Goal: Task Accomplishment & Management: Manage account settings

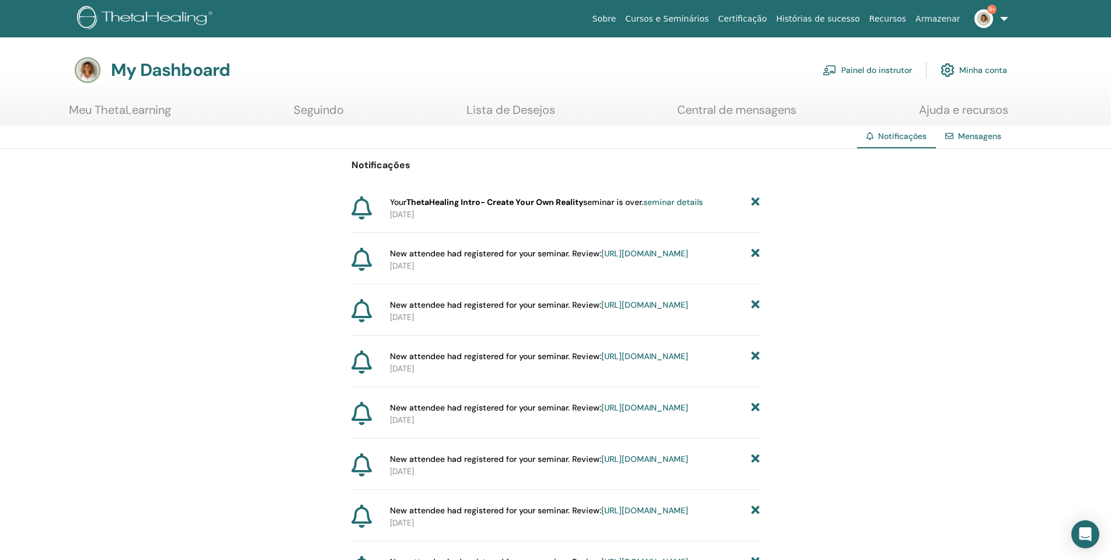
click at [891, 69] on link "Painel do instrutor" at bounding box center [866, 70] width 89 height 26
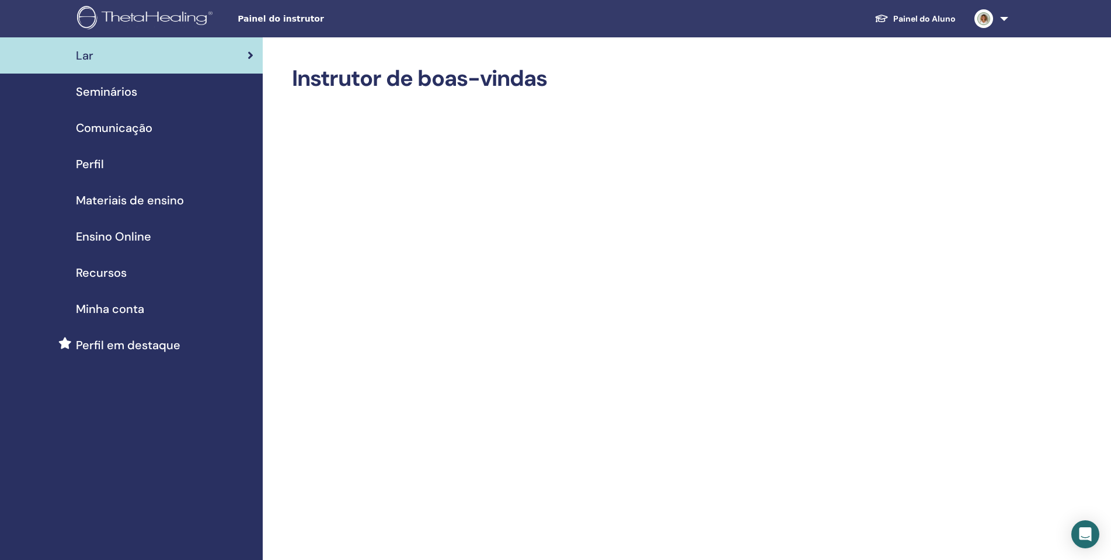
click at [156, 90] on div "Seminários" at bounding box center [131, 92] width 244 height 18
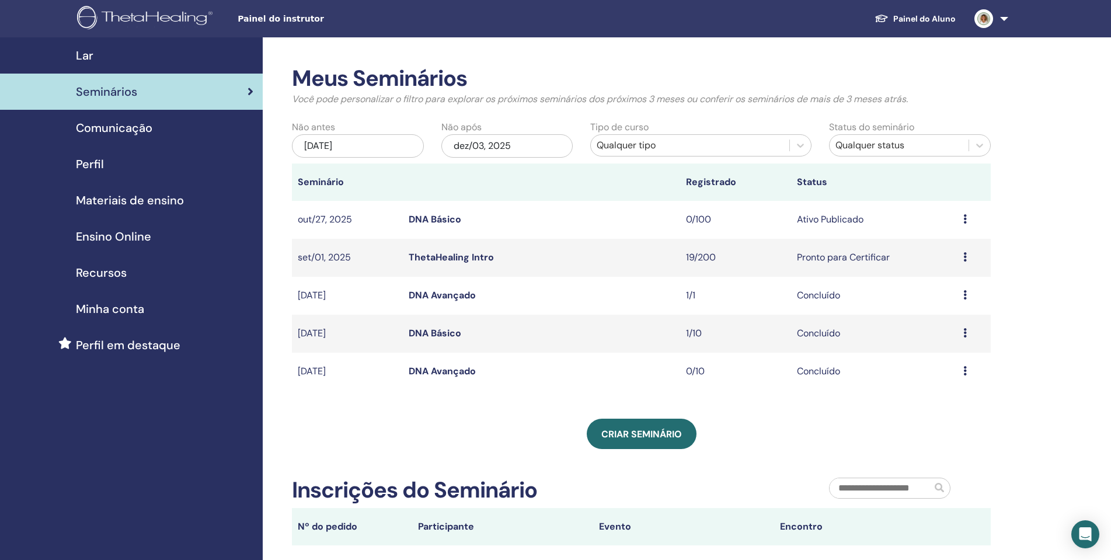
click at [469, 254] on link "ThetaHealing Intro" at bounding box center [451, 257] width 85 height 12
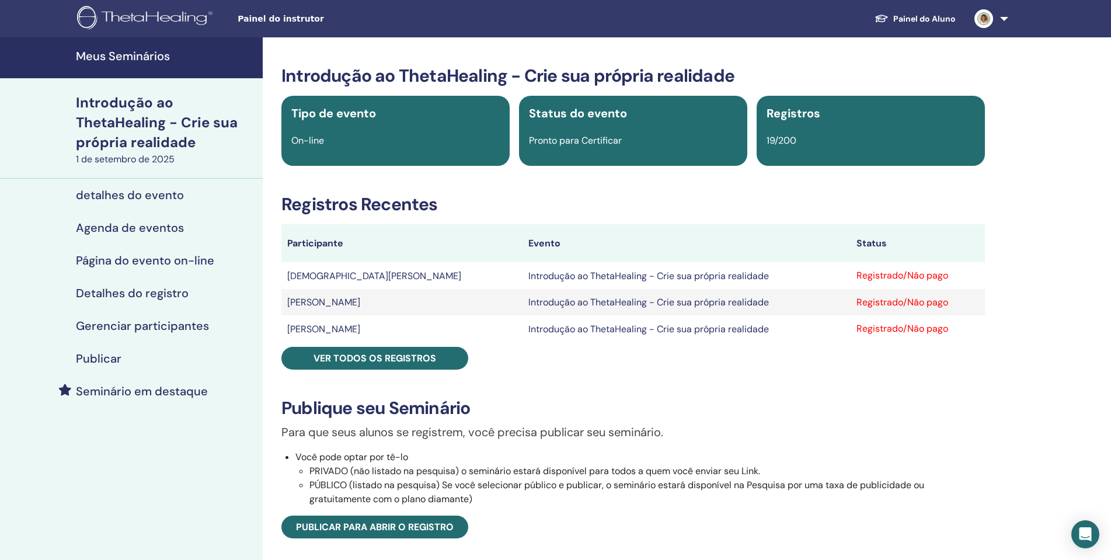
click at [887, 277] on font "Registrado/Não pago" at bounding box center [902, 275] width 92 height 12
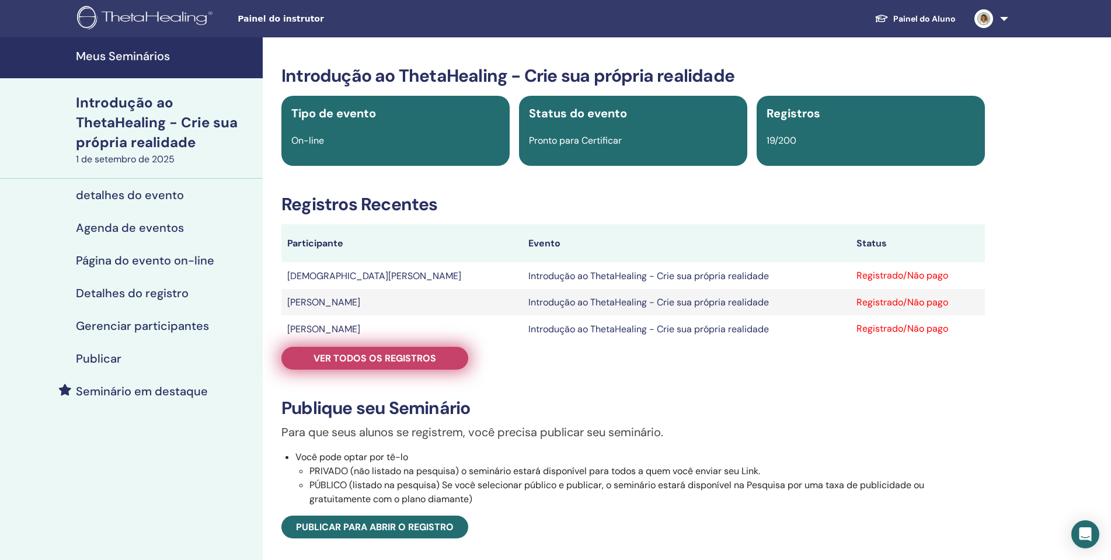
click at [432, 362] on font "Ver todos os registros" at bounding box center [374, 358] width 123 height 12
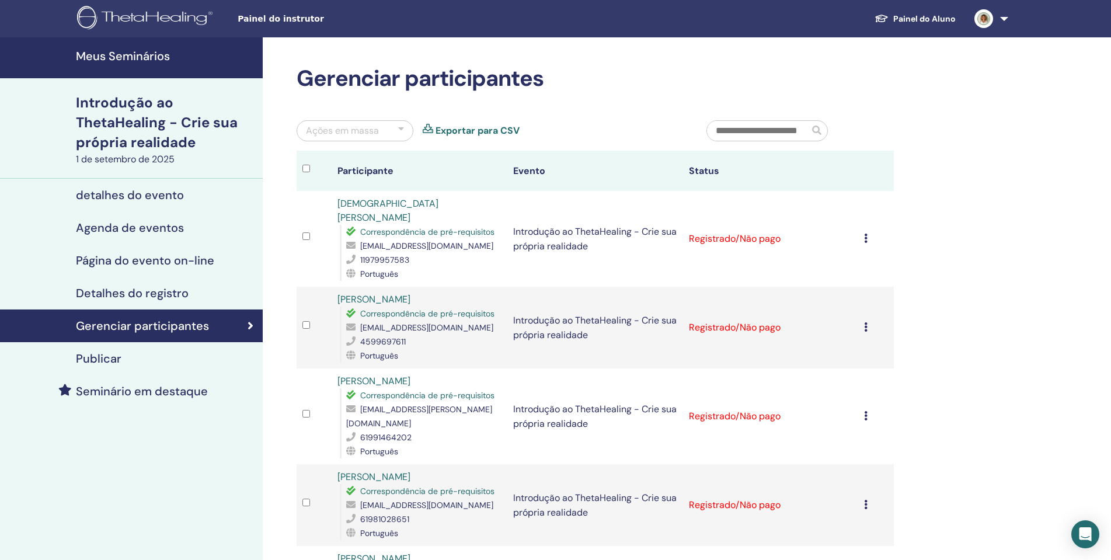
click at [866, 234] on icon at bounding box center [866, 237] width 4 height 9
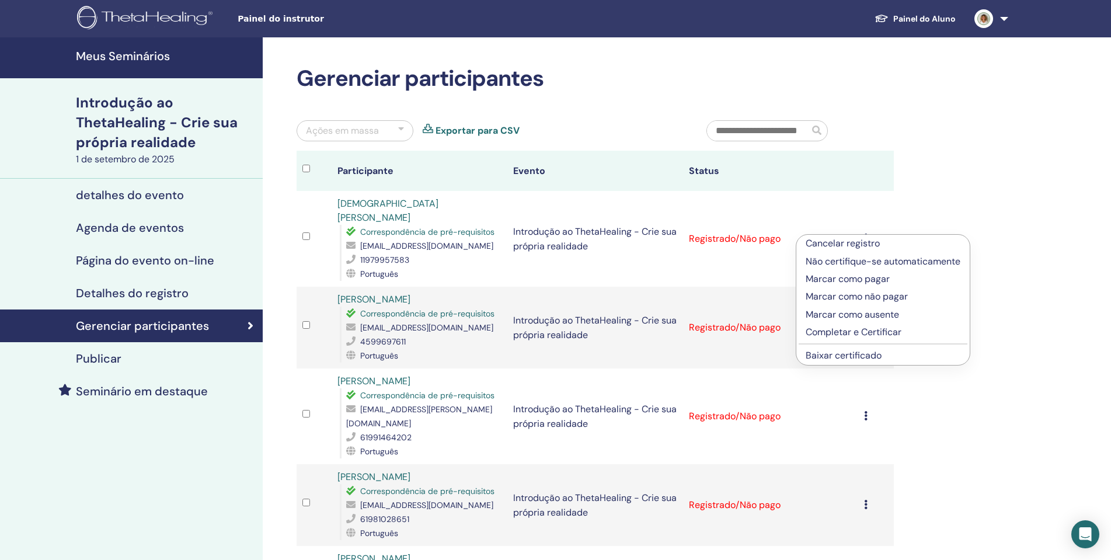
click at [810, 191] on td "Registrado/Não pago" at bounding box center [771, 239] width 176 height 96
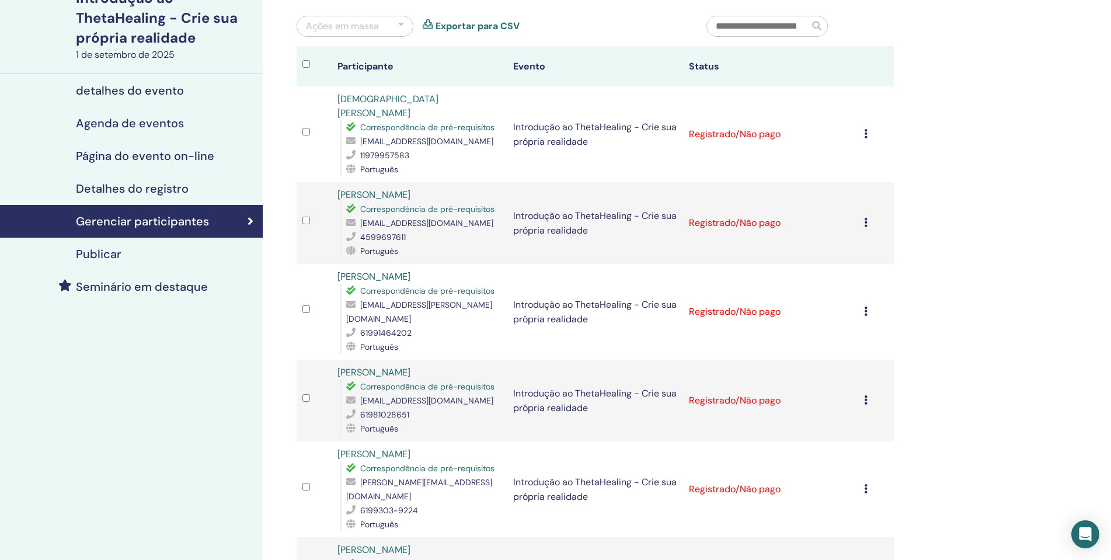
scroll to position [117, 0]
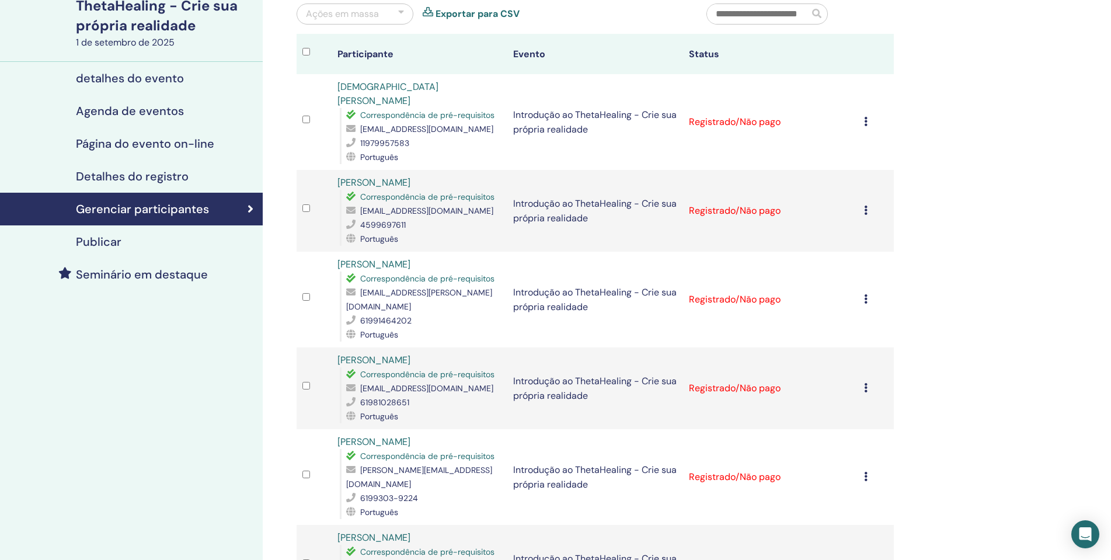
click at [866, 294] on icon at bounding box center [866, 298] width 4 height 9
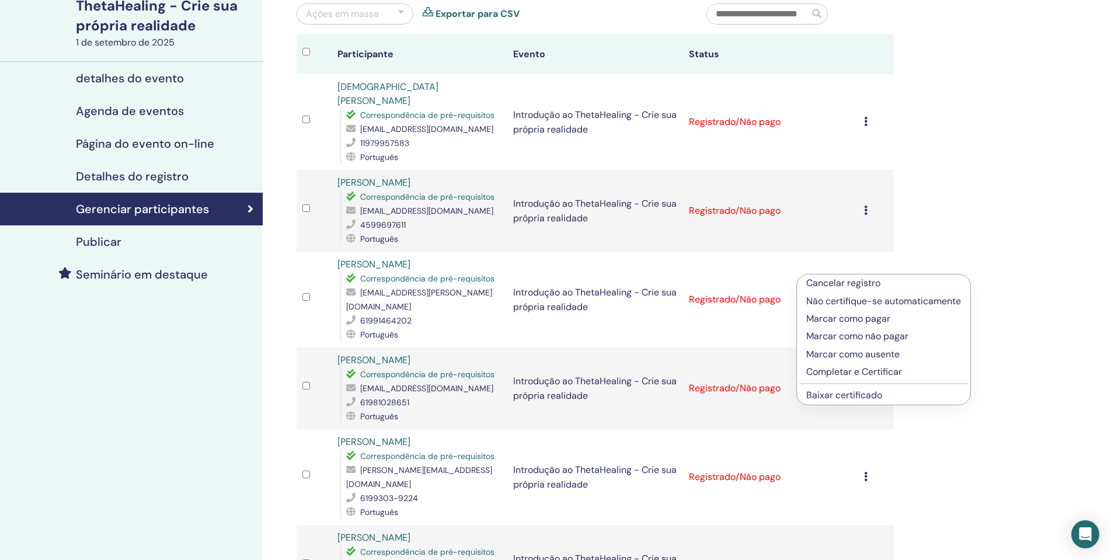
click at [857, 317] on font "Marcar como pagar" at bounding box center [848, 318] width 84 height 12
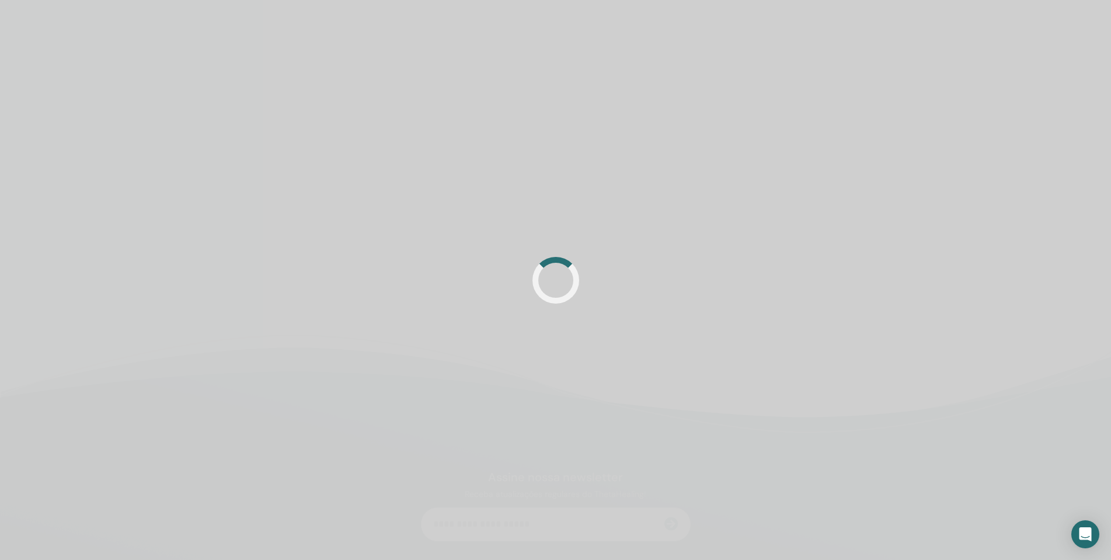
scroll to position [117, 0]
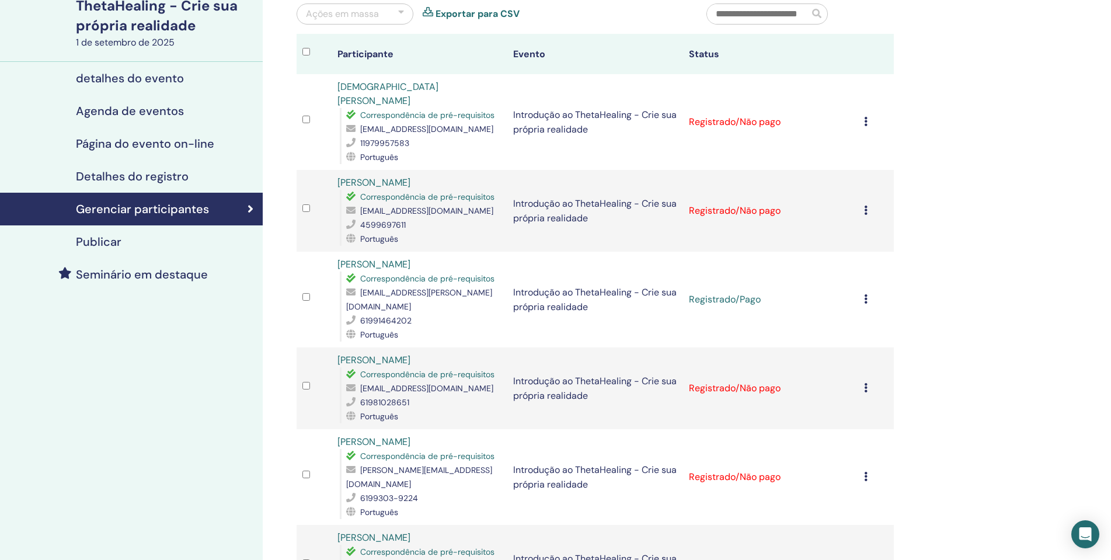
click at [864, 383] on icon at bounding box center [866, 387] width 4 height 9
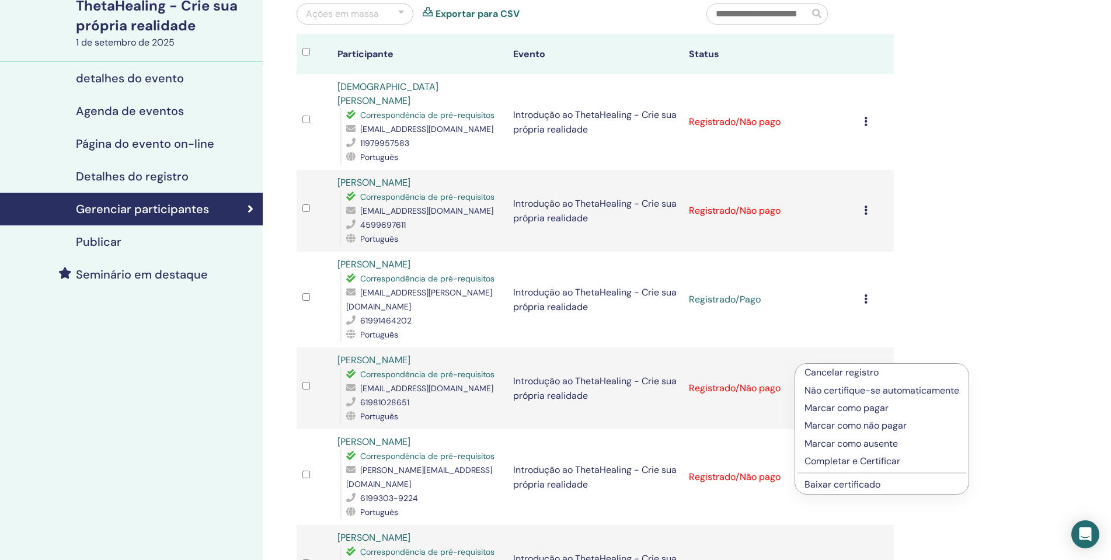
click at [859, 410] on font "Marcar como pagar" at bounding box center [846, 408] width 84 height 12
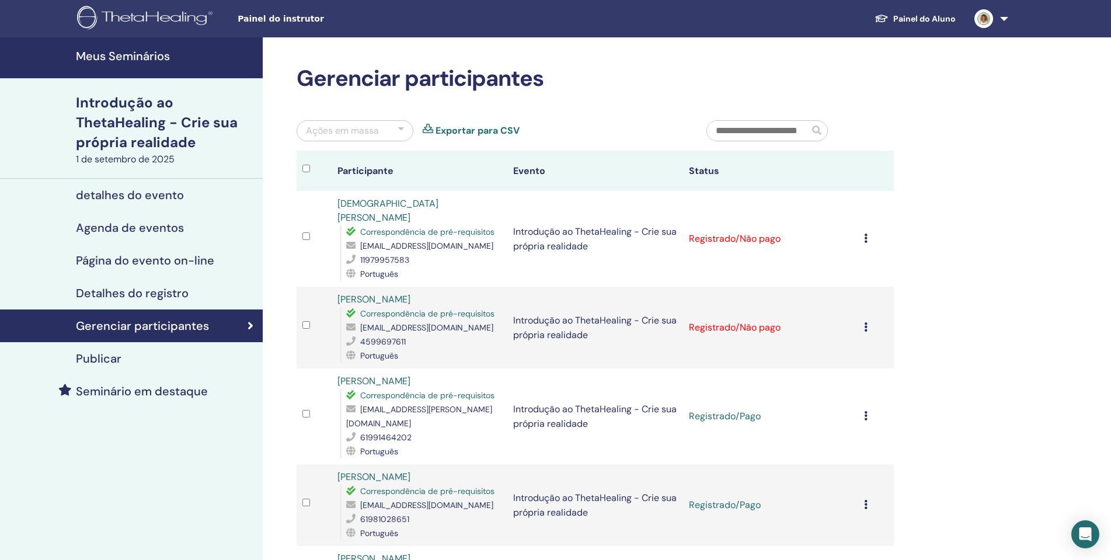
click at [310, 170] on div at bounding box center [316, 170] width 29 height 17
click at [402, 132] on div at bounding box center [401, 131] width 6 height 14
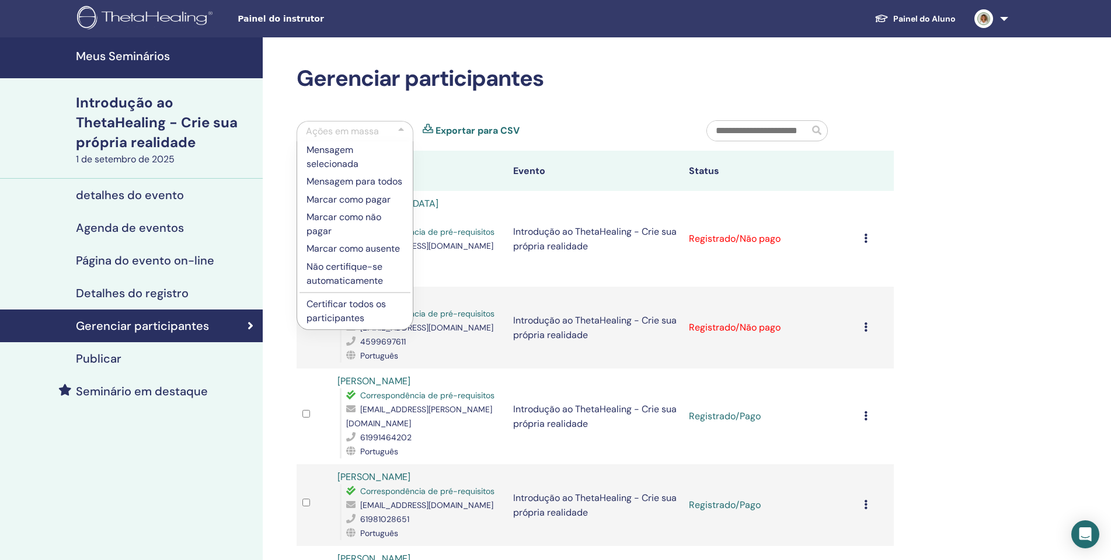
click at [383, 203] on font "Marcar como pagar" at bounding box center [348, 199] width 84 height 12
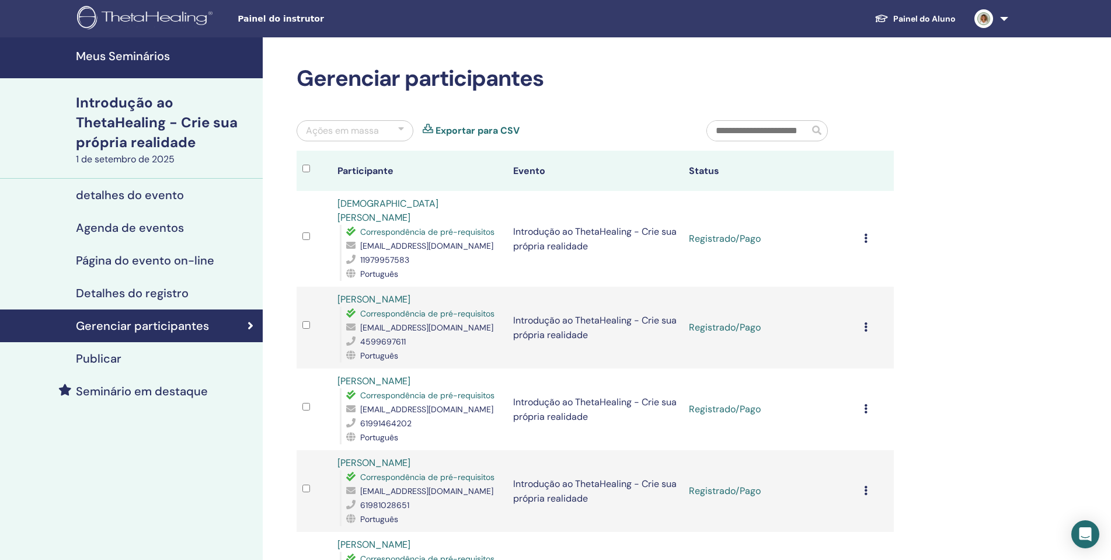
click at [483, 133] on font "Exportar para CSV" at bounding box center [477, 130] width 84 height 12
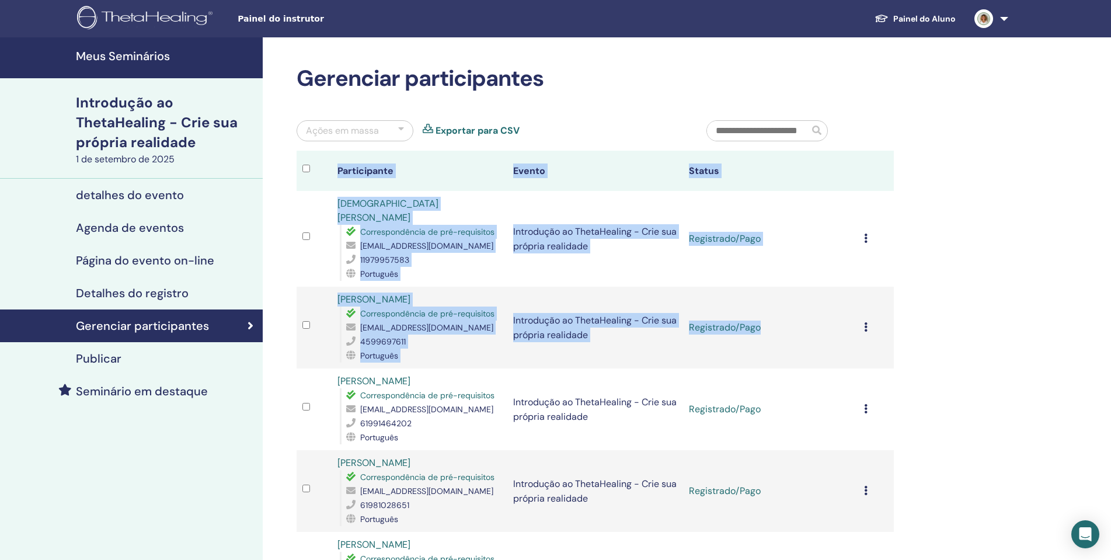
drag, startPoint x: 328, startPoint y: 165, endPoint x: 871, endPoint y: 315, distance: 563.2
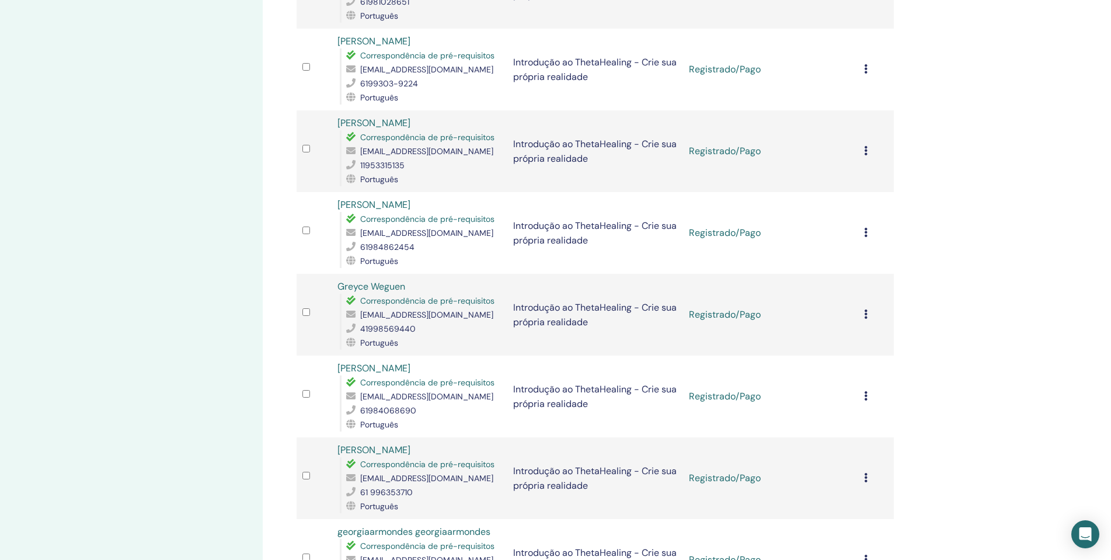
scroll to position [584, 0]
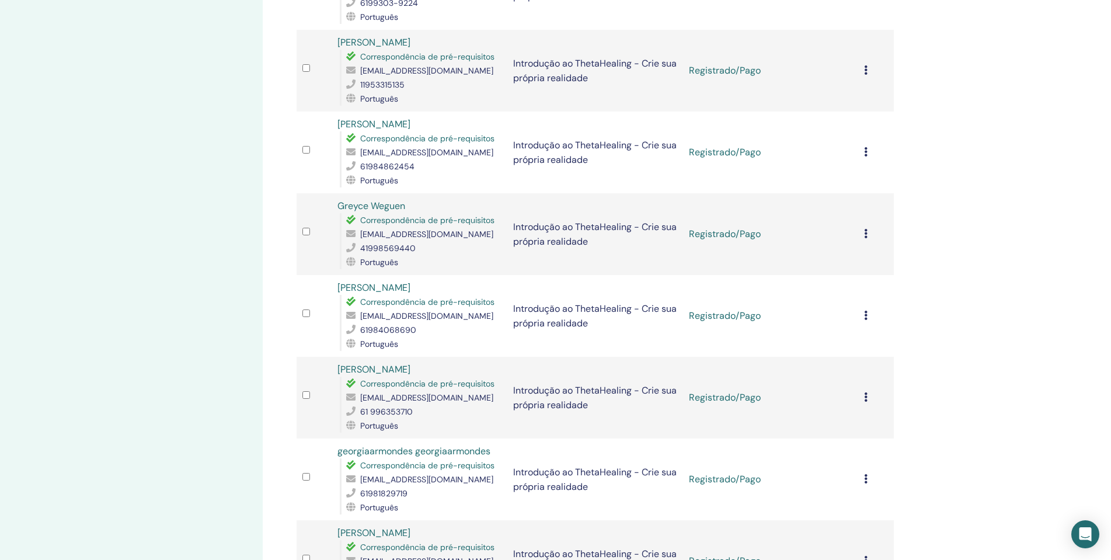
click at [867, 311] on icon at bounding box center [866, 315] width 4 height 9
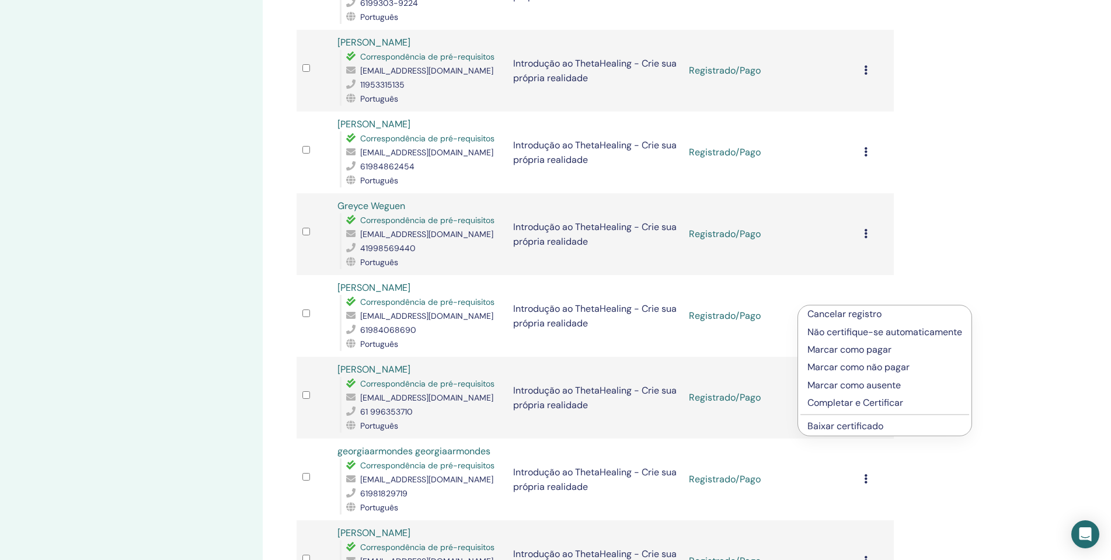
click at [879, 403] on font "Completar e Certificar" at bounding box center [855, 402] width 96 height 12
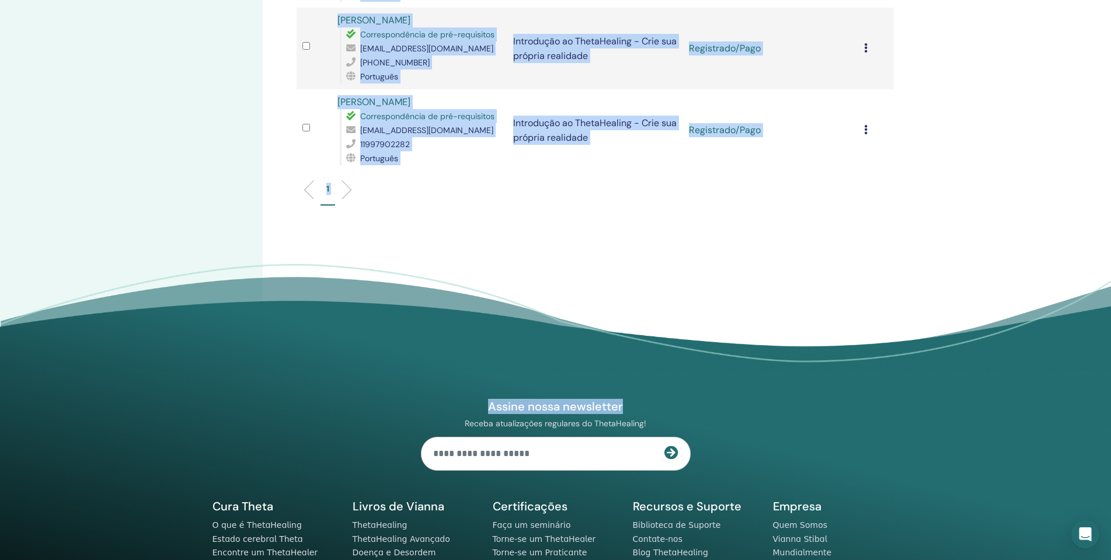
scroll to position [1676, 0]
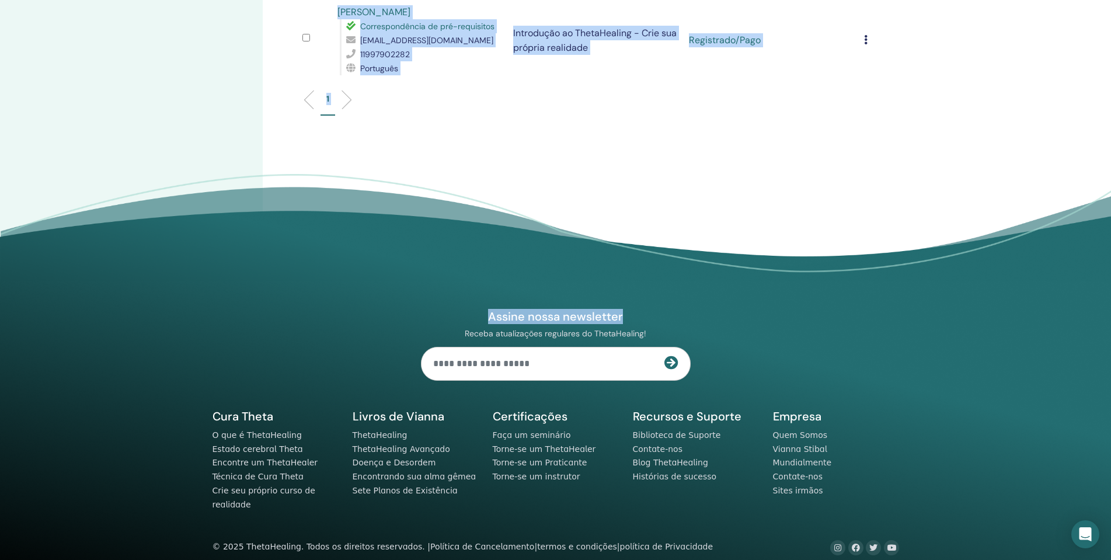
drag, startPoint x: 334, startPoint y: 163, endPoint x: 788, endPoint y: 298, distance: 473.7
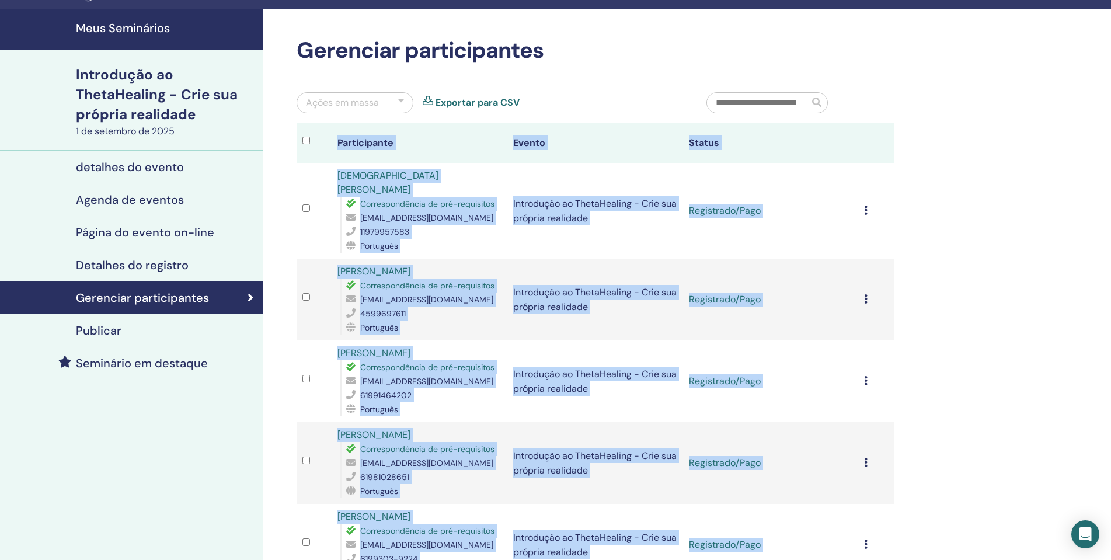
scroll to position [0, 0]
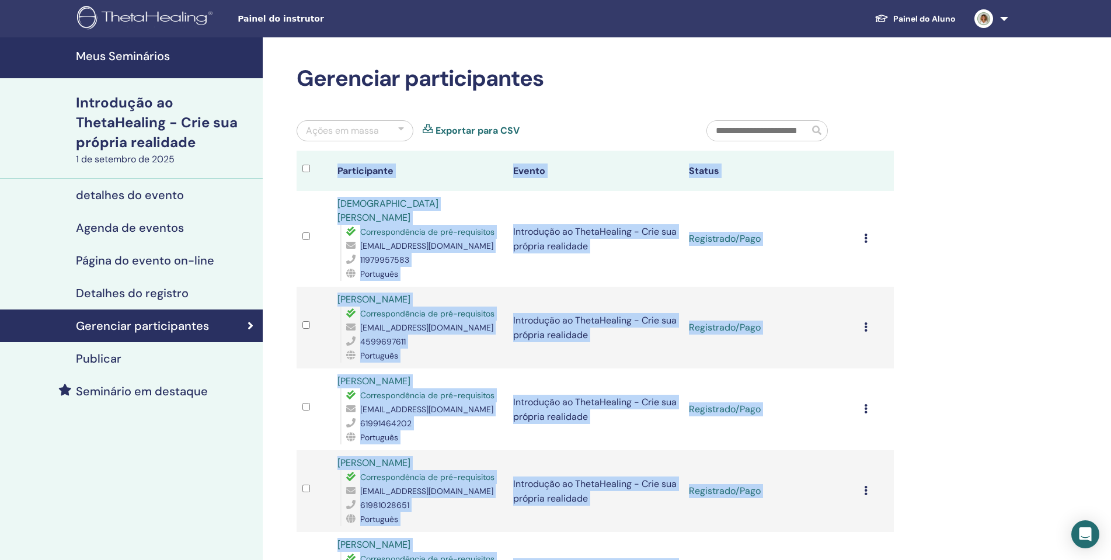
copy body "Participante Evento Status Cristiane de Oliveira Correspondência de pré-requisi…"
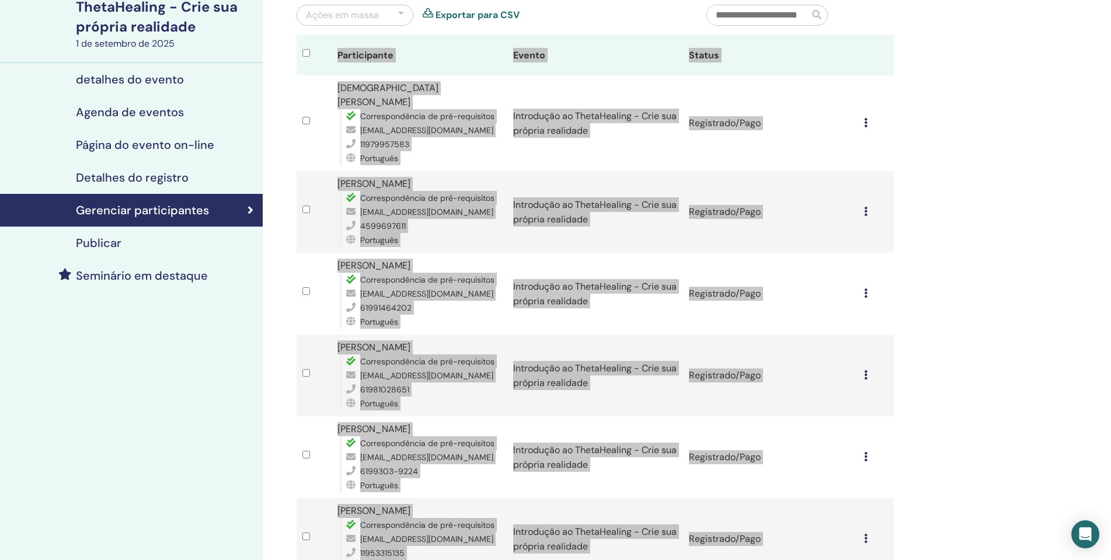
scroll to position [117, 0]
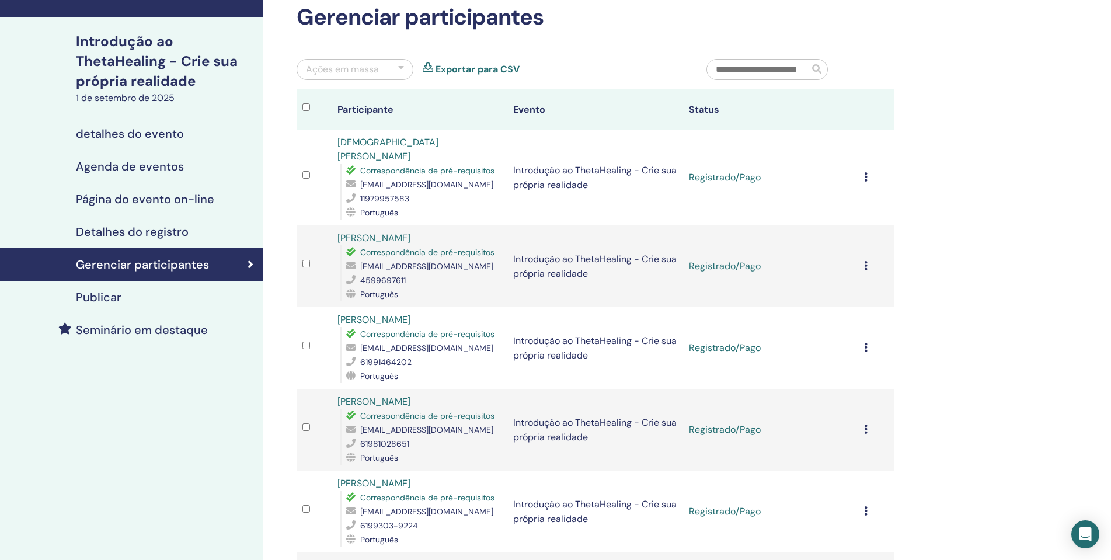
scroll to position [0, 0]
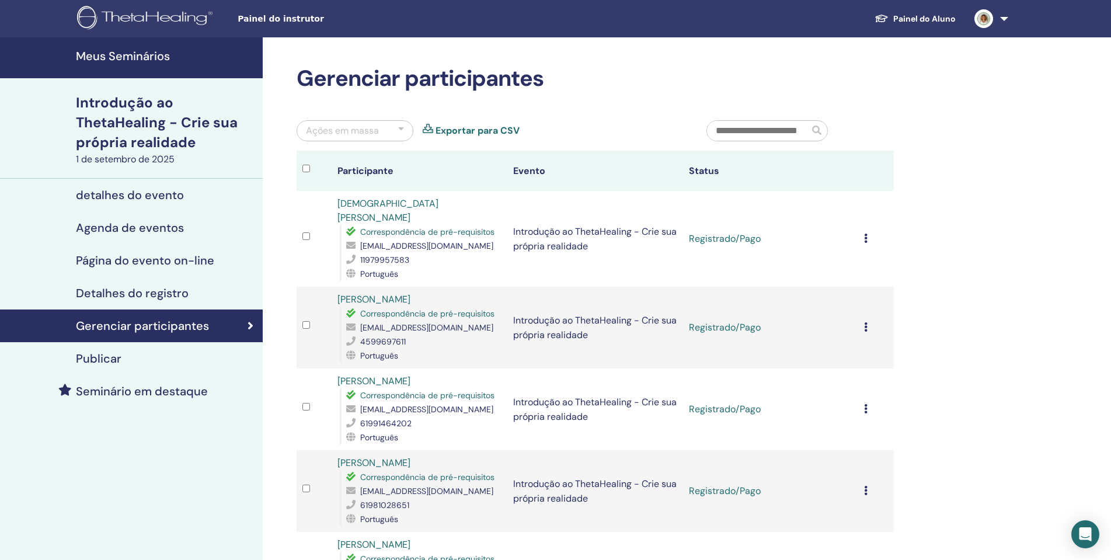
click at [131, 64] on link "Meus Seminários" at bounding box center [131, 57] width 263 height 41
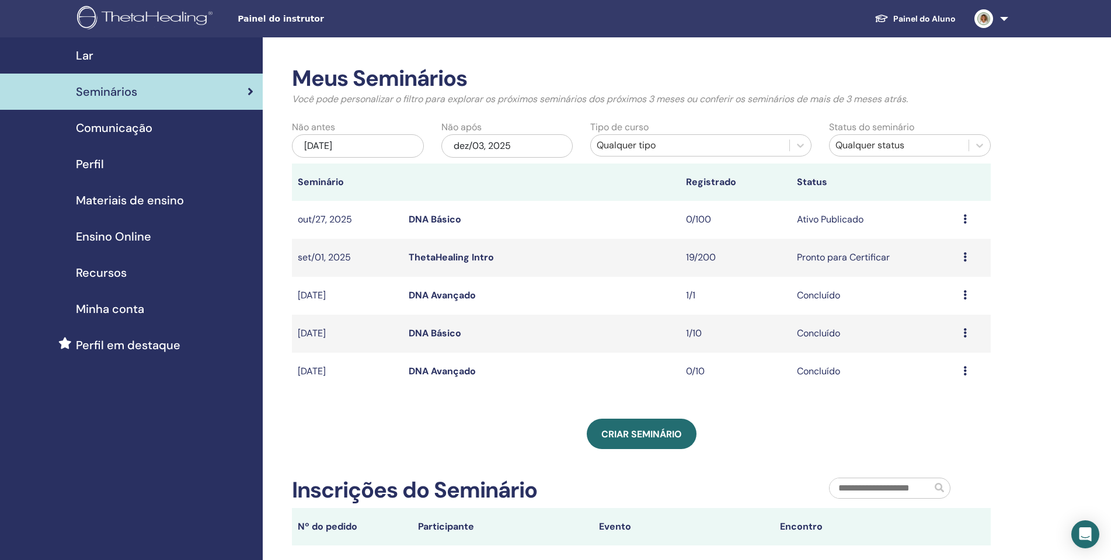
click at [151, 197] on span "Materiais de ensino" at bounding box center [130, 200] width 108 height 18
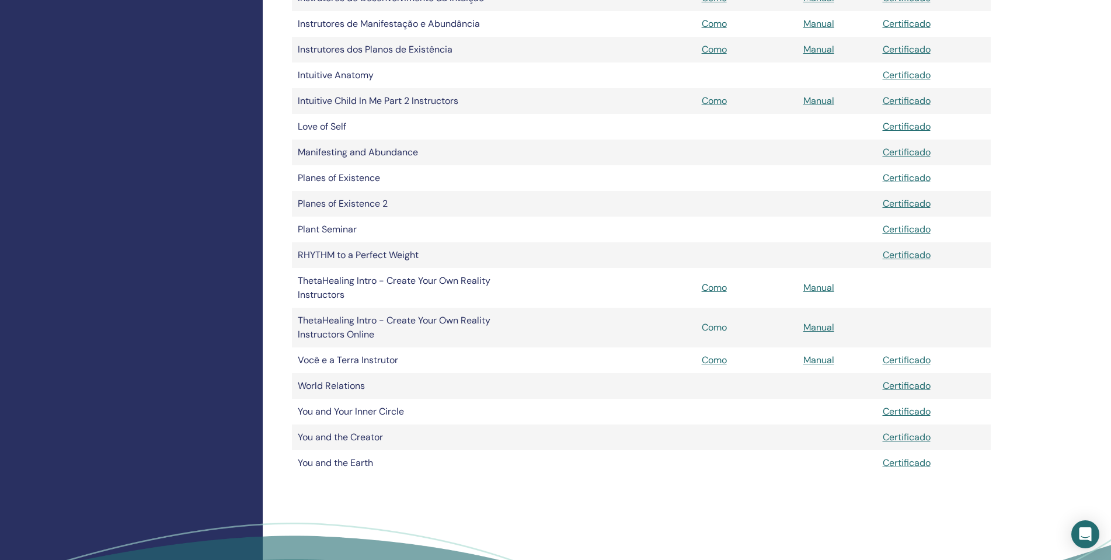
click at [720, 328] on link "Como" at bounding box center [714, 327] width 25 height 12
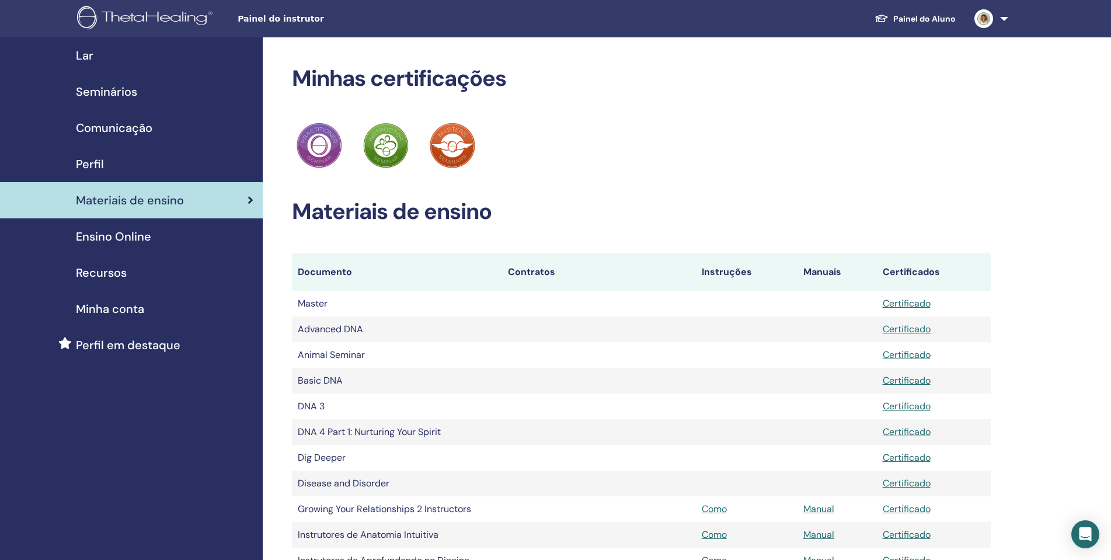
scroll to position [691, 0]
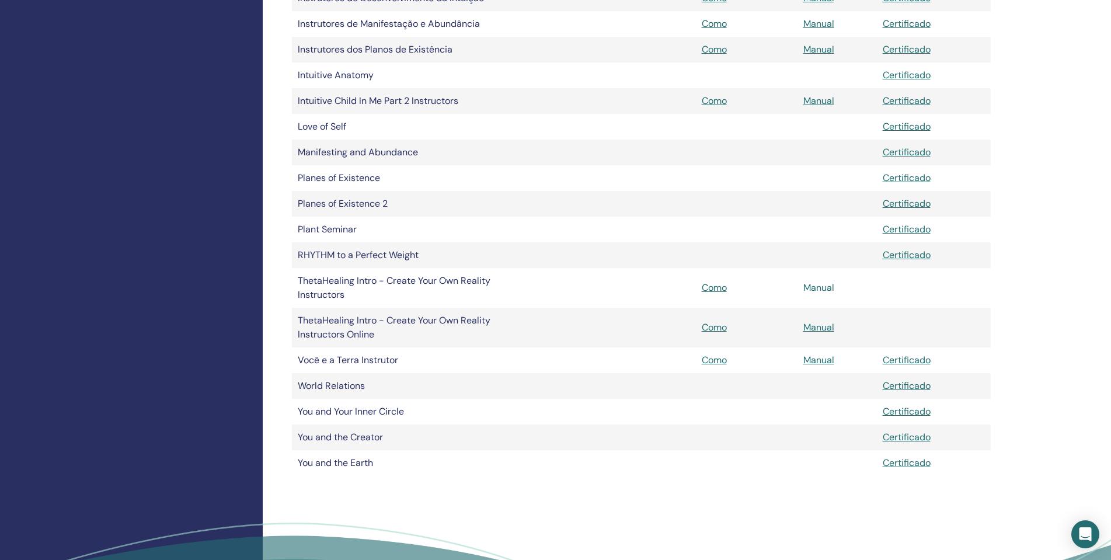
click at [820, 288] on link "Manual" at bounding box center [818, 287] width 31 height 12
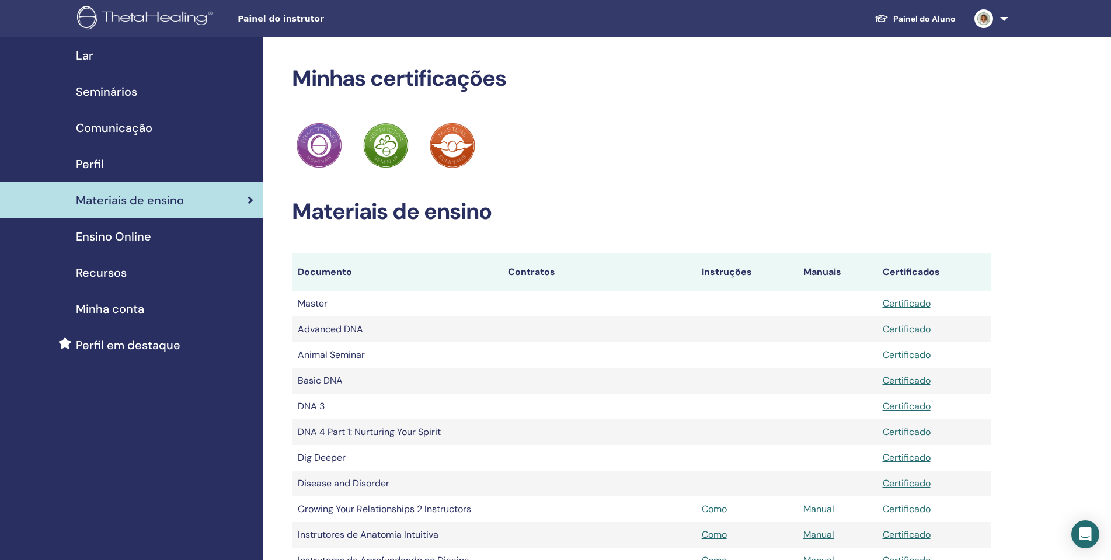
click at [123, 90] on span "Seminários" at bounding box center [106, 92] width 61 height 18
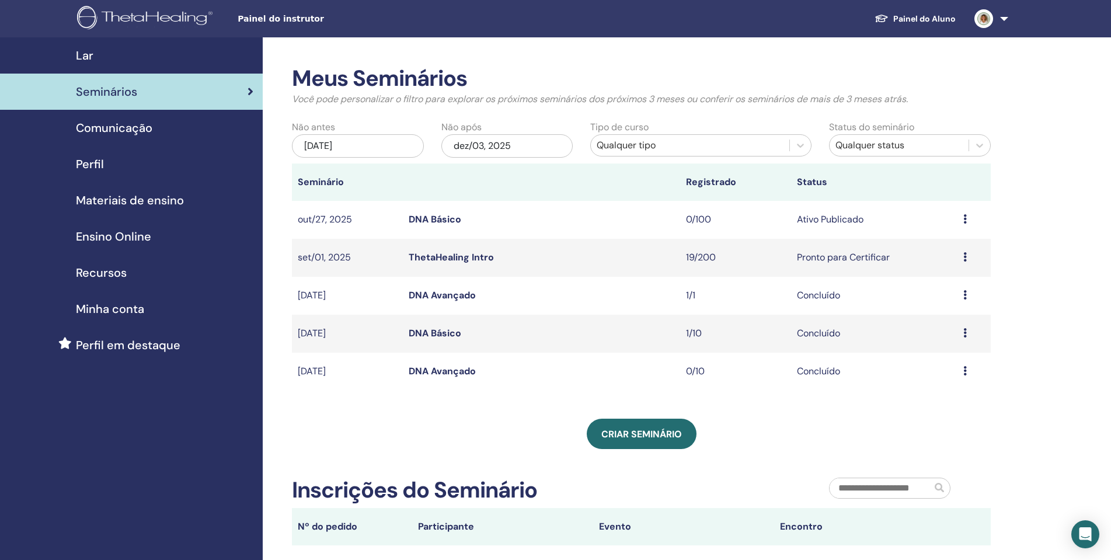
click at [455, 259] on link "ThetaHealing Intro" at bounding box center [451, 257] width 85 height 12
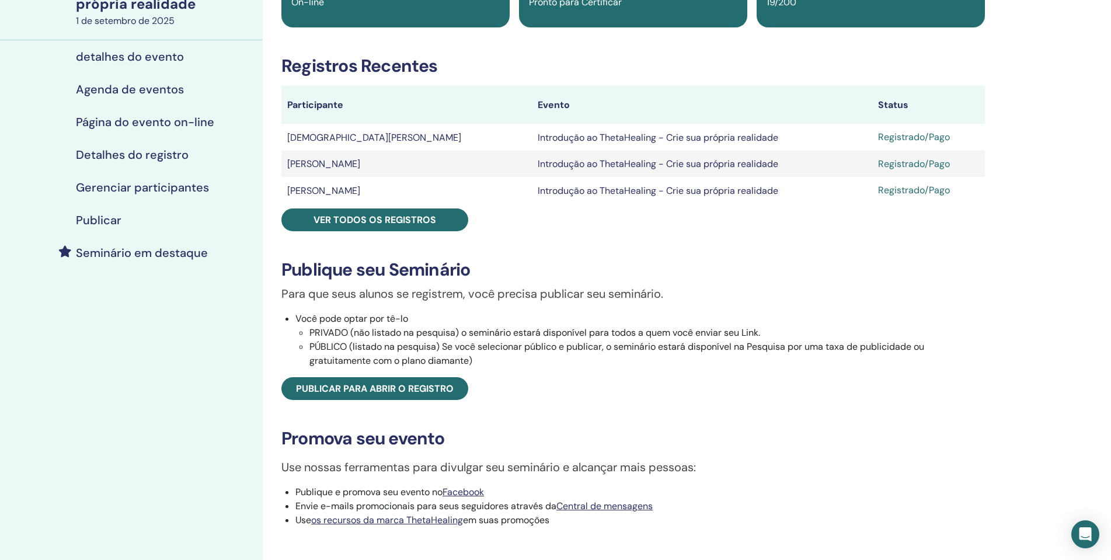
scroll to position [233, 0]
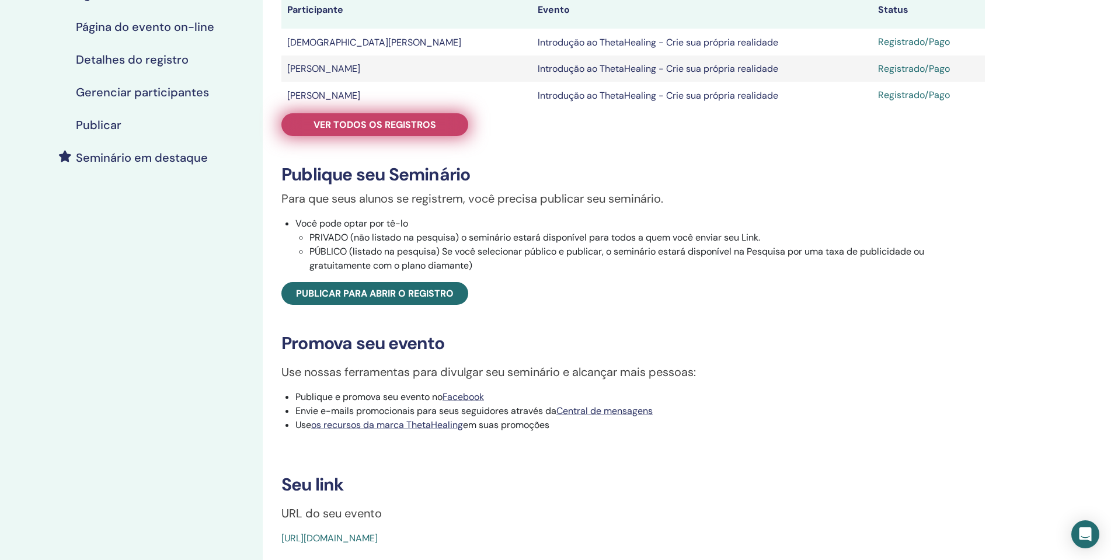
click at [420, 126] on font "Ver todos os registros" at bounding box center [374, 124] width 123 height 12
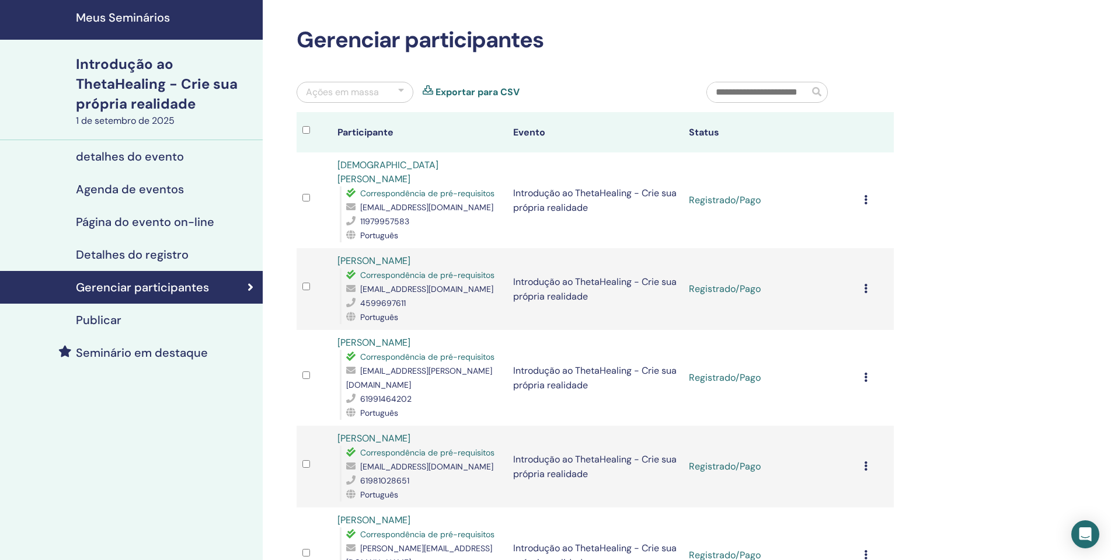
scroll to position [117, 0]
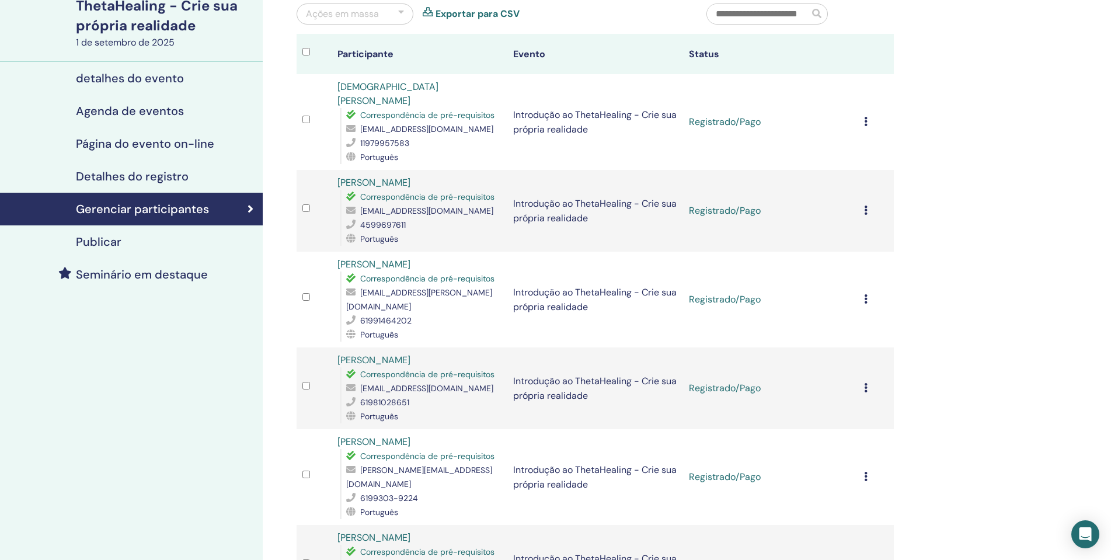
click at [866, 294] on icon at bounding box center [866, 298] width 4 height 9
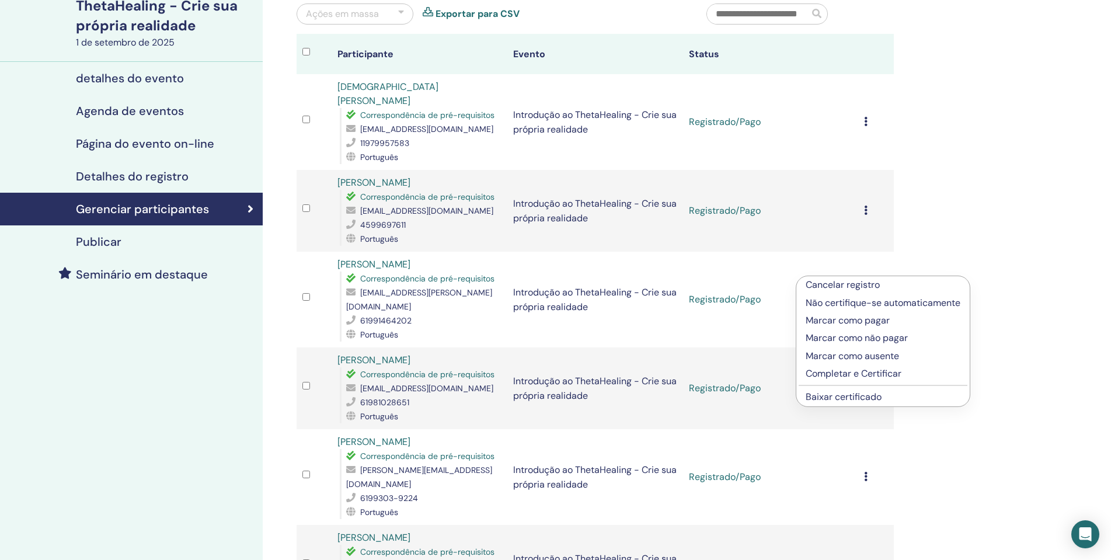
click at [878, 375] on font "Completar e Certificar" at bounding box center [854, 373] width 96 height 12
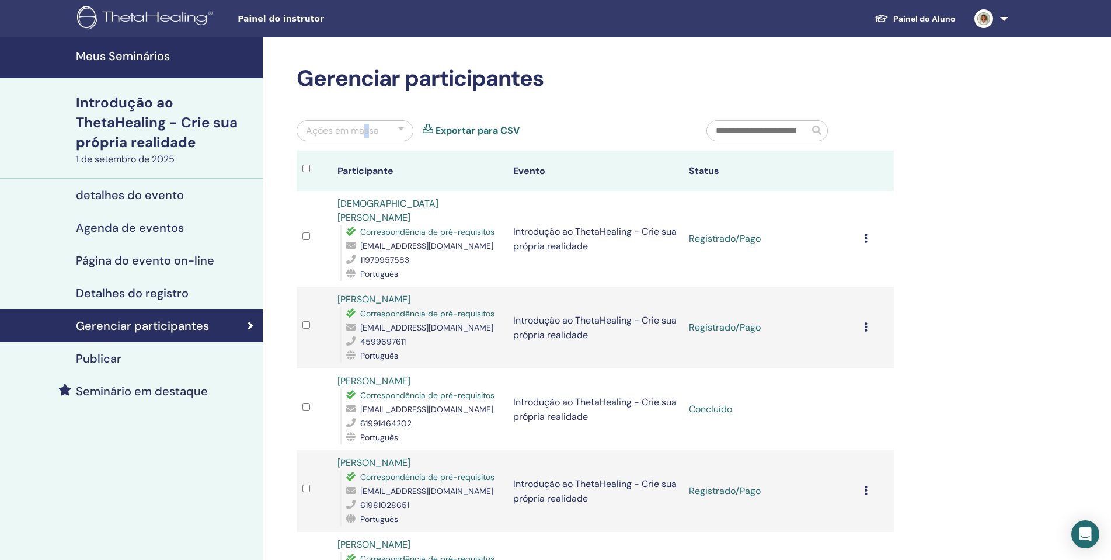
click at [375, 134] on font "Ações em massa" at bounding box center [342, 130] width 73 height 12
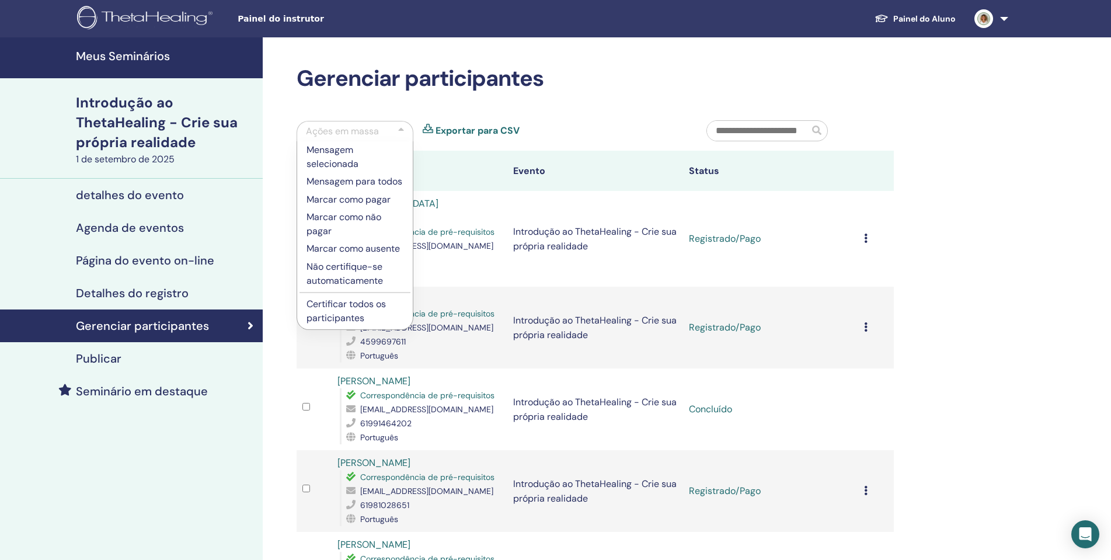
click at [587, 86] on h2 "Gerenciar participantes" at bounding box center [595, 78] width 597 height 27
click at [455, 172] on th "Participante" at bounding box center [420, 171] width 176 height 40
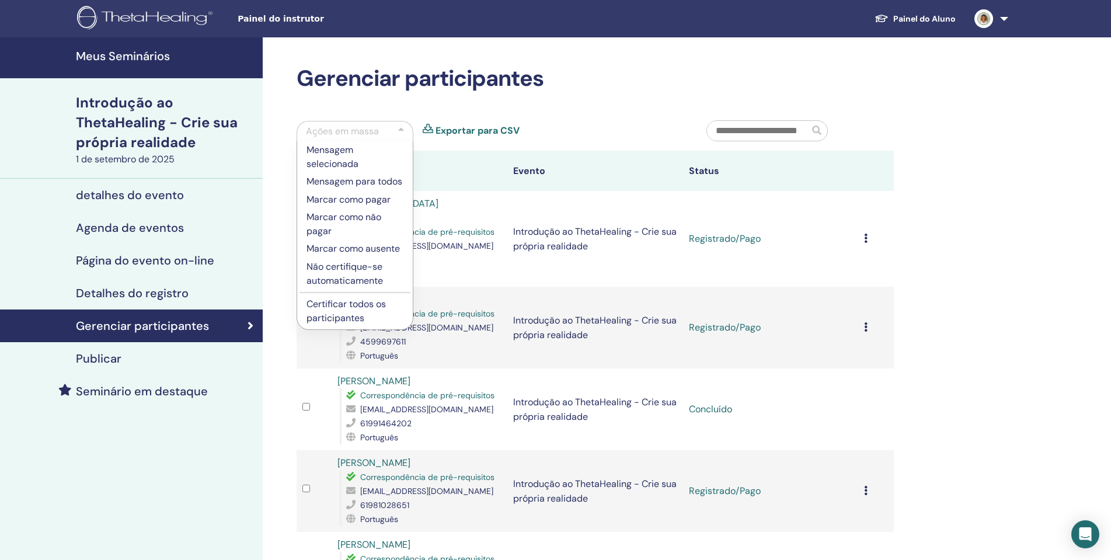
click at [361, 311] on p "Certificar todos os participantes" at bounding box center [354, 311] width 97 height 28
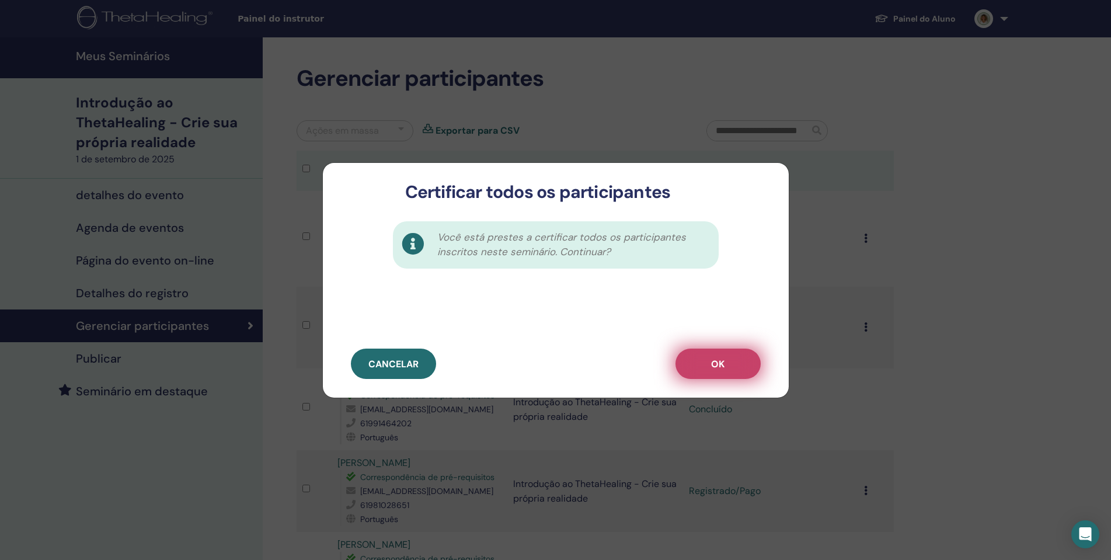
click at [744, 362] on button "OK" at bounding box center [717, 363] width 85 height 30
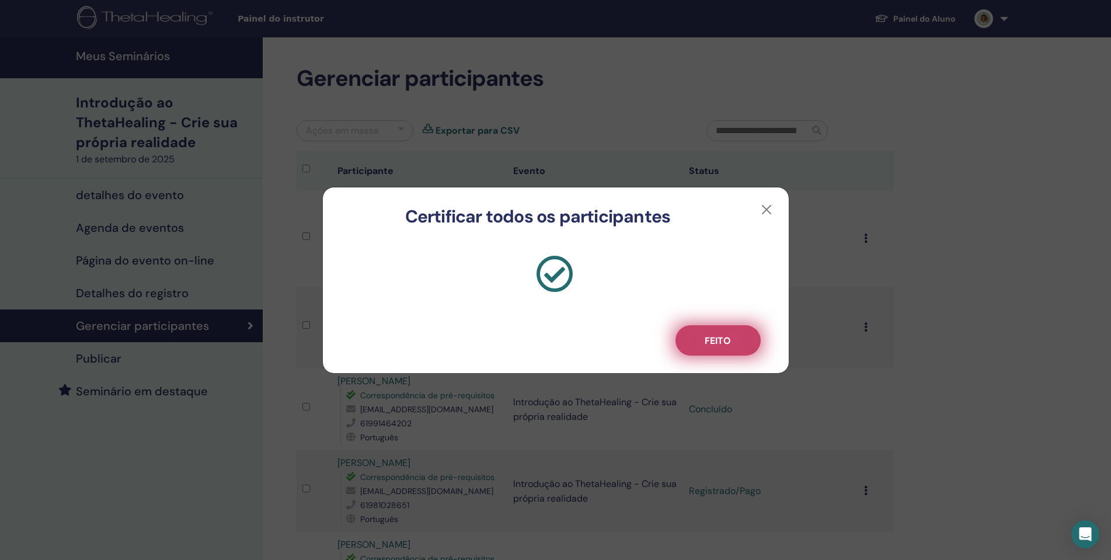
click at [723, 351] on button "Feito" at bounding box center [717, 340] width 85 height 30
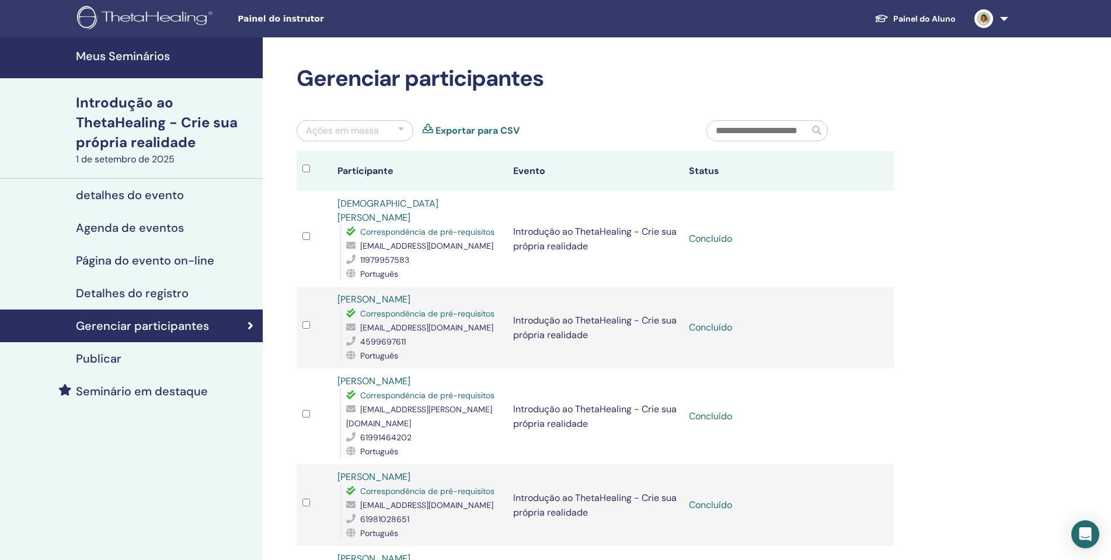
click at [384, 375] on font "[PERSON_NAME]" at bounding box center [373, 381] width 73 height 12
click at [395, 375] on font "Alessandra Andrade" at bounding box center [373, 381] width 73 height 12
click at [178, 294] on font "Detalhes do registro" at bounding box center [132, 292] width 113 height 15
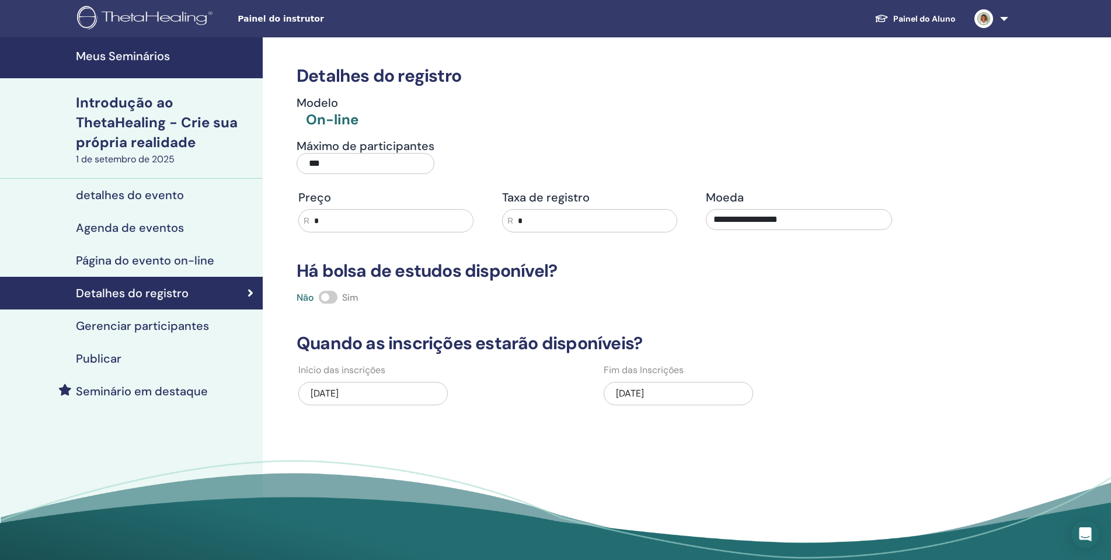
click at [201, 330] on font "Gerenciar participantes" at bounding box center [142, 325] width 133 height 15
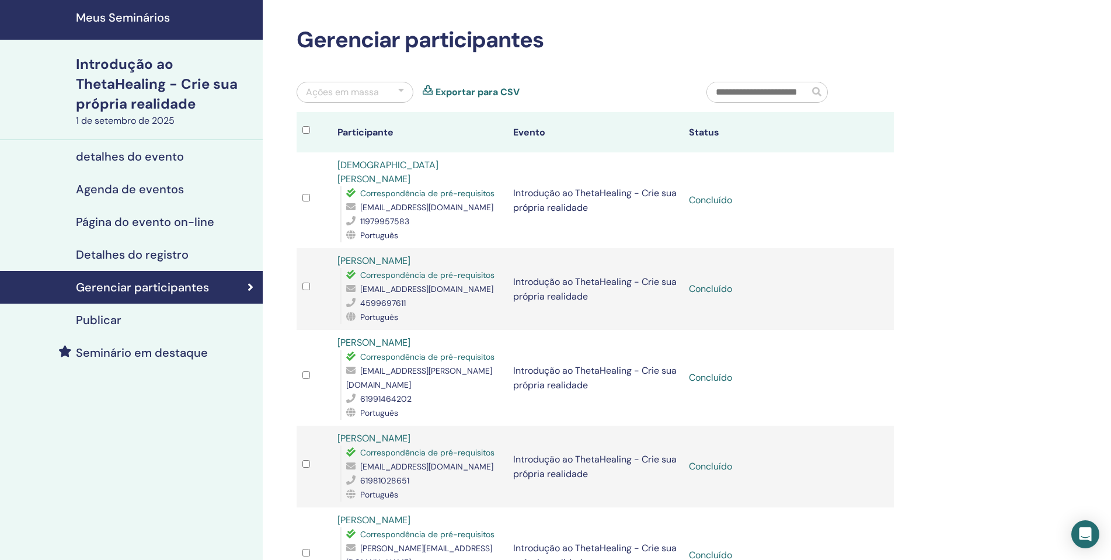
scroll to position [58, 0]
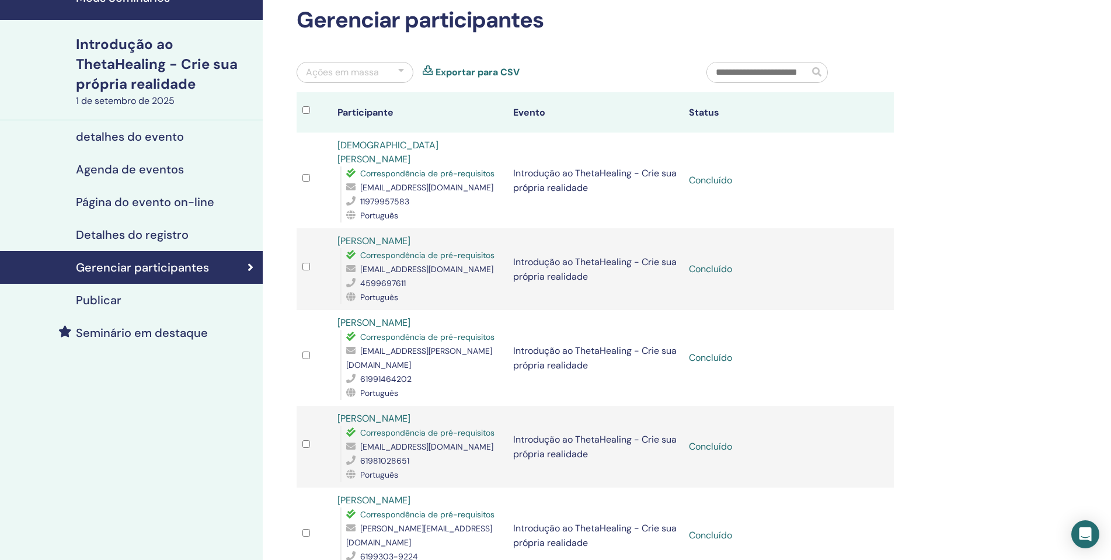
click at [301, 338] on td at bounding box center [314, 358] width 35 height 96
click at [304, 336] on td at bounding box center [314, 358] width 35 height 96
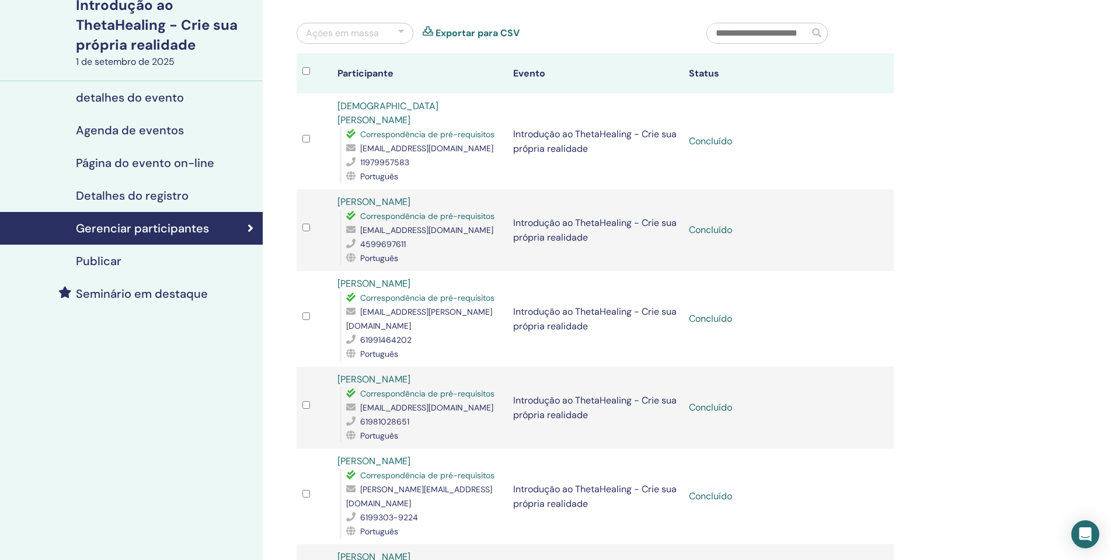
scroll to position [0, 0]
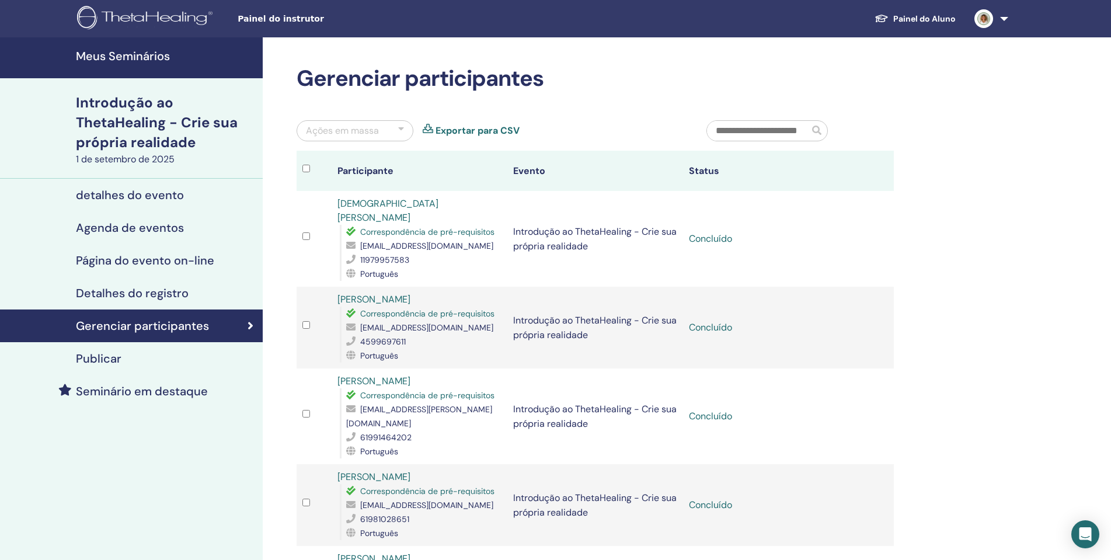
click at [161, 294] on font "Detalhes do registro" at bounding box center [132, 292] width 113 height 15
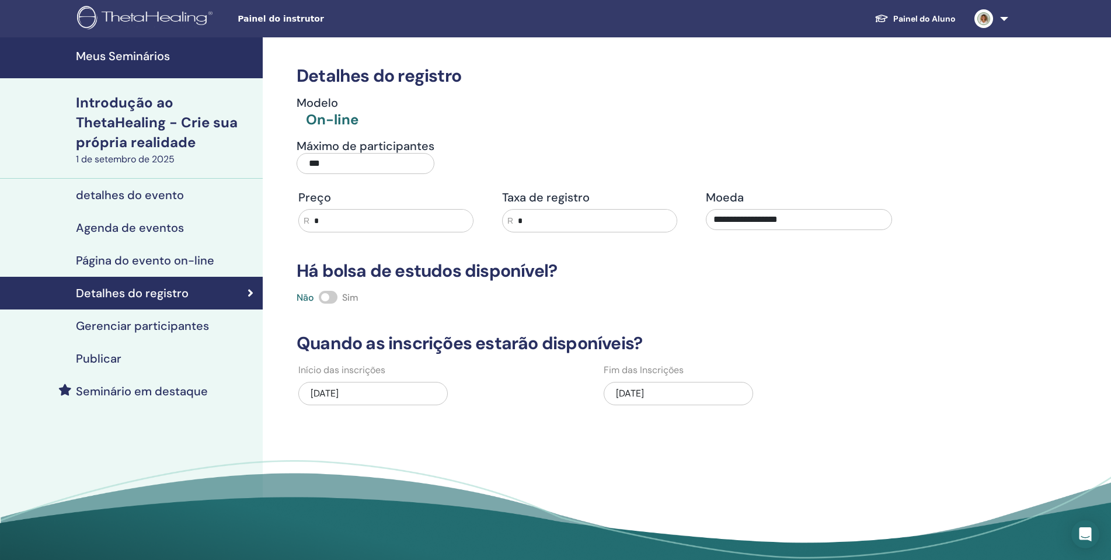
click at [175, 326] on font "Gerenciar participantes" at bounding box center [142, 325] width 133 height 15
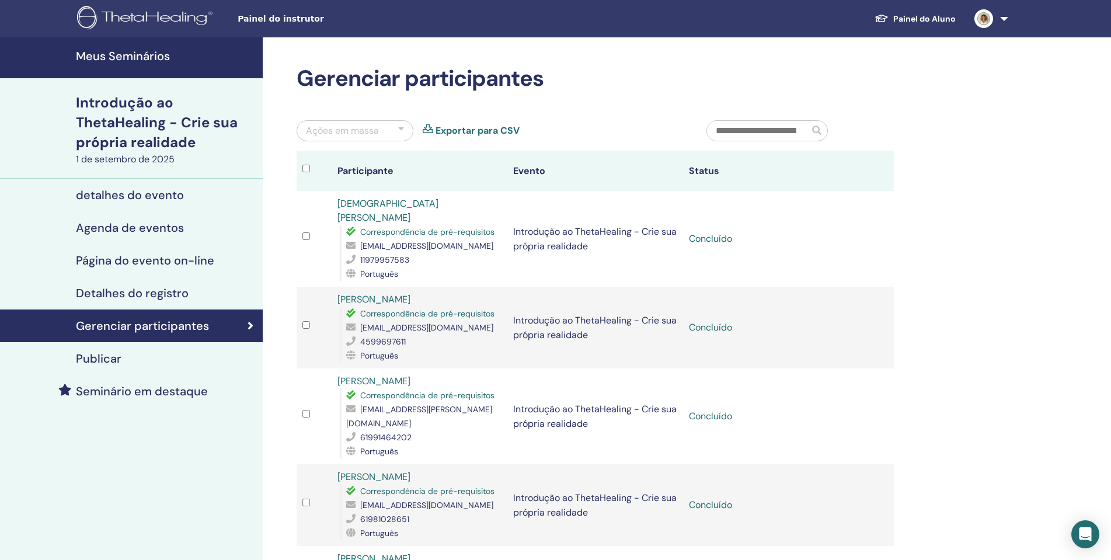
click at [931, 18] on font "Painel do Aluno" at bounding box center [924, 18] width 62 height 11
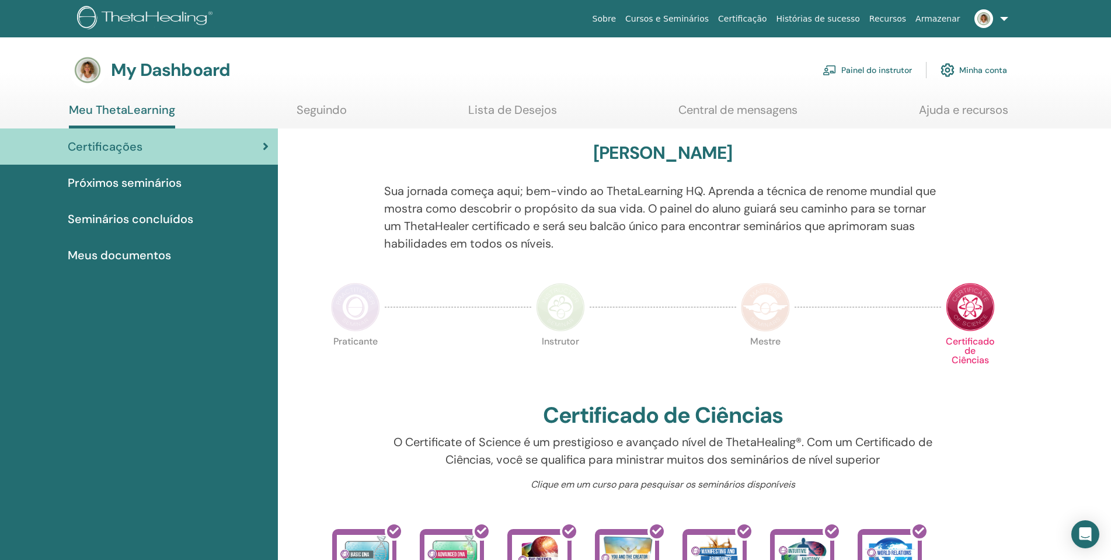
click at [893, 68] on link "Painel do instrutor" at bounding box center [866, 70] width 89 height 26
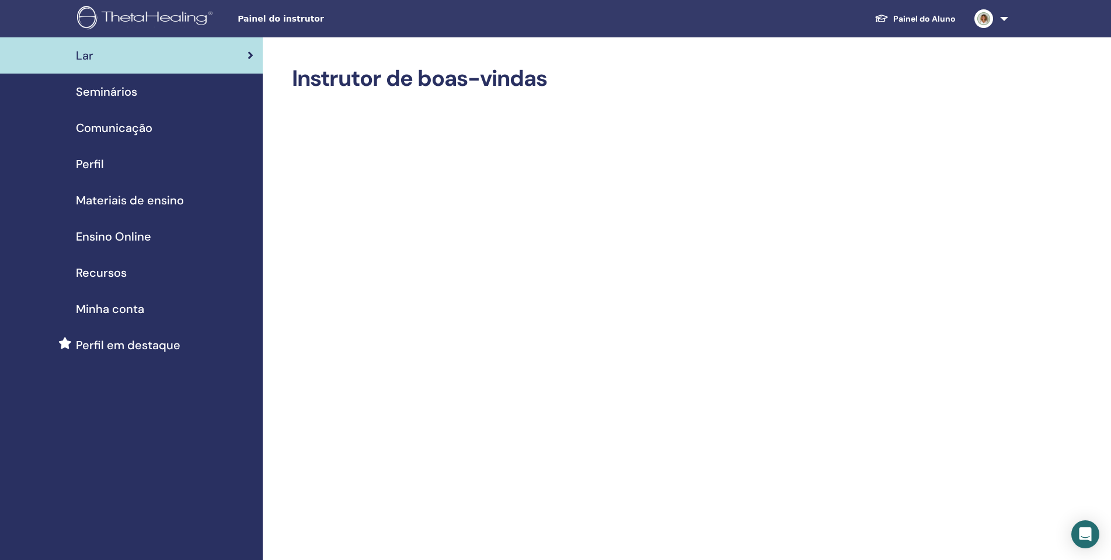
click at [142, 239] on span "Ensino Online" at bounding box center [113, 237] width 75 height 18
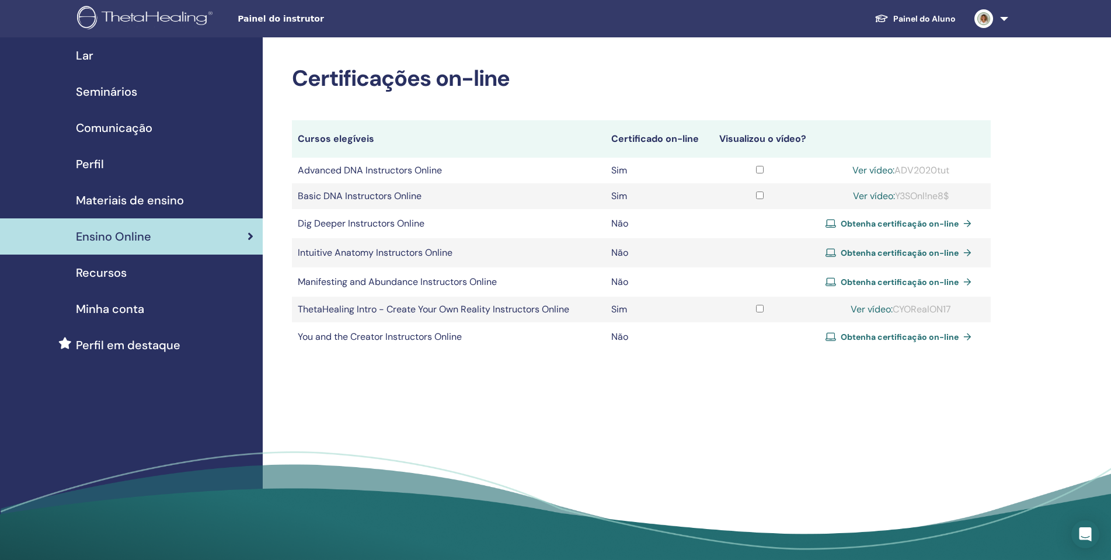
click at [130, 92] on span "Seminários" at bounding box center [106, 92] width 61 height 18
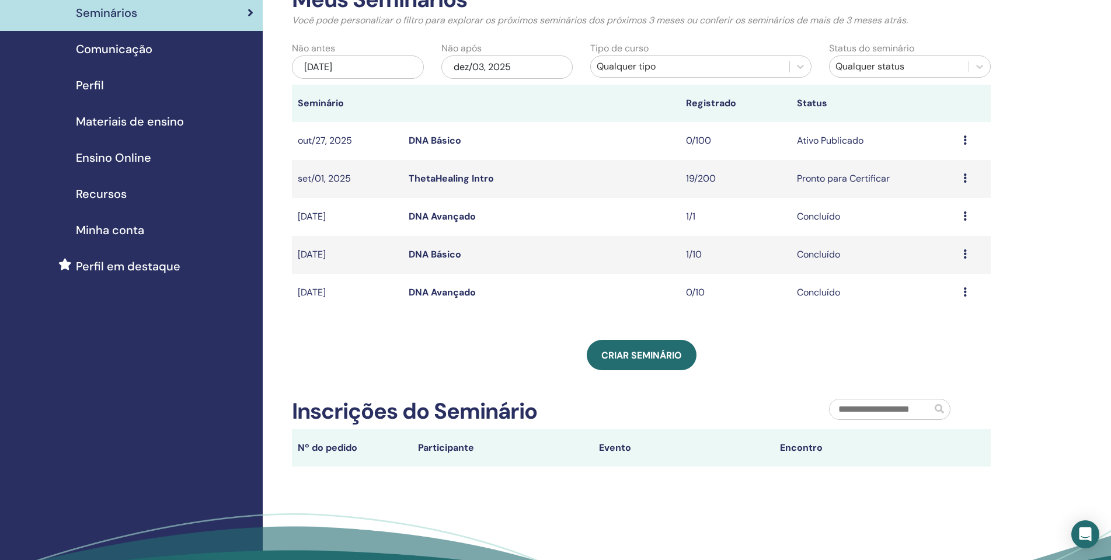
scroll to position [58, 0]
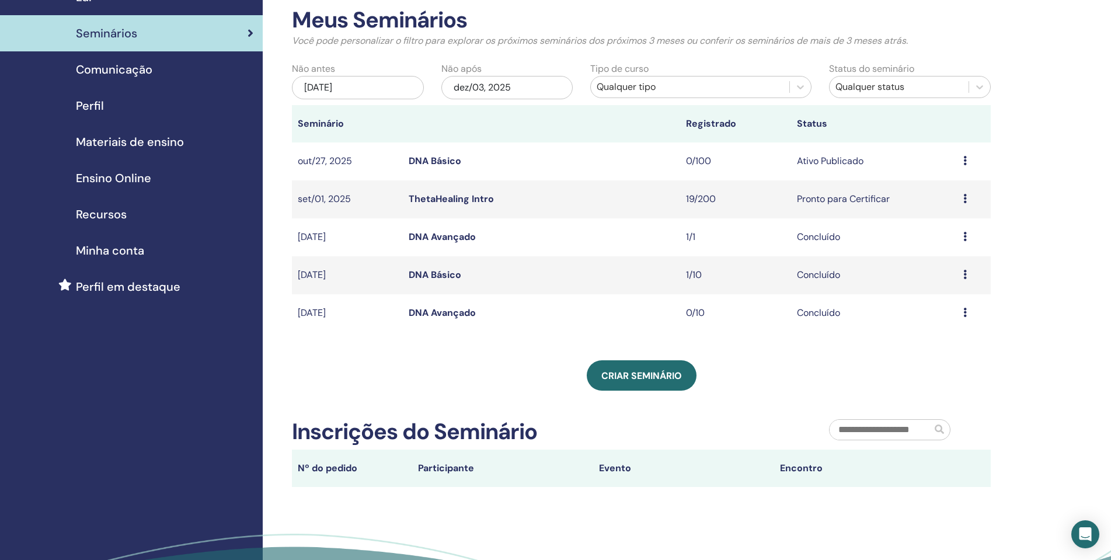
click at [887, 433] on input "text" at bounding box center [880, 430] width 102 height 20
type input "**********"
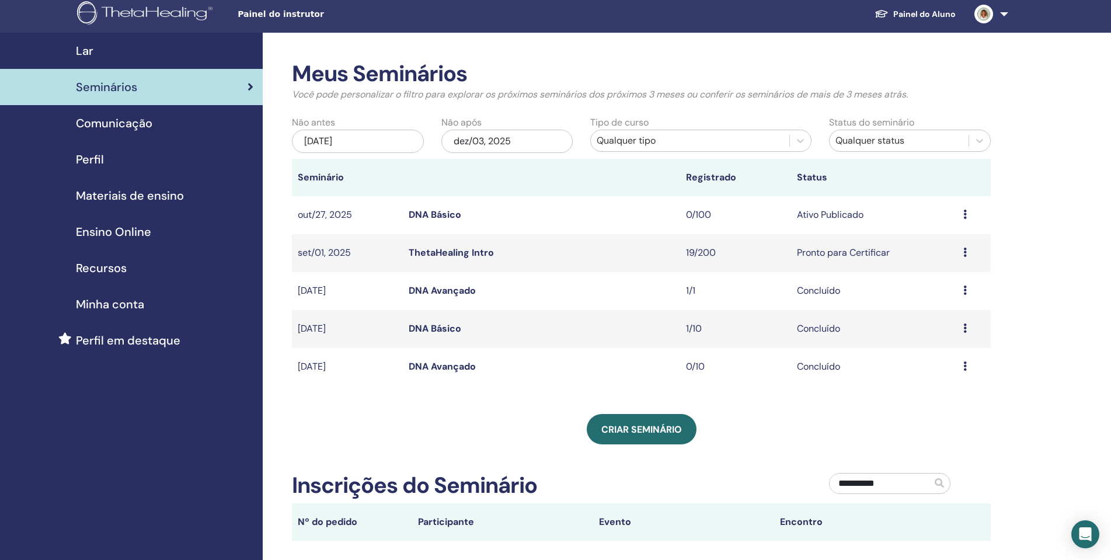
scroll to position [0, 0]
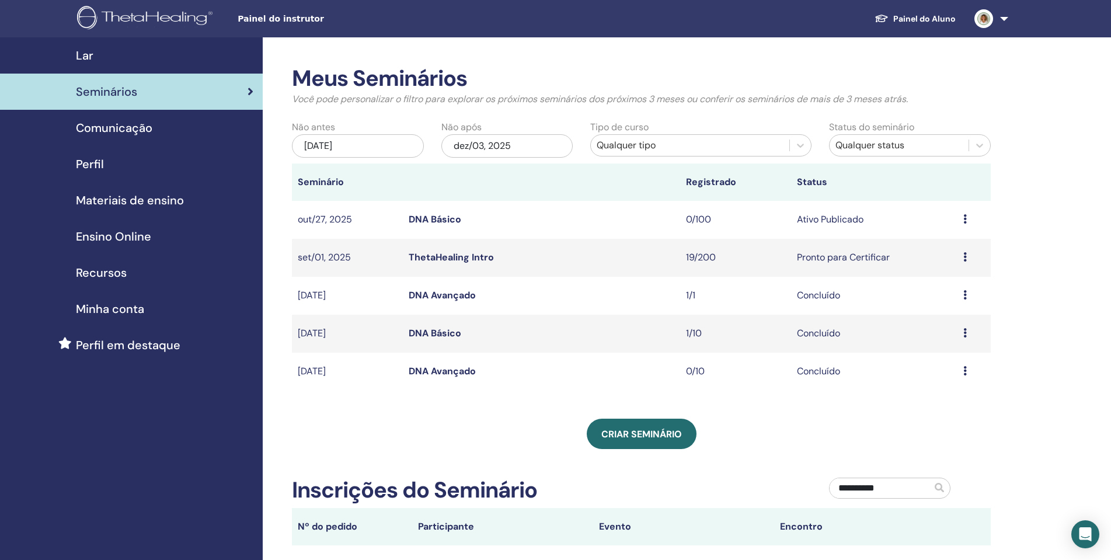
click at [477, 259] on link "ThetaHealing Intro" at bounding box center [451, 257] width 85 height 12
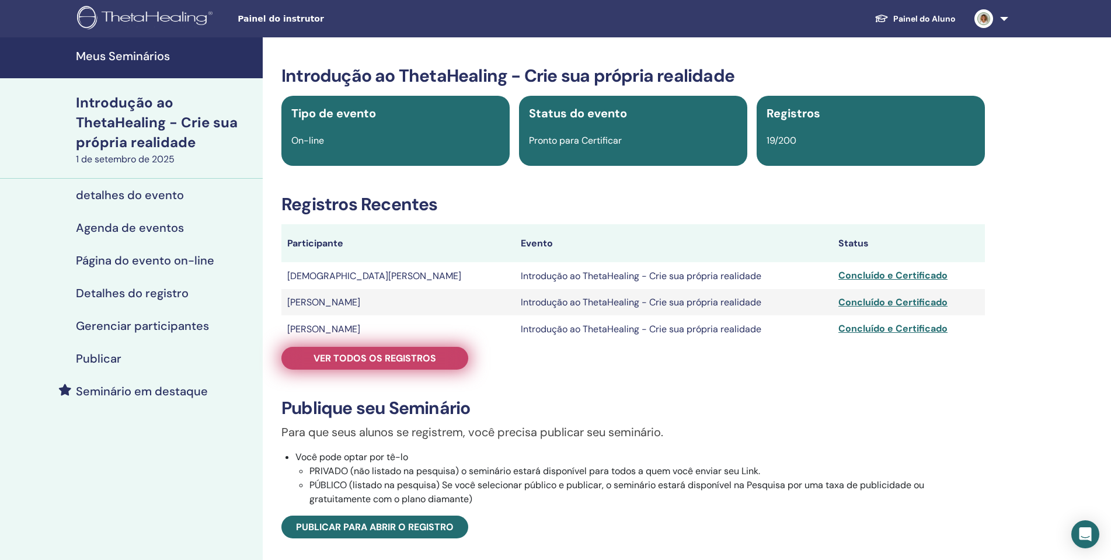
click at [433, 362] on font "Ver todos os registros" at bounding box center [374, 358] width 123 height 12
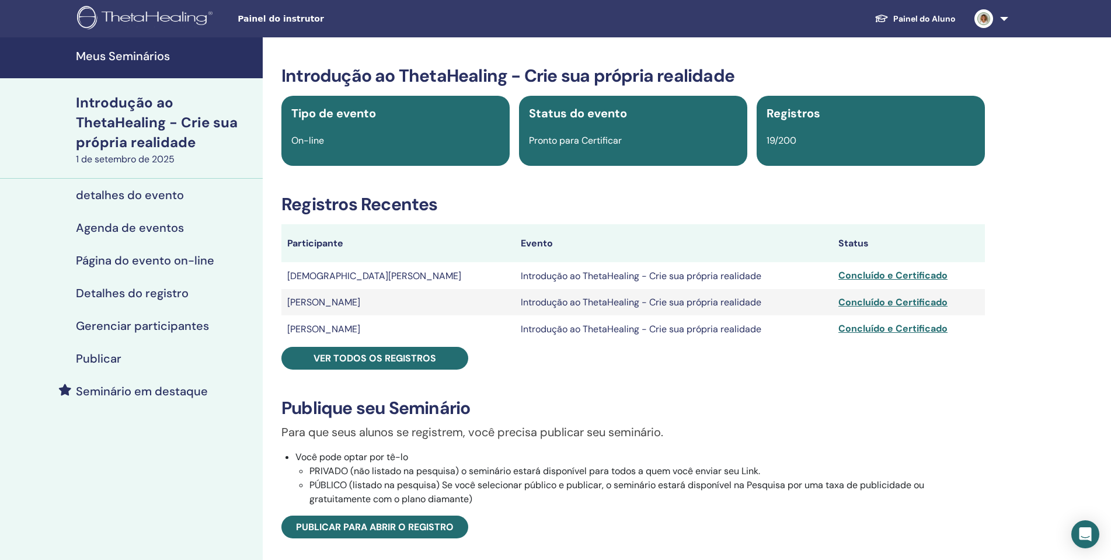
click at [875, 330] on font "Concluído e Certificado" at bounding box center [892, 328] width 109 height 12
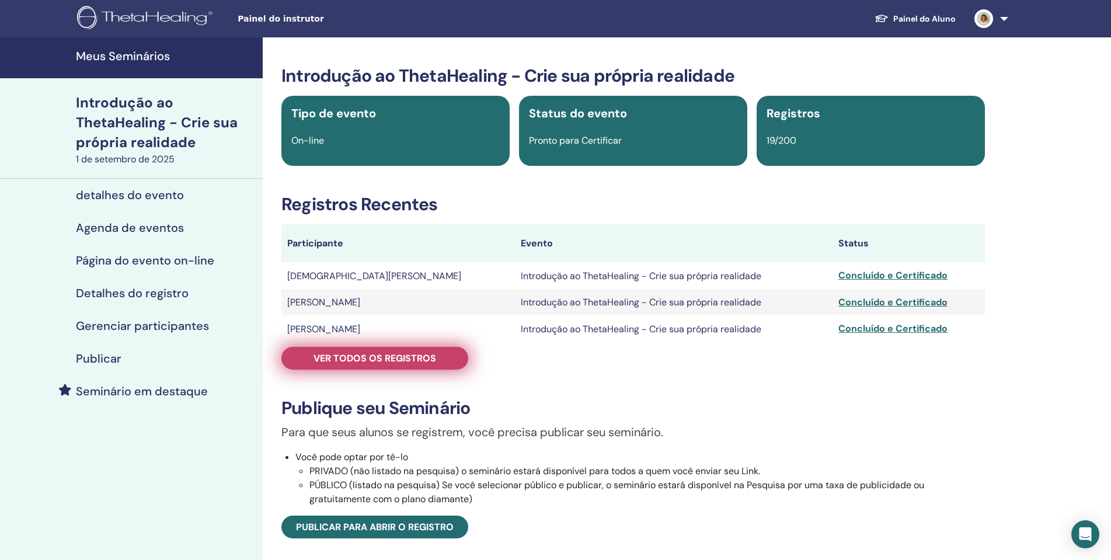
click at [443, 357] on link "Ver todos os registros" at bounding box center [374, 358] width 187 height 23
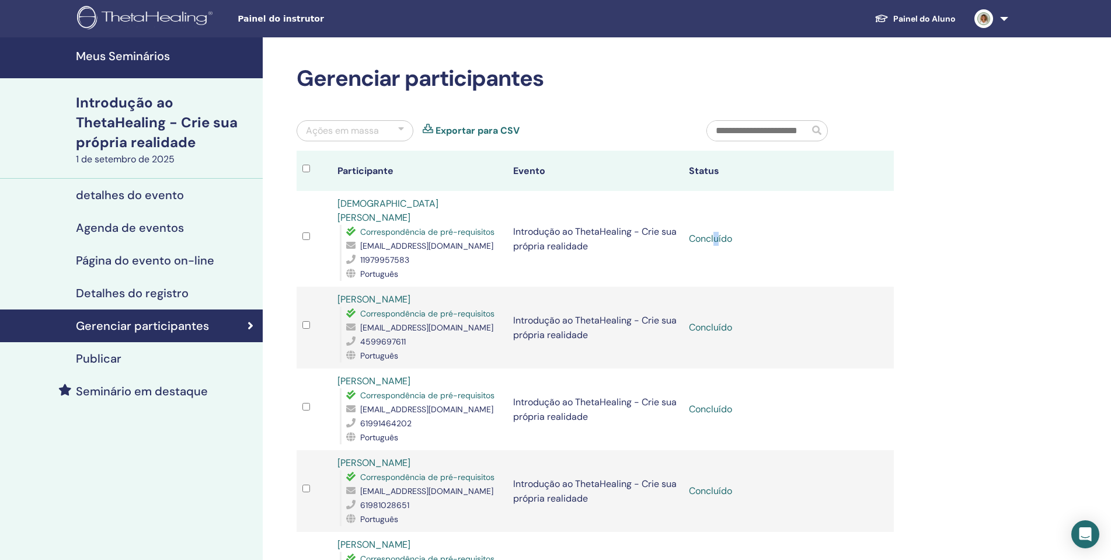
click at [719, 232] on td "Concluído" at bounding box center [771, 239] width 176 height 96
click at [779, 221] on td "Concluído" at bounding box center [771, 239] width 176 height 96
click at [403, 127] on div at bounding box center [401, 131] width 6 height 14
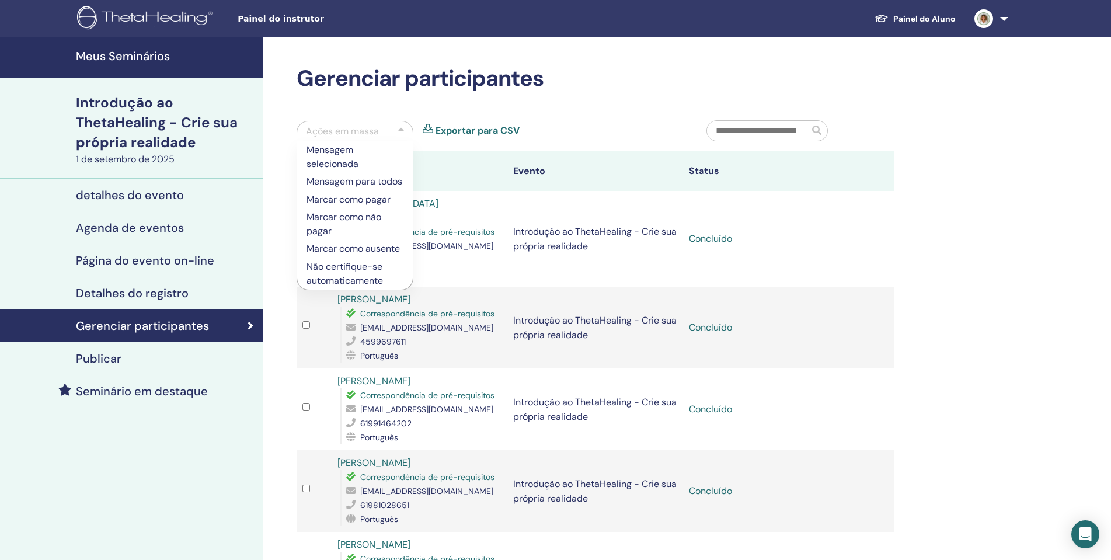
click at [852, 368] on td "Concluído" at bounding box center [771, 409] width 176 height 82
click at [879, 236] on td at bounding box center [875, 239] width 35 height 96
click at [395, 375] on font "Alessandra Andrade" at bounding box center [373, 381] width 73 height 12
click at [564, 147] on div "Ações em massa Mensagem selecionada Mensagem para todos Marcar como pagar Marca…" at bounding box center [493, 135] width 410 height 30
click at [870, 348] on td at bounding box center [875, 328] width 35 height 82
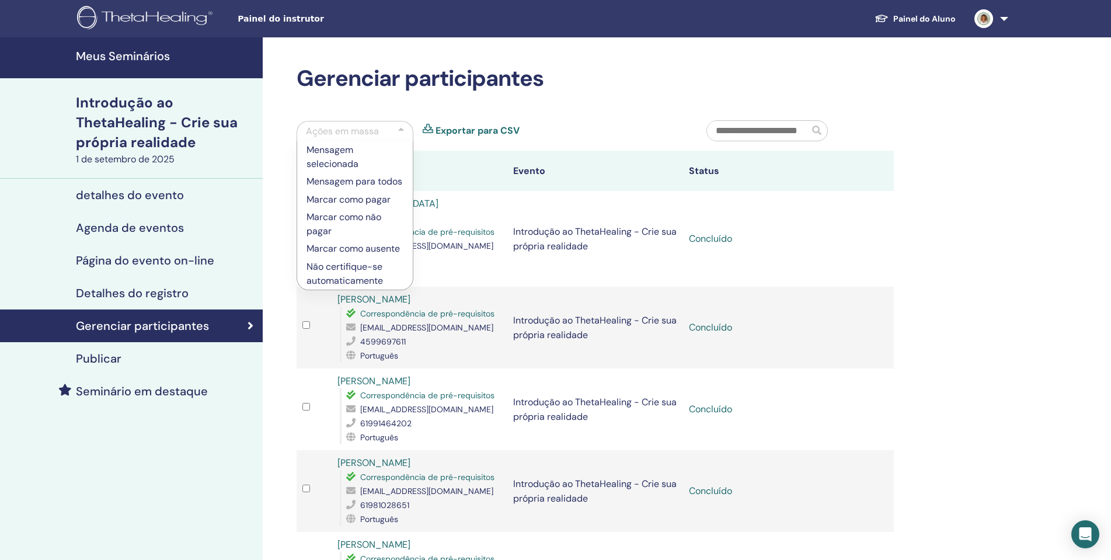
click at [619, 287] on td "Introdução ao ThetaHealing - Crie sua própria realidade" at bounding box center [595, 328] width 176 height 82
click at [401, 125] on div at bounding box center [401, 131] width 6 height 14
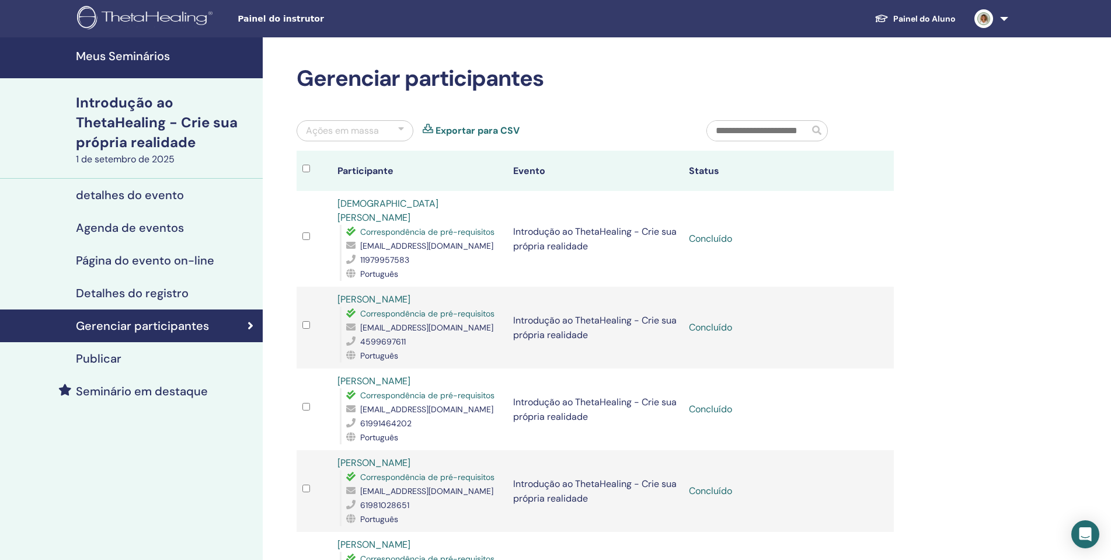
click at [857, 287] on tr "Francisca Melo Correspondência de pré-requisitos naldinha07@gmail.com 459969761…" at bounding box center [595, 328] width 597 height 82
click at [137, 59] on font "Meus Seminários" at bounding box center [123, 55] width 94 height 15
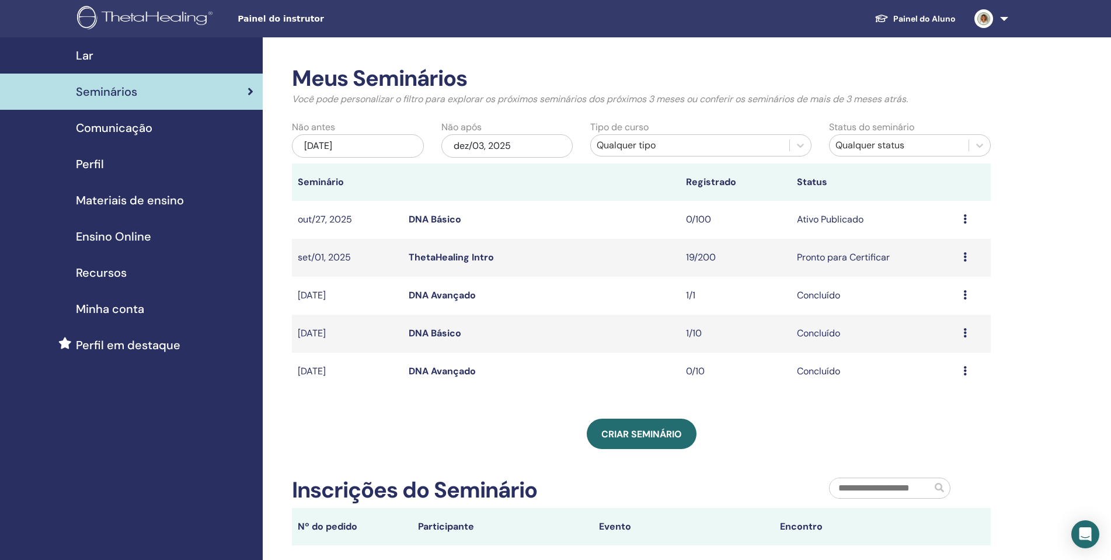
click at [967, 257] on icon at bounding box center [965, 256] width 4 height 9
click at [952, 300] on link "Participantes" at bounding box center [940, 301] width 57 height 12
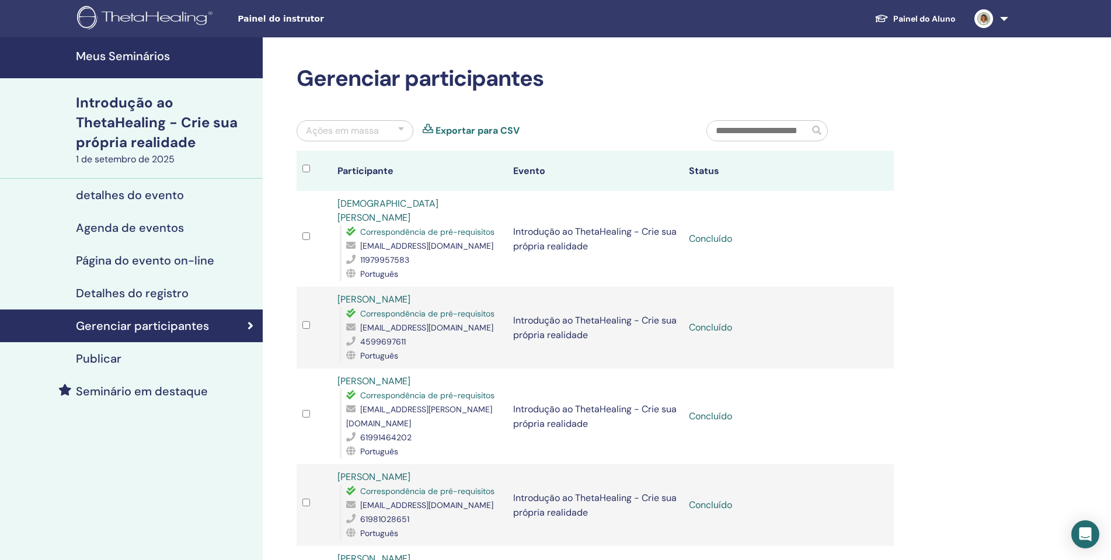
click at [173, 329] on font "Gerenciar participantes" at bounding box center [142, 325] width 133 height 15
click at [184, 326] on font "Gerenciar participantes" at bounding box center [142, 325] width 133 height 15
click at [924, 18] on font "Painel do Aluno" at bounding box center [924, 18] width 62 height 11
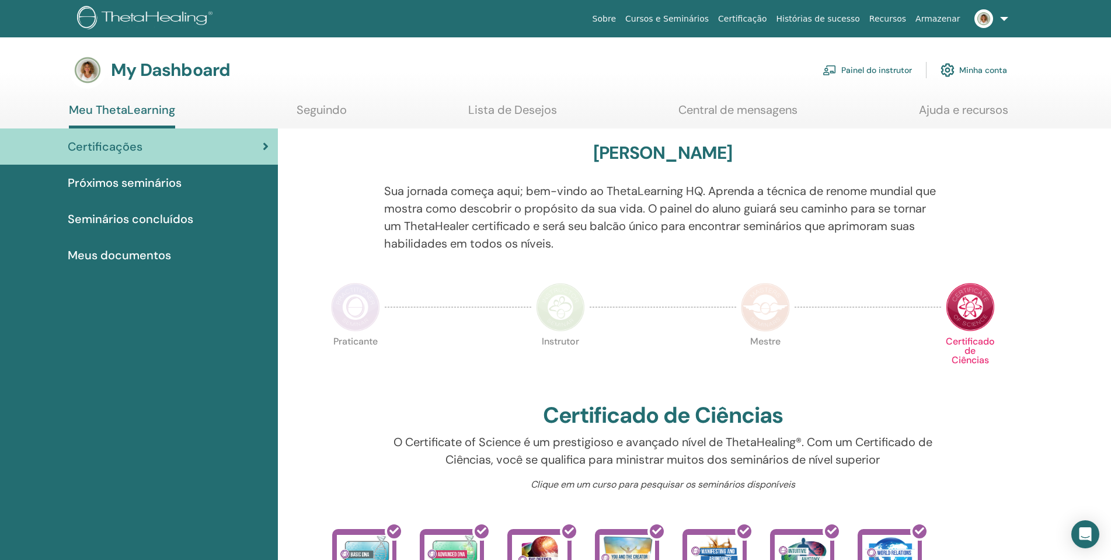
click at [877, 62] on link "Painel do instrutor" at bounding box center [866, 70] width 89 height 26
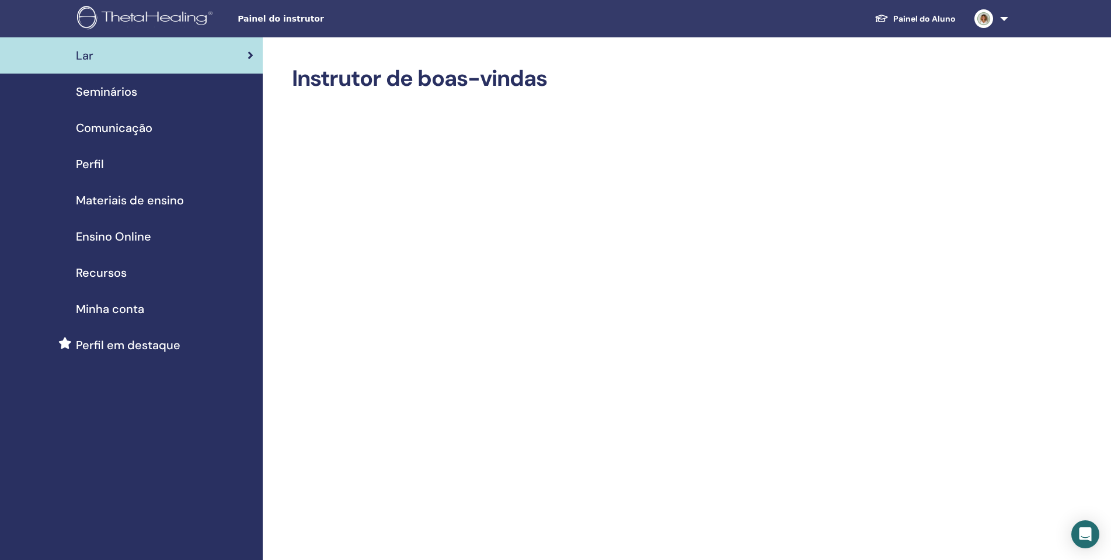
click at [161, 202] on span "Materiais de ensino" at bounding box center [130, 200] width 108 height 18
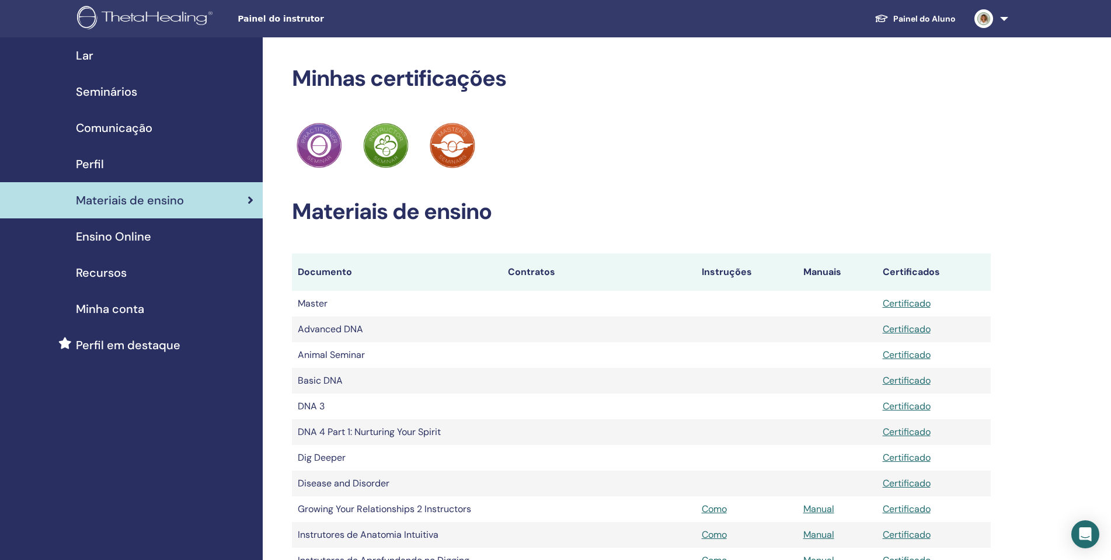
click at [124, 93] on span "Seminários" at bounding box center [106, 92] width 61 height 18
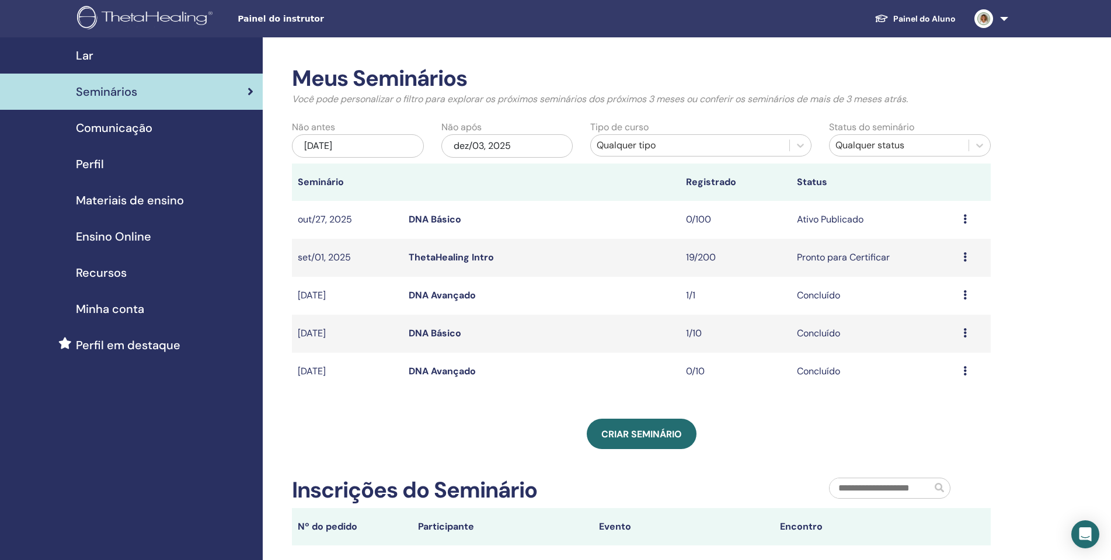
click at [967, 259] on icon at bounding box center [965, 256] width 4 height 9
click at [922, 285] on link "Editar" at bounding box center [925, 286] width 26 height 12
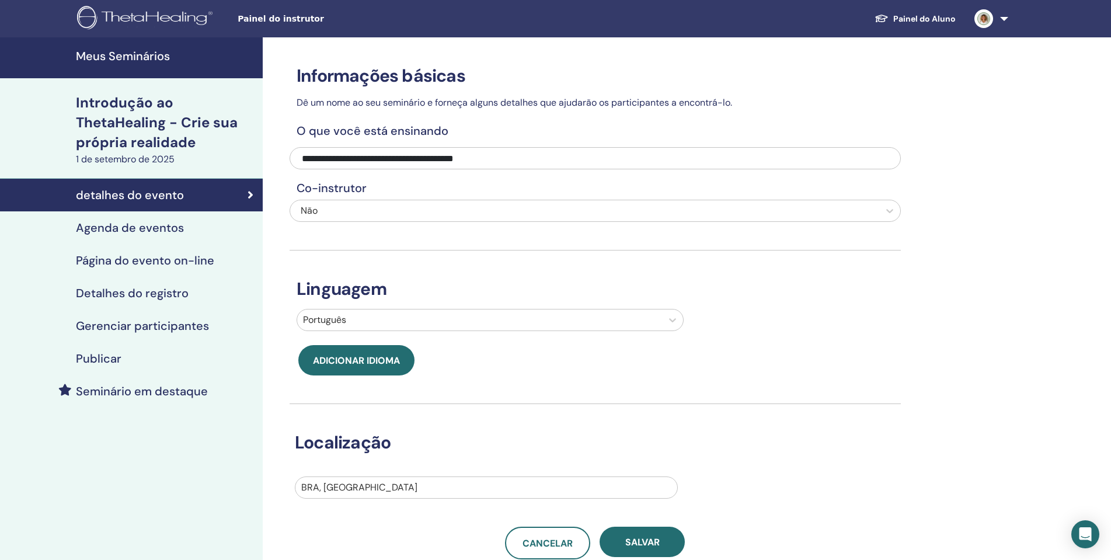
click at [183, 326] on font "Gerenciar participantes" at bounding box center [142, 325] width 133 height 15
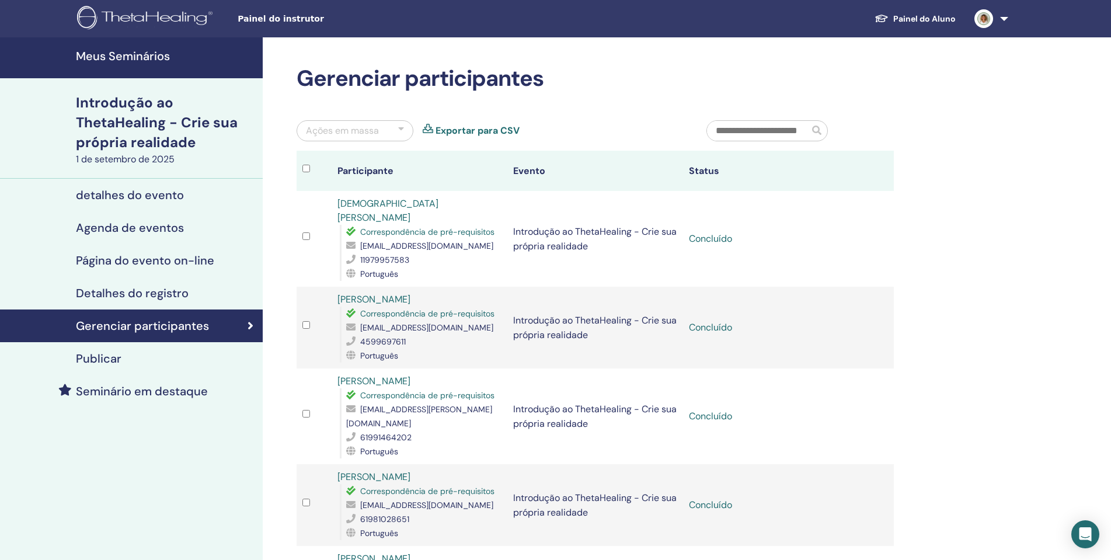
click at [910, 14] on font "Painel do Aluno" at bounding box center [924, 18] width 62 height 11
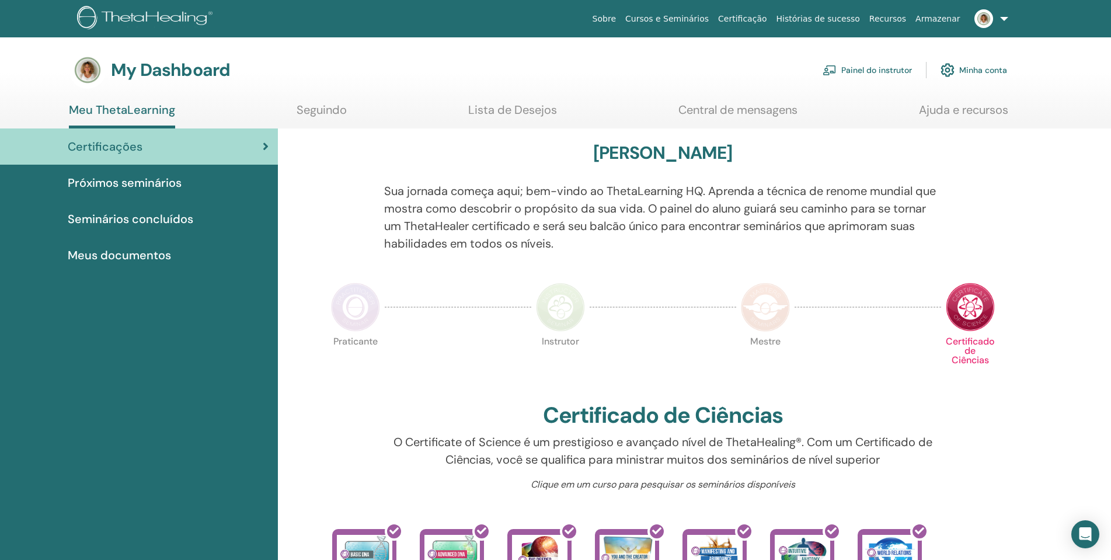
click at [180, 224] on span "Seminários concluídos" at bounding box center [131, 219] width 126 height 18
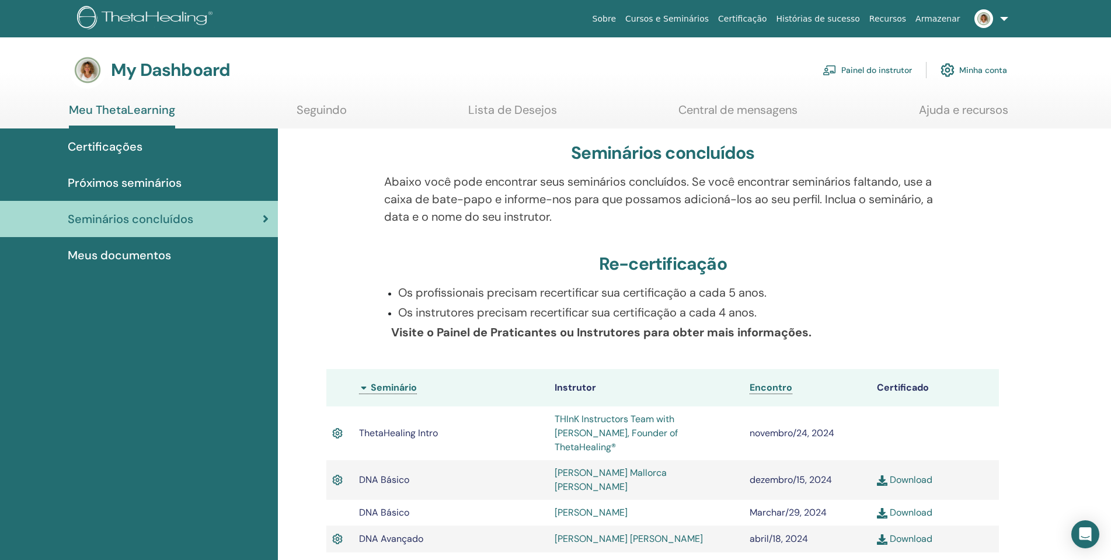
click at [876, 71] on link "Painel do instrutor" at bounding box center [866, 70] width 89 height 26
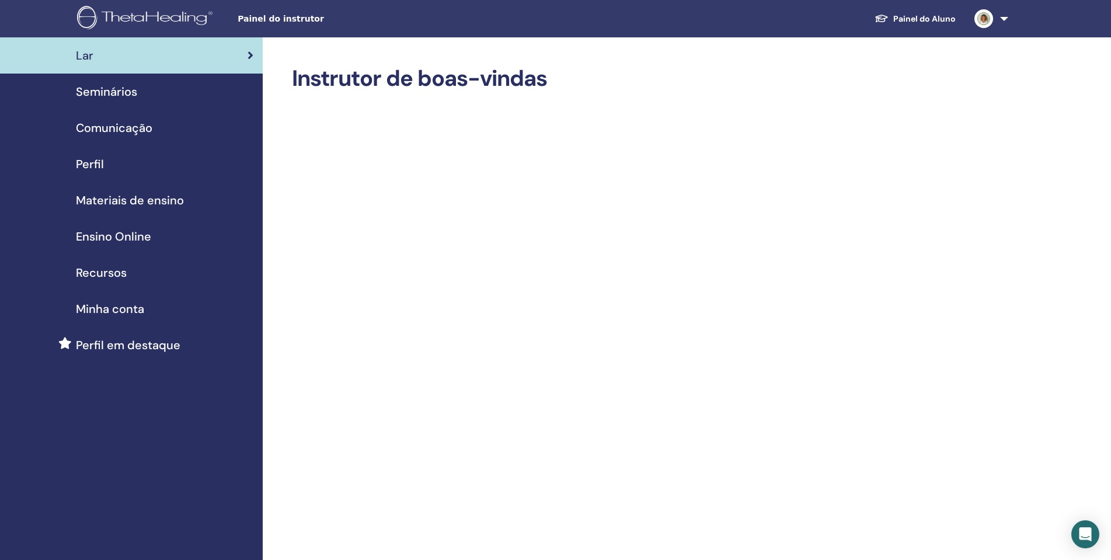
click at [123, 97] on span "Seminários" at bounding box center [106, 92] width 61 height 18
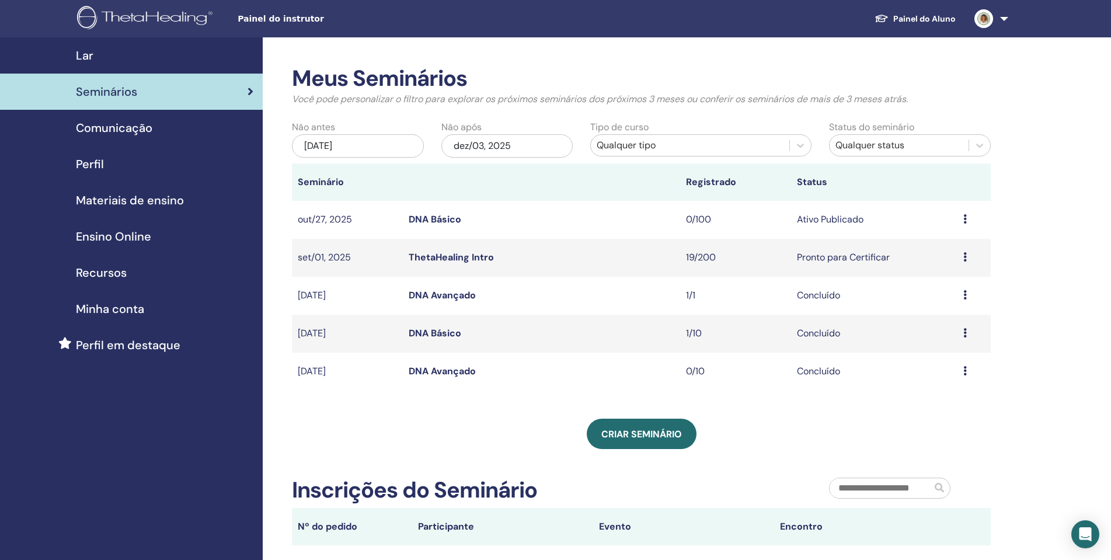
click at [438, 332] on link "DNA Básico" at bounding box center [435, 333] width 53 height 12
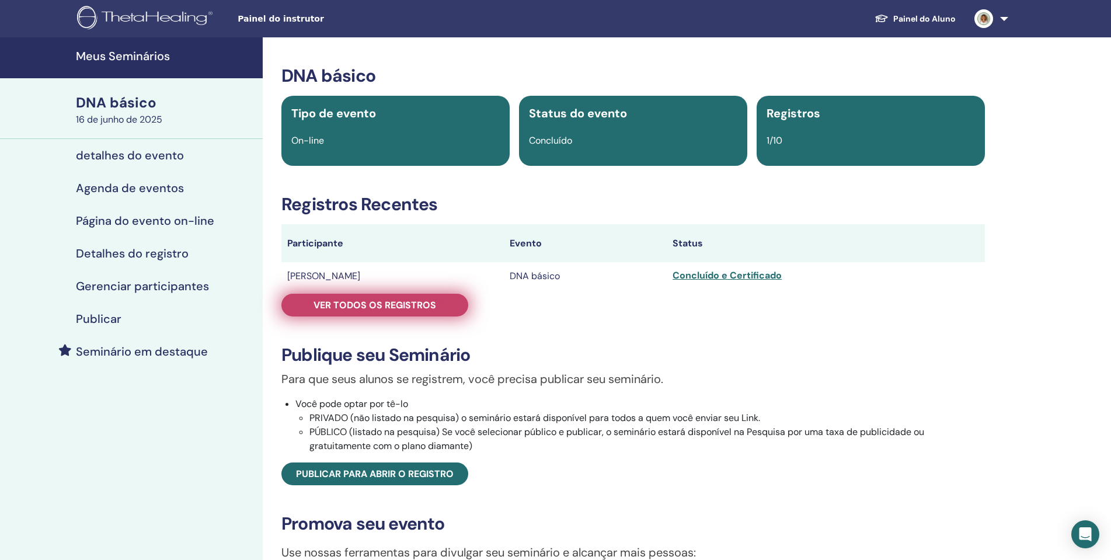
click at [424, 301] on font "Ver todos os registros" at bounding box center [374, 305] width 123 height 12
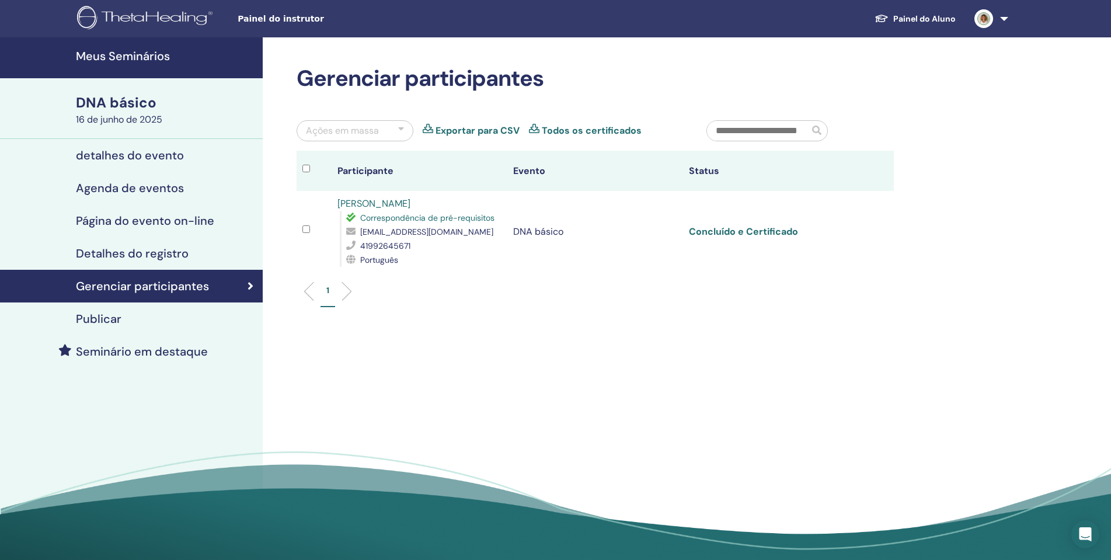
click at [742, 233] on font "Concluído e Certificado" at bounding box center [743, 231] width 109 height 12
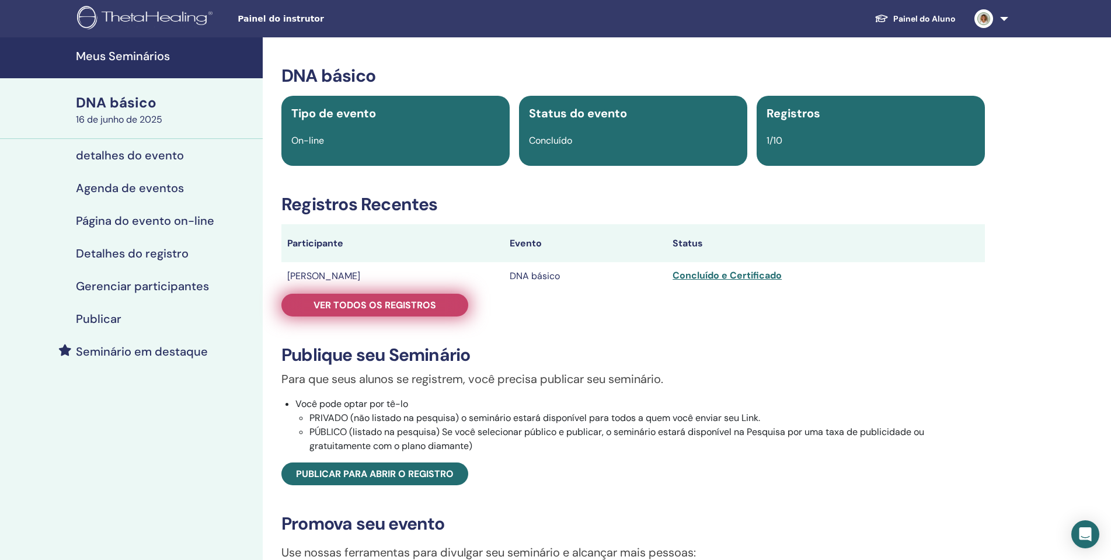
click at [413, 306] on font "Ver todos os registros" at bounding box center [374, 305] width 123 height 12
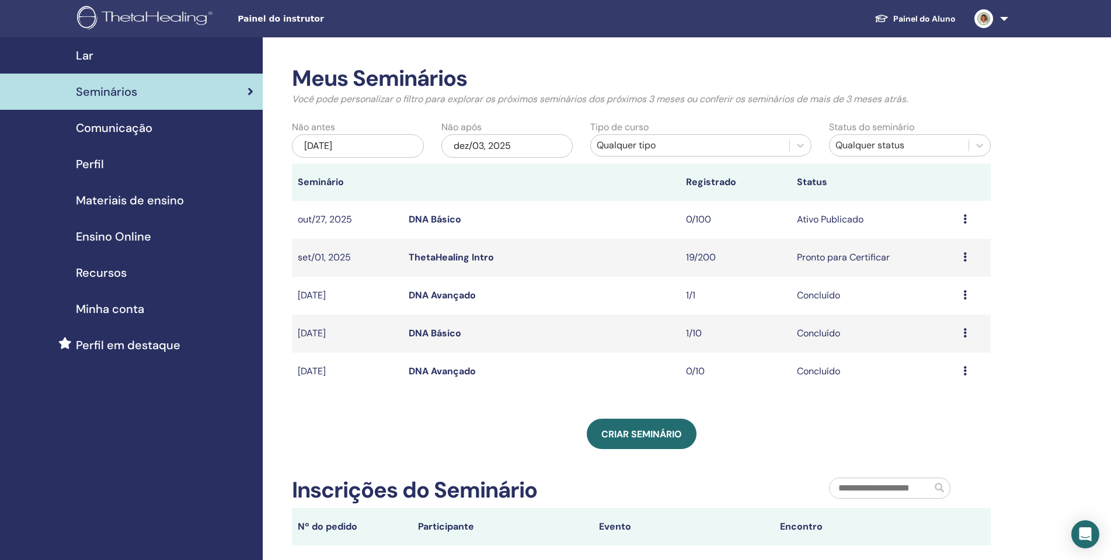
click at [965, 258] on icon at bounding box center [965, 256] width 4 height 9
click at [293, 258] on td "set/01, 2025" at bounding box center [347, 258] width 111 height 38
click at [967, 255] on icon at bounding box center [965, 256] width 4 height 9
click at [954, 267] on li "Visualizar" at bounding box center [940, 264] width 76 height 18
click at [963, 257] on td "Visualizar Editar Participantes Cancelar" at bounding box center [973, 258] width 33 height 38
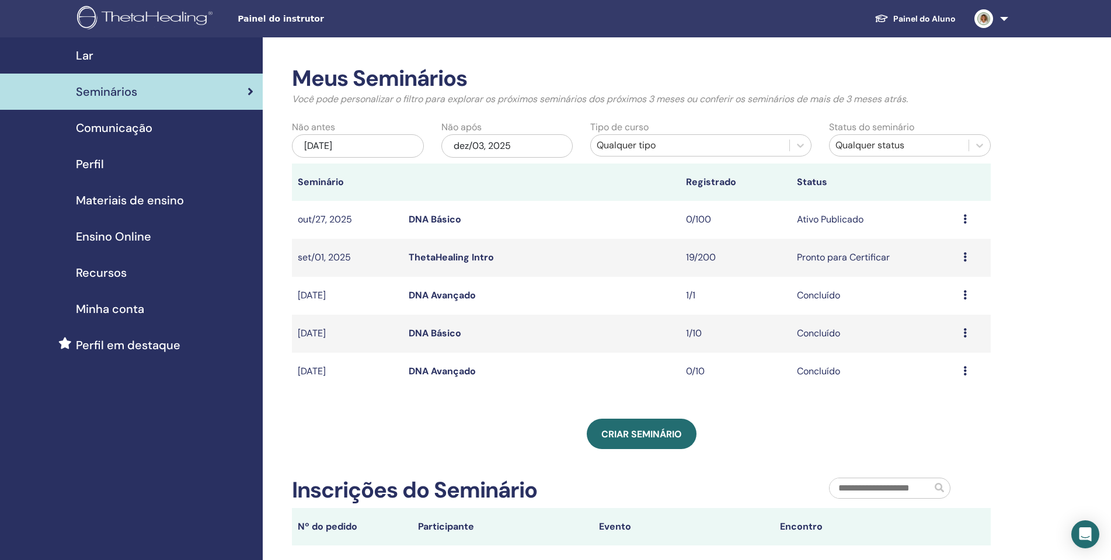
click at [965, 259] on icon at bounding box center [965, 256] width 4 height 9
click at [939, 268] on link "Visualizar" at bounding box center [930, 268] width 41 height 12
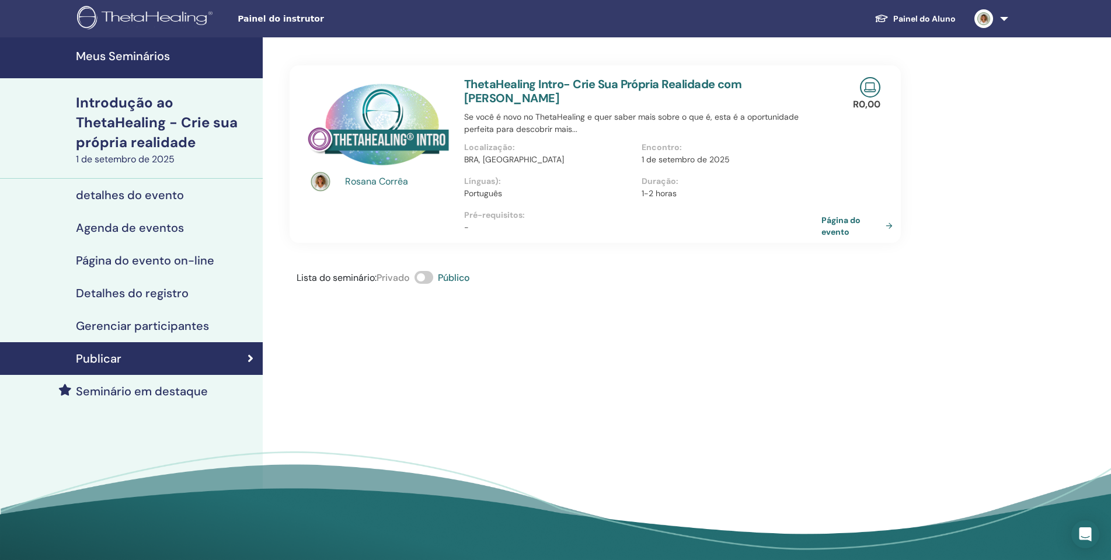
click at [856, 227] on font "Página do evento" at bounding box center [851, 225] width 60 height 23
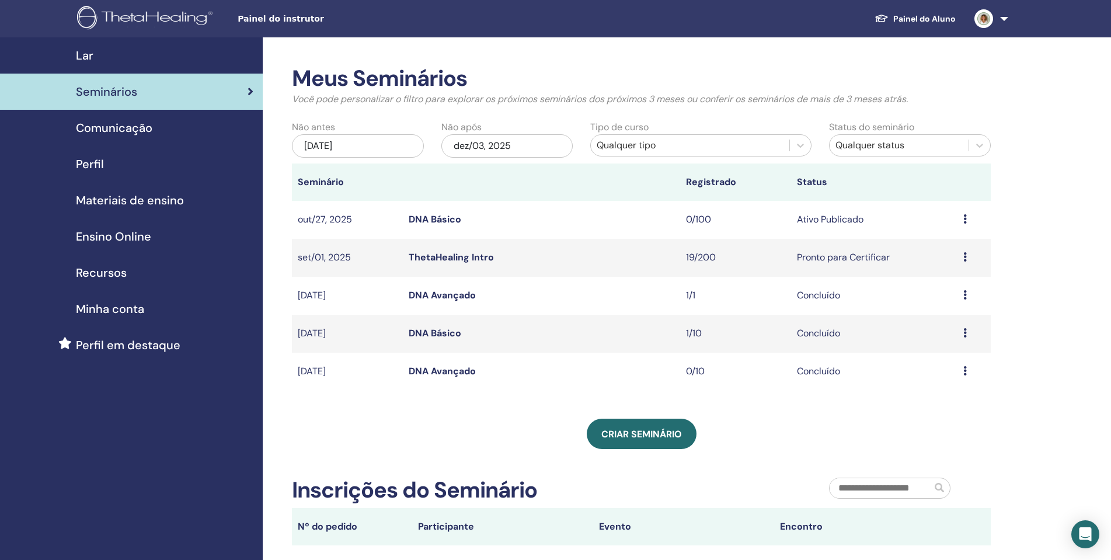
click at [476, 260] on link "ThetaHealing Intro" at bounding box center [451, 257] width 85 height 12
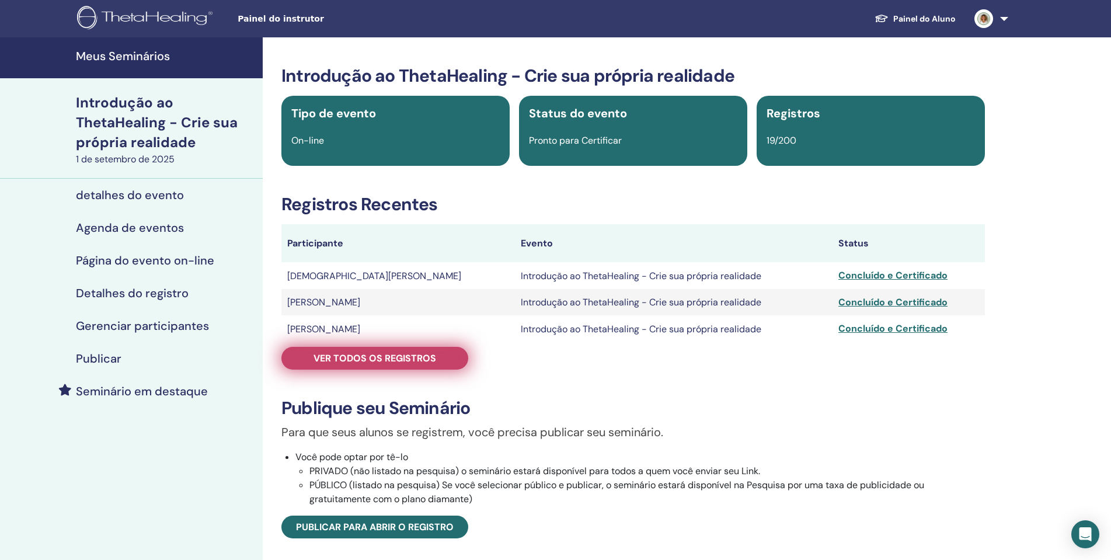
click at [426, 354] on font "Ver todos os registros" at bounding box center [374, 358] width 123 height 12
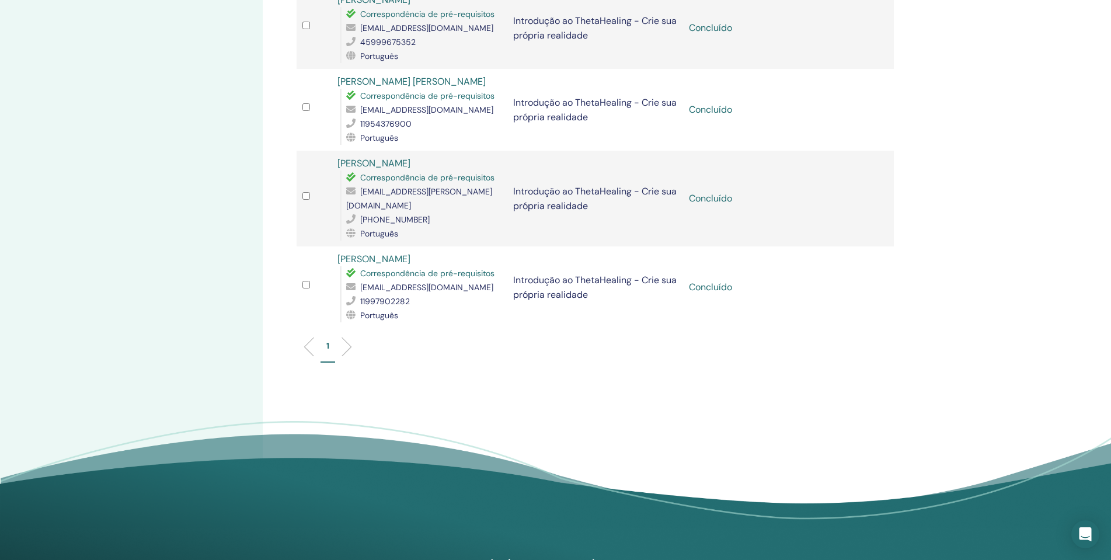
scroll to position [1268, 0]
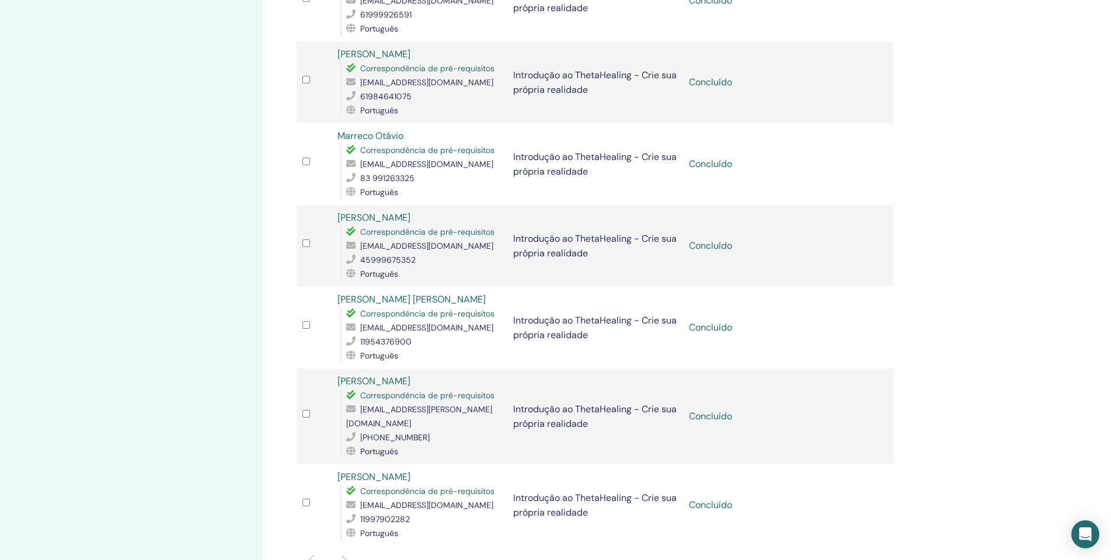
click at [348, 555] on li at bounding box center [342, 565] width 20 height 20
click at [309, 555] on li at bounding box center [314, 565] width 20 height 20
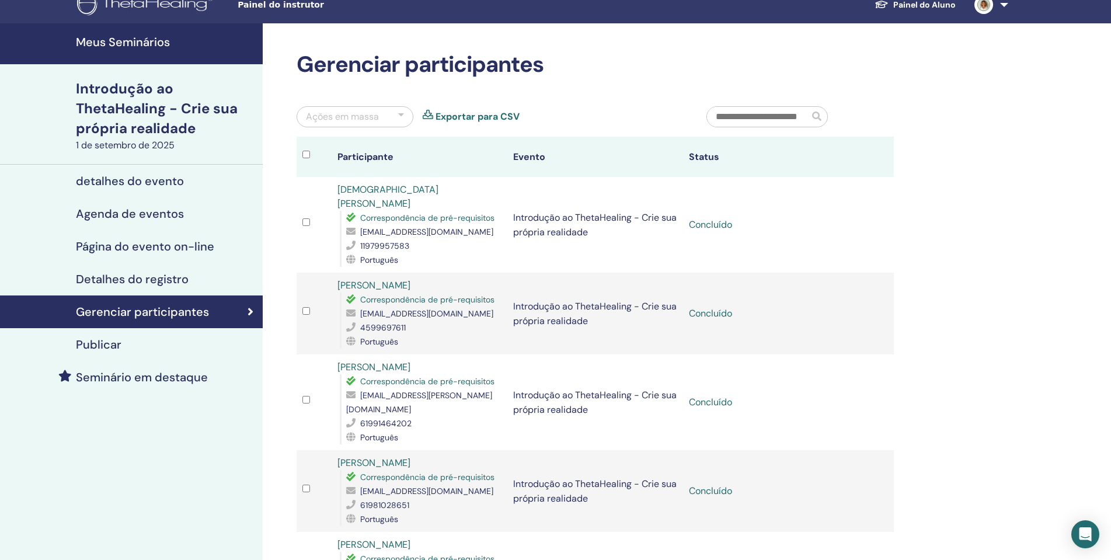
scroll to position [0, 0]
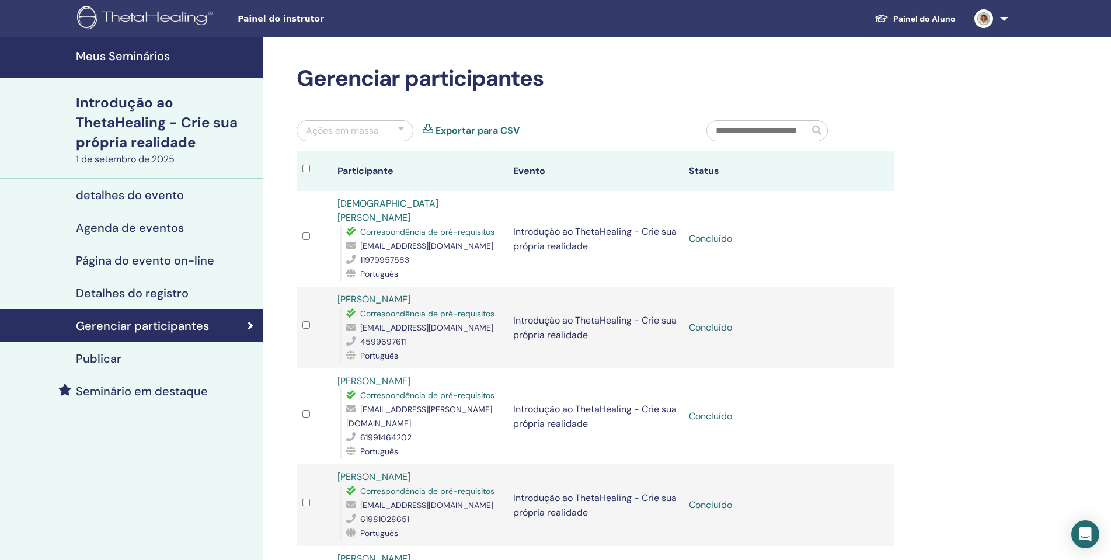
click at [400, 134] on div at bounding box center [401, 131] width 6 height 14
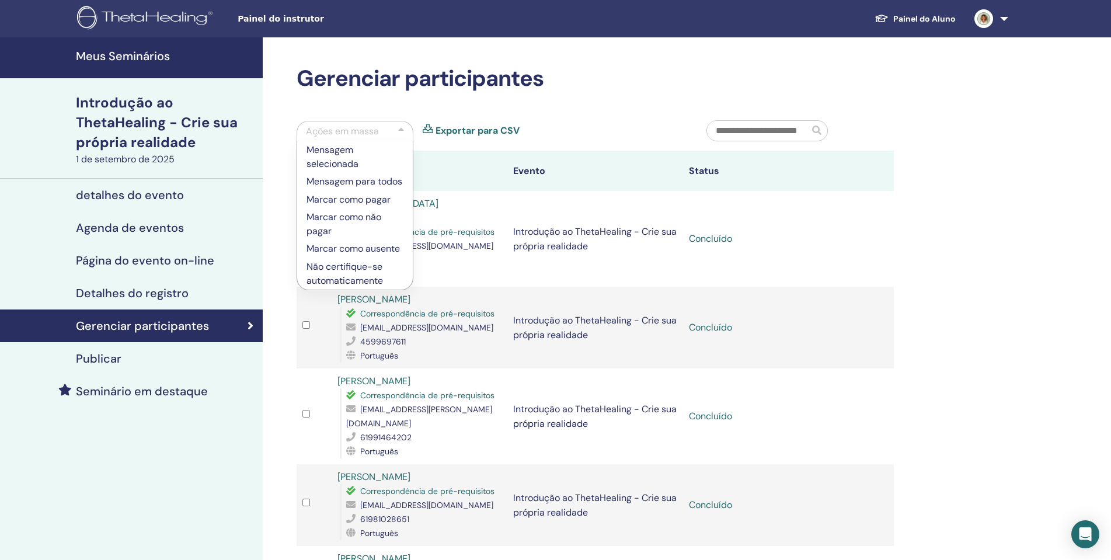
drag, startPoint x: 507, startPoint y: 181, endPoint x: 488, endPoint y: 183, distance: 18.8
click at [506, 181] on tr "Participante Evento Status" at bounding box center [595, 171] width 597 height 40
click at [468, 161] on th "Participante" at bounding box center [420, 171] width 176 height 40
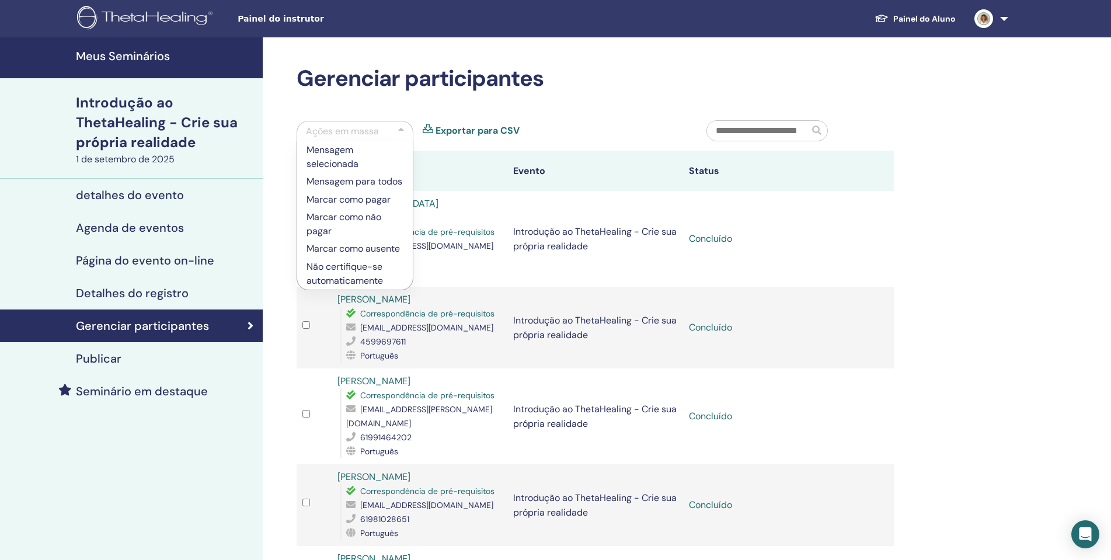
drag, startPoint x: 441, startPoint y: 144, endPoint x: 435, endPoint y: 145, distance: 6.0
click at [438, 145] on div "Ações em massa Mensagem selecionada Mensagem para todos Marcar como pagar Marca…" at bounding box center [493, 135] width 410 height 30
drag, startPoint x: 988, startPoint y: 271, endPoint x: 976, endPoint y: 260, distance: 15.7
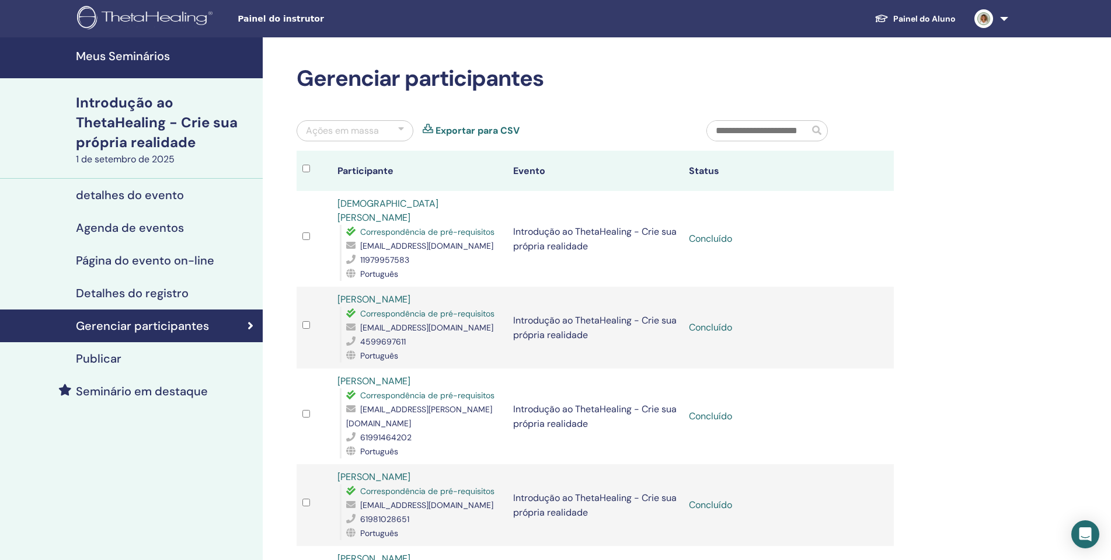
click at [158, 195] on font "detalhes do evento" at bounding box center [130, 194] width 108 height 15
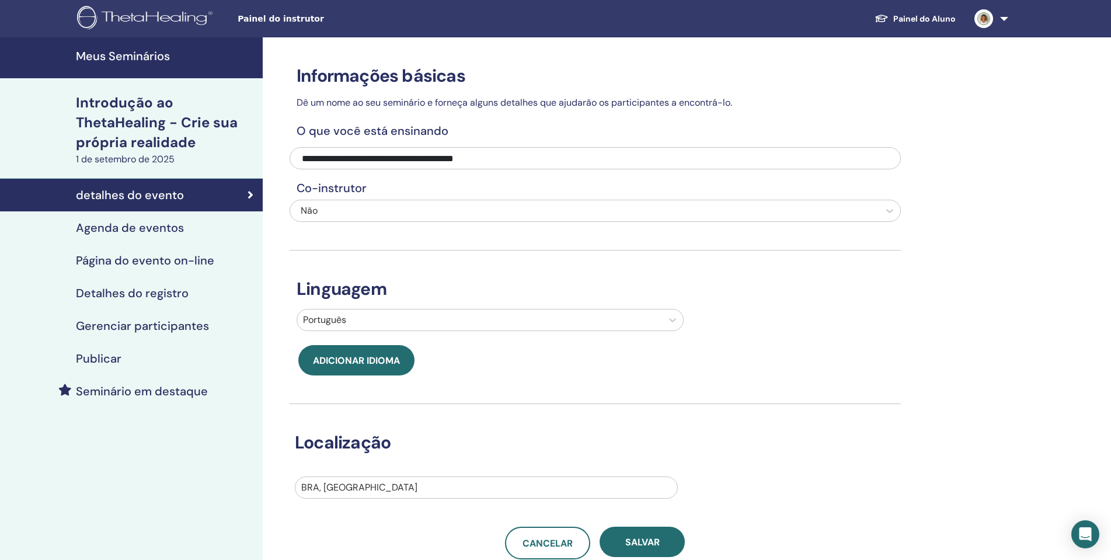
click at [174, 225] on font "Agenda de eventos" at bounding box center [130, 227] width 108 height 15
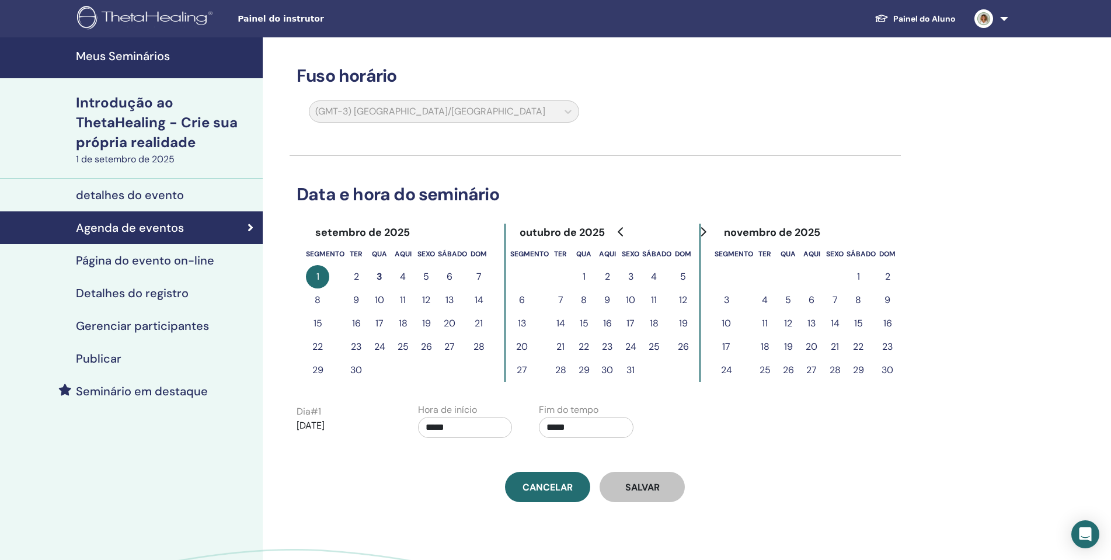
click at [922, 13] on font "Painel do Aluno" at bounding box center [924, 18] width 62 height 11
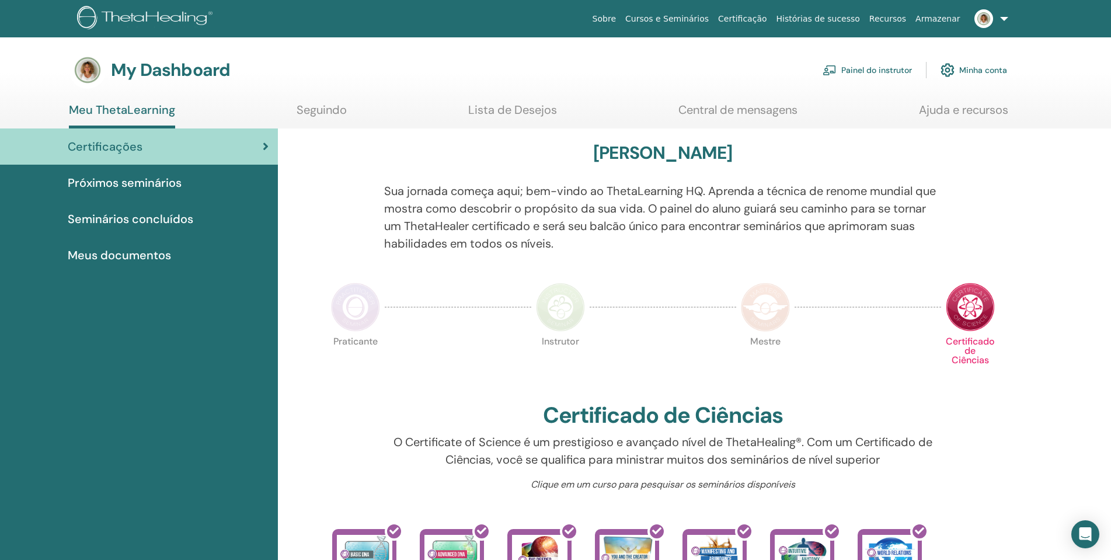
click at [872, 73] on link "Painel do instrutor" at bounding box center [866, 70] width 89 height 26
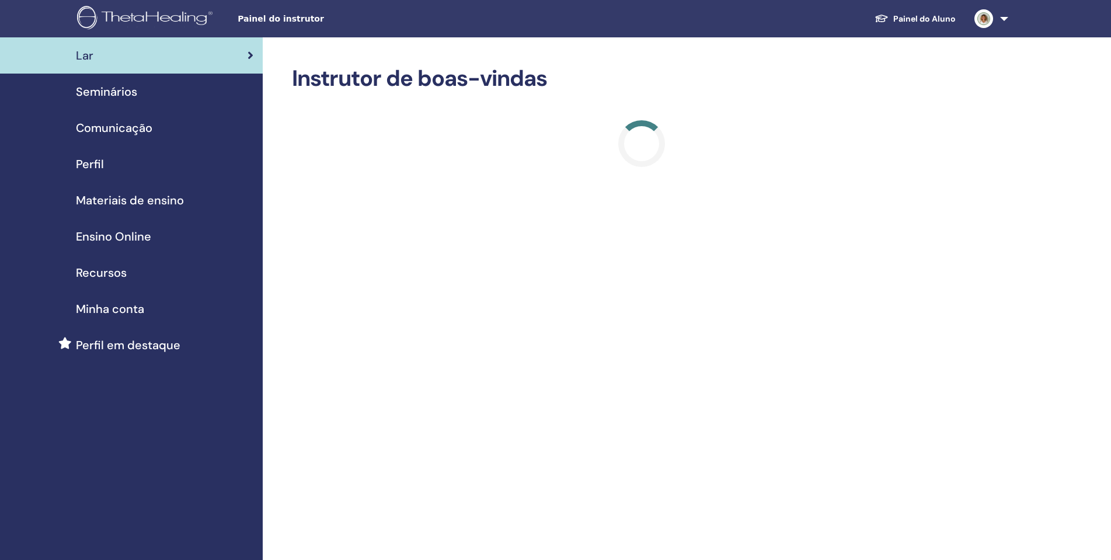
click at [123, 93] on span "Seminários" at bounding box center [106, 92] width 61 height 18
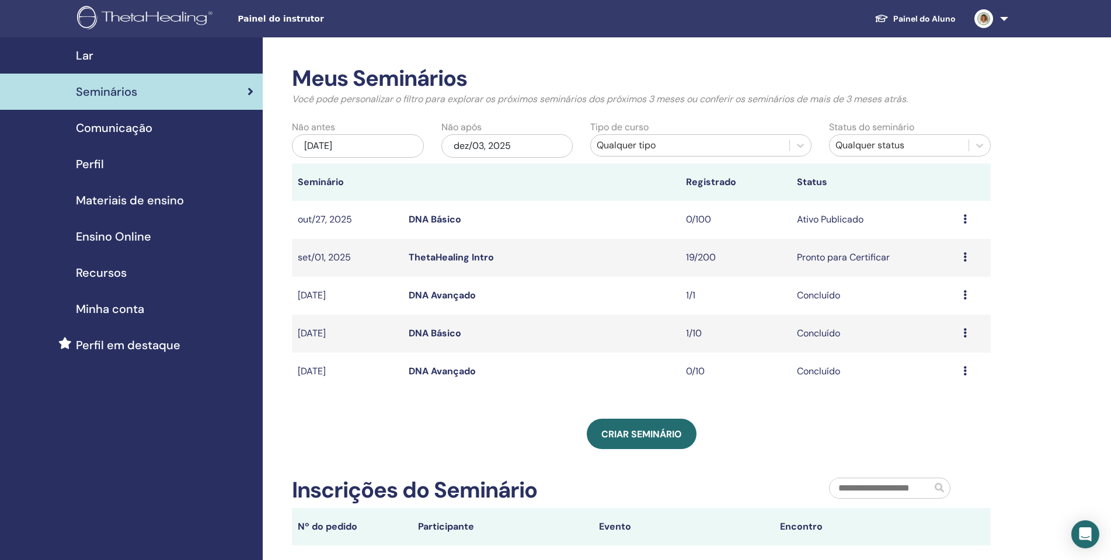
click at [479, 256] on link "ThetaHealing Intro" at bounding box center [451, 257] width 85 height 12
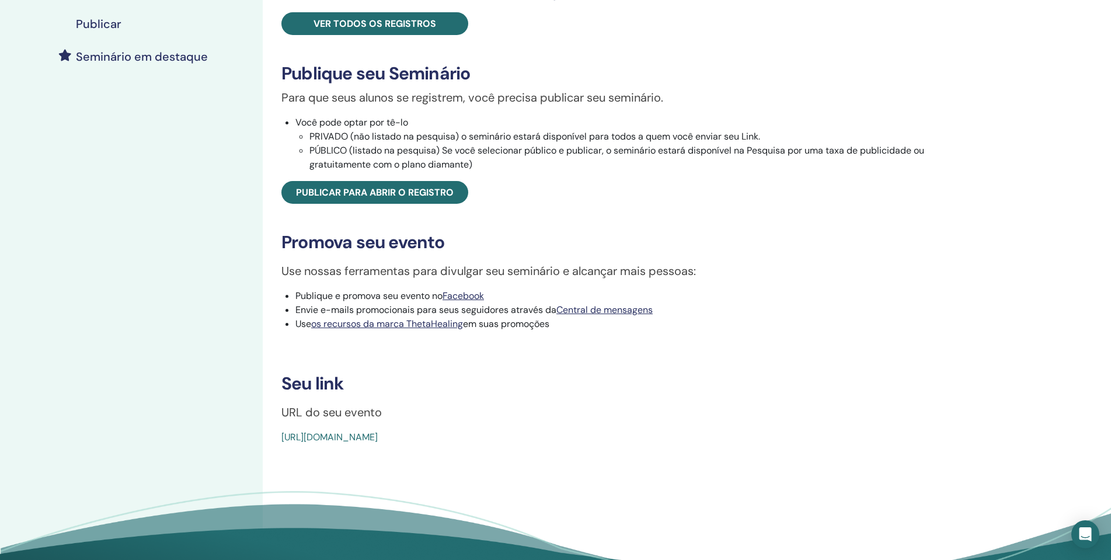
scroll to position [350, 0]
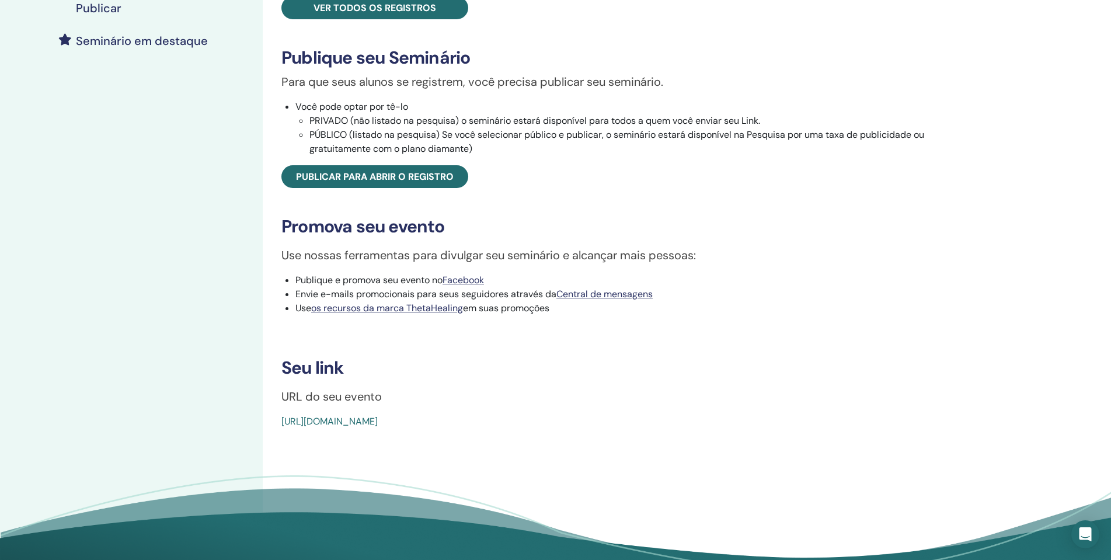
click at [378, 427] on font "[URL][DOMAIN_NAME]" at bounding box center [329, 421] width 96 height 12
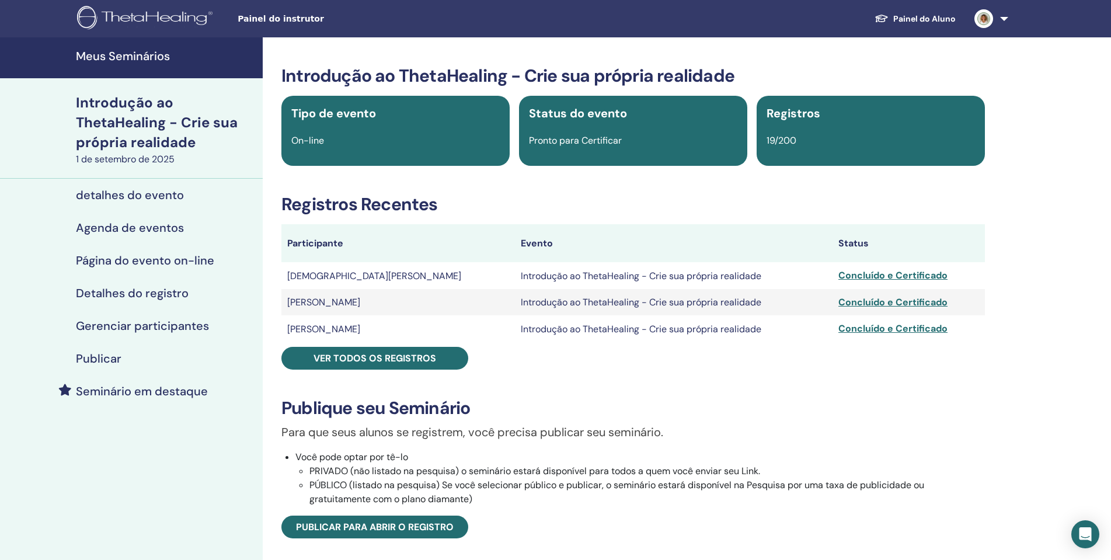
click at [157, 291] on font "Detalhes do registro" at bounding box center [132, 292] width 113 height 15
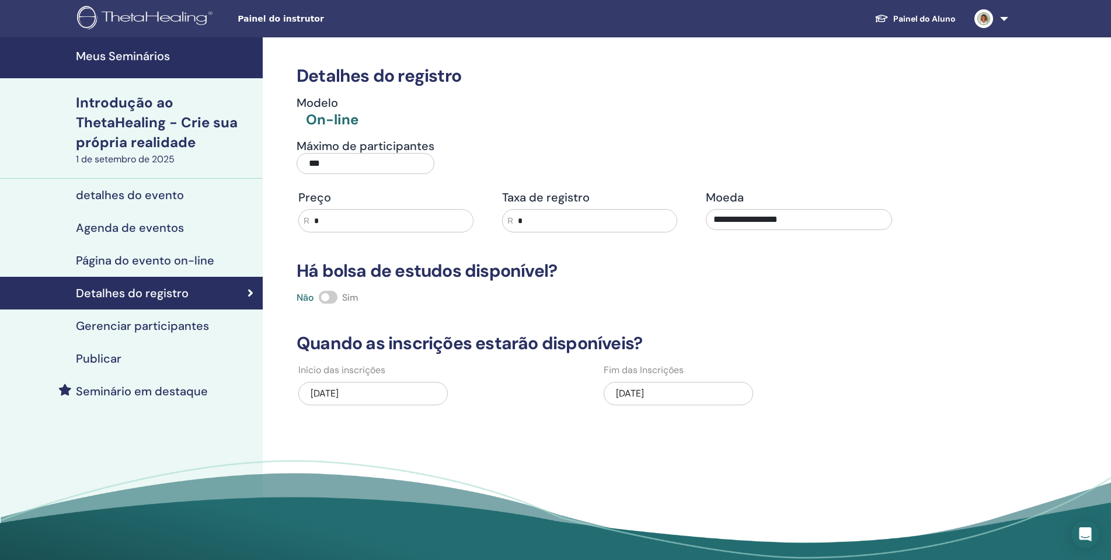
click at [152, 198] on font "detalhes do evento" at bounding box center [130, 194] width 108 height 15
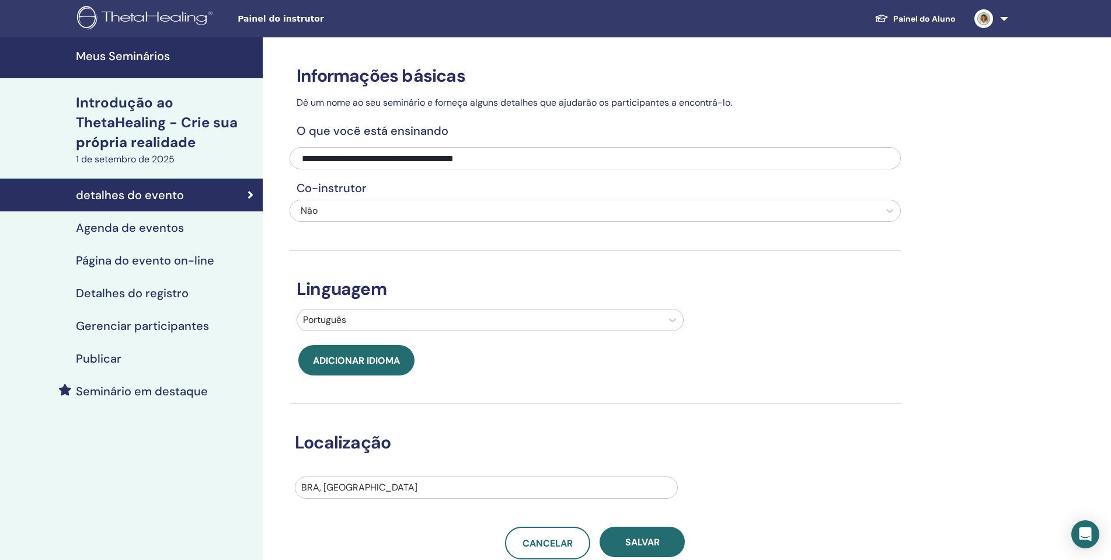
click at [164, 228] on font "Agenda de eventos" at bounding box center [130, 227] width 108 height 15
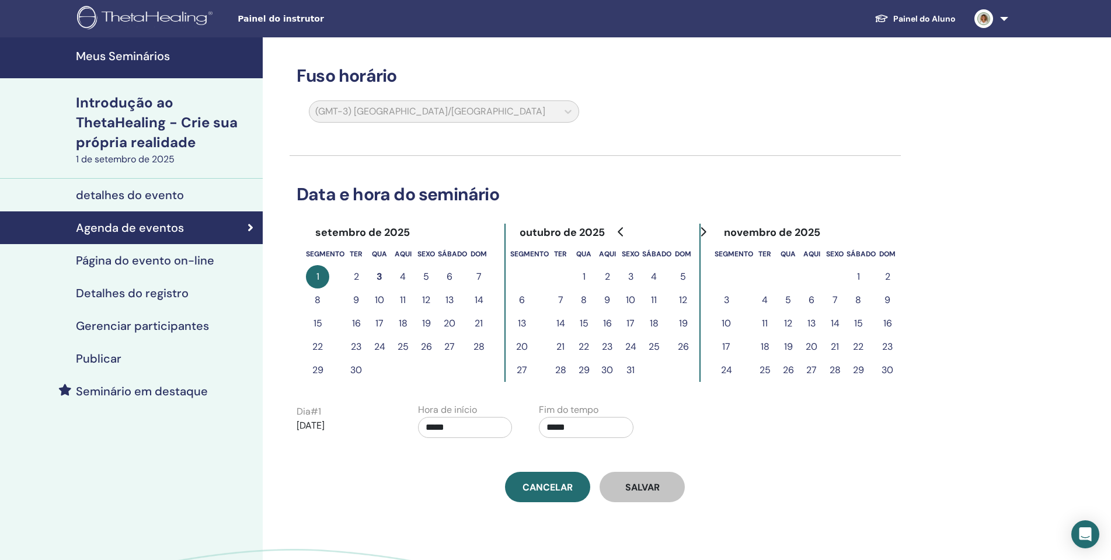
click at [141, 257] on font "Página do evento on-line" at bounding box center [145, 260] width 138 height 15
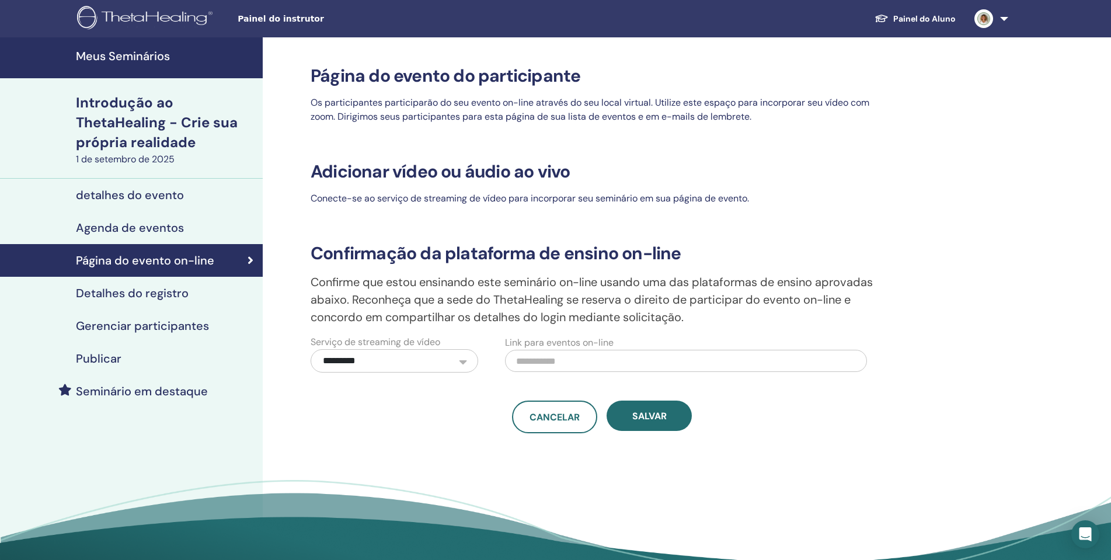
click at [154, 326] on font "Gerenciar participantes" at bounding box center [142, 325] width 133 height 15
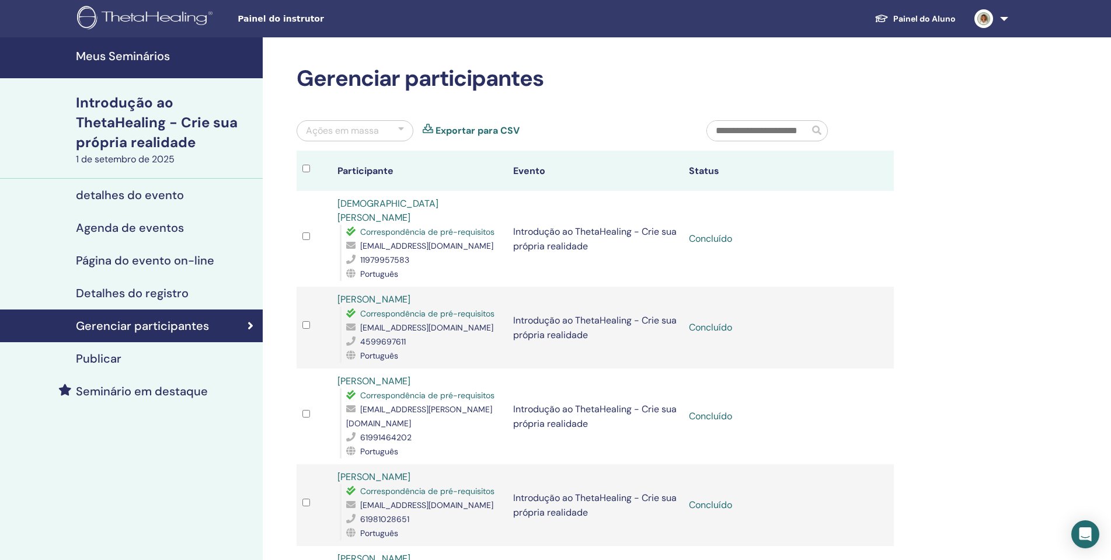
click at [176, 127] on font "Introdução ao ThetaHealing - Crie sua própria realidade" at bounding box center [157, 122] width 162 height 58
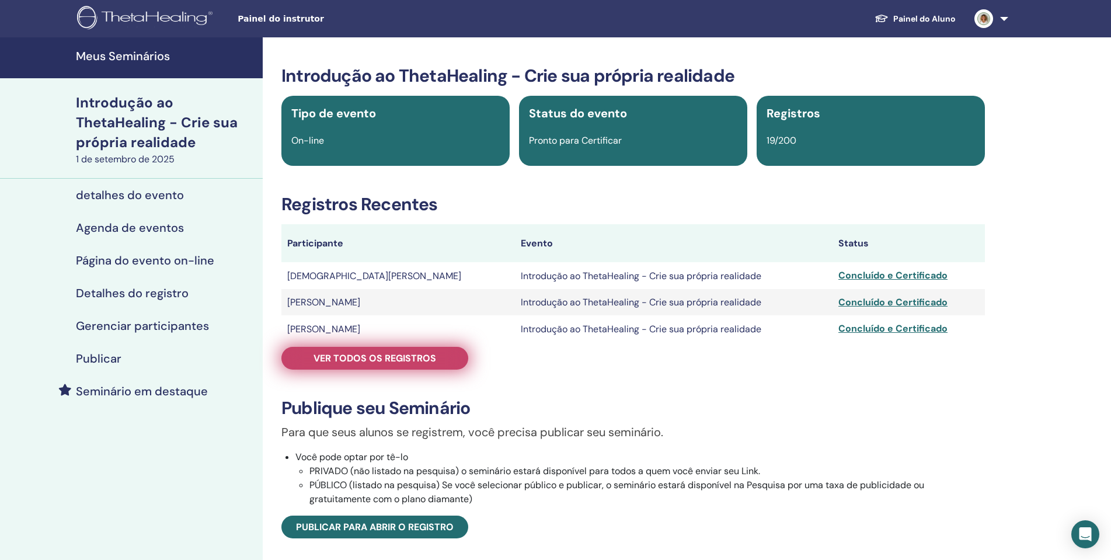
click at [428, 362] on font "Ver todos os registros" at bounding box center [374, 358] width 123 height 12
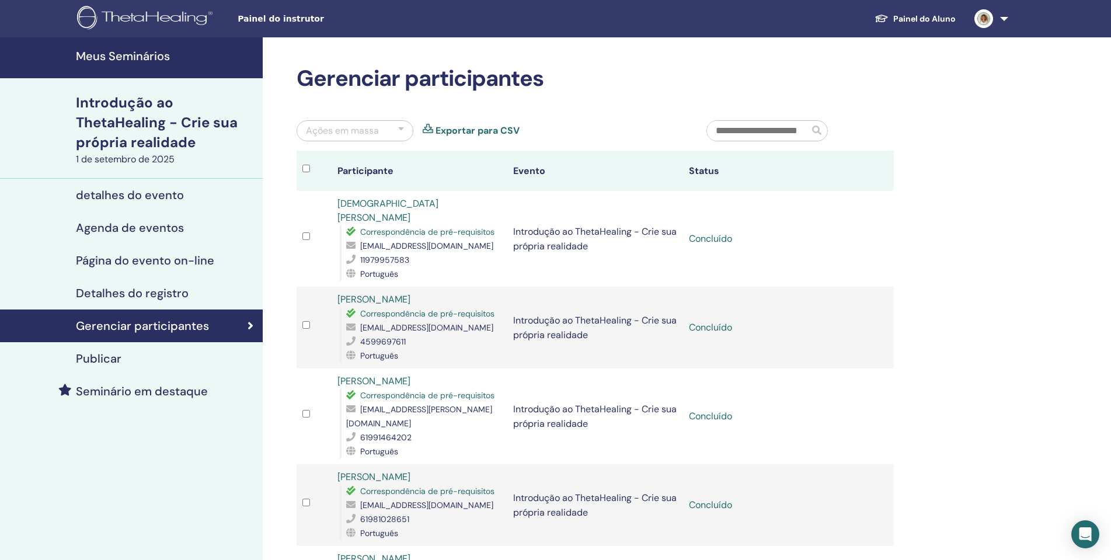
click at [162, 190] on font "detalhes do evento" at bounding box center [130, 194] width 108 height 15
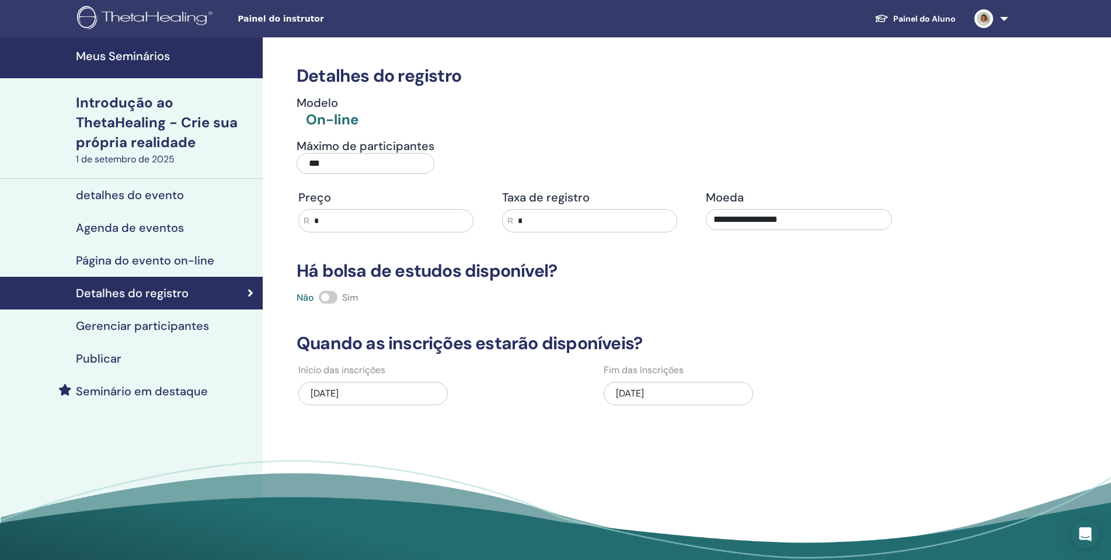
click at [943, 9] on link "Painel do Aluno" at bounding box center [915, 19] width 100 height 22
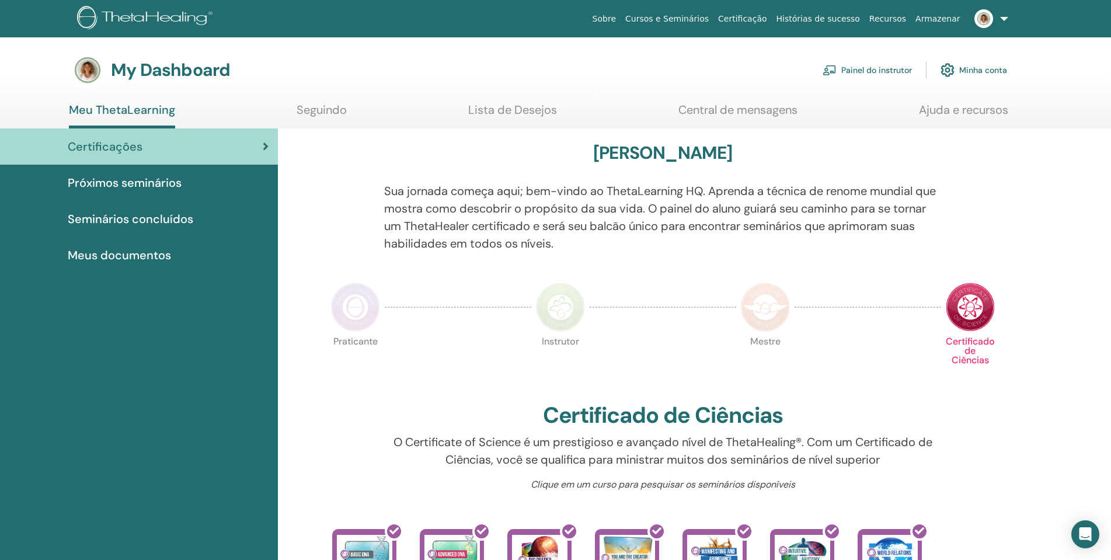
click at [886, 80] on link "Painel do instrutor" at bounding box center [866, 70] width 89 height 26
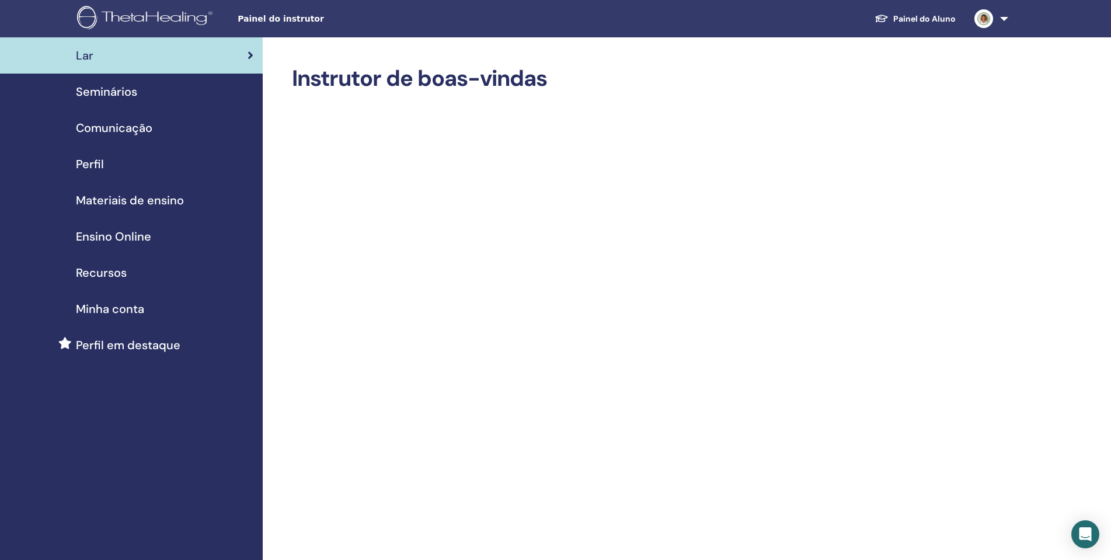
click at [127, 94] on span "Seminários" at bounding box center [106, 92] width 61 height 18
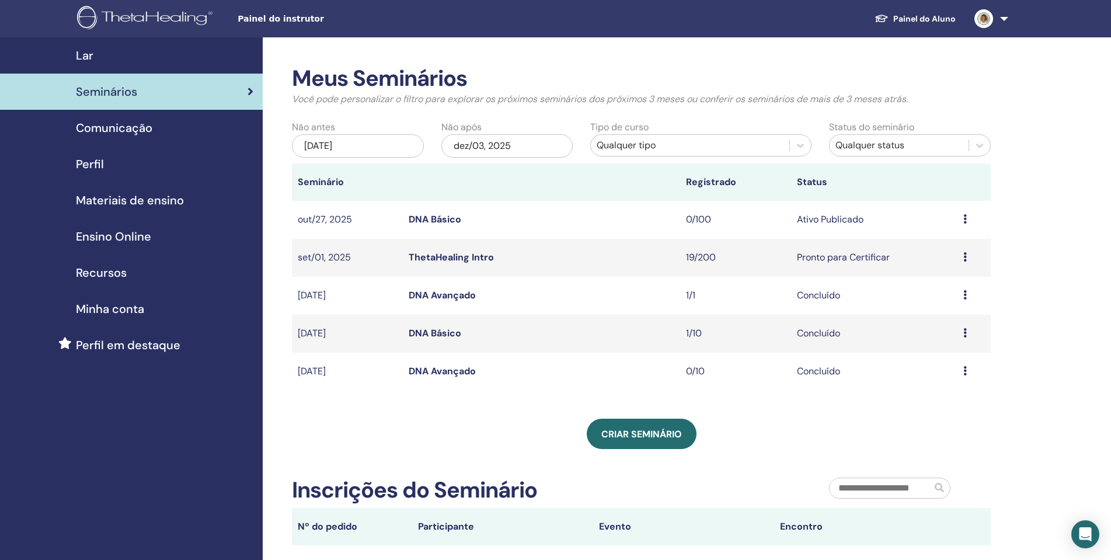
click at [477, 255] on link "ThetaHealing Intro" at bounding box center [451, 257] width 85 height 12
click at [967, 256] on div "Visualizar Editar Participantes Cancelar" at bounding box center [974, 257] width 22 height 14
click at [960, 260] on li "Visualizar" at bounding box center [941, 265] width 76 height 18
click at [965, 257] on icon at bounding box center [965, 256] width 4 height 9
click at [936, 266] on link "Visualizar" at bounding box center [931, 266] width 41 height 12
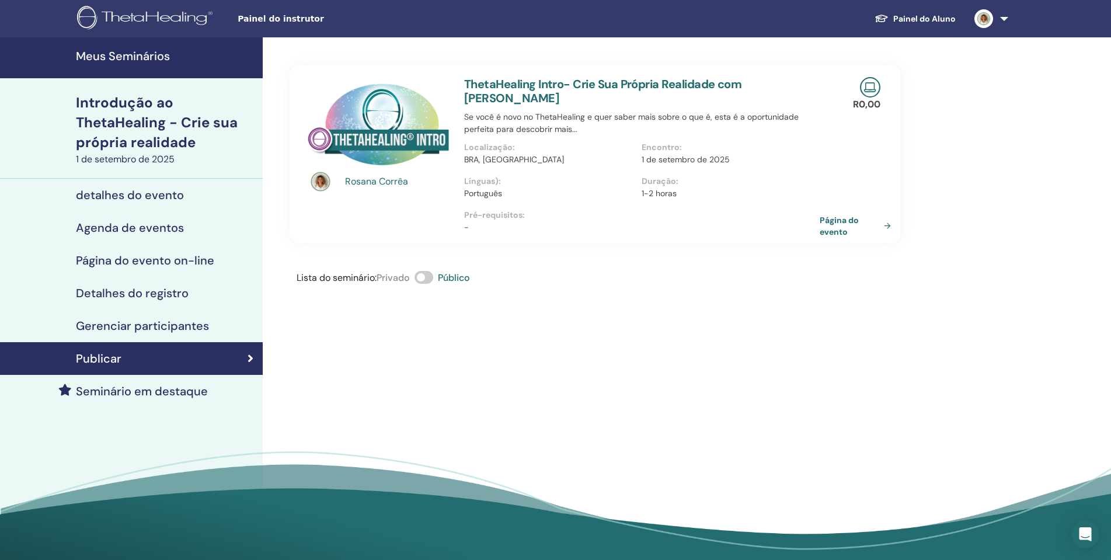
click at [405, 116] on img at bounding box center [378, 124] width 144 height 94
drag, startPoint x: 514, startPoint y: 103, endPoint x: 462, endPoint y: 81, distance: 56.3
click at [462, 81] on div "ThetaHealing Intro- Crie Sua Própria Realidade com [PERSON_NAME] Se você é novo…" at bounding box center [641, 153] width 369 height 177
copy font "ThetaHealing Intro- Crie Sua Própria Realidade com [PERSON_NAME]"
click at [572, 401] on div "[PERSON_NAME] ThetaHealing Intro- Crie Sua Própria Realidade com [PERSON_NAME] …" at bounding box center [633, 302] width 741 height 531
